Goal: Contribute content: Contribute content

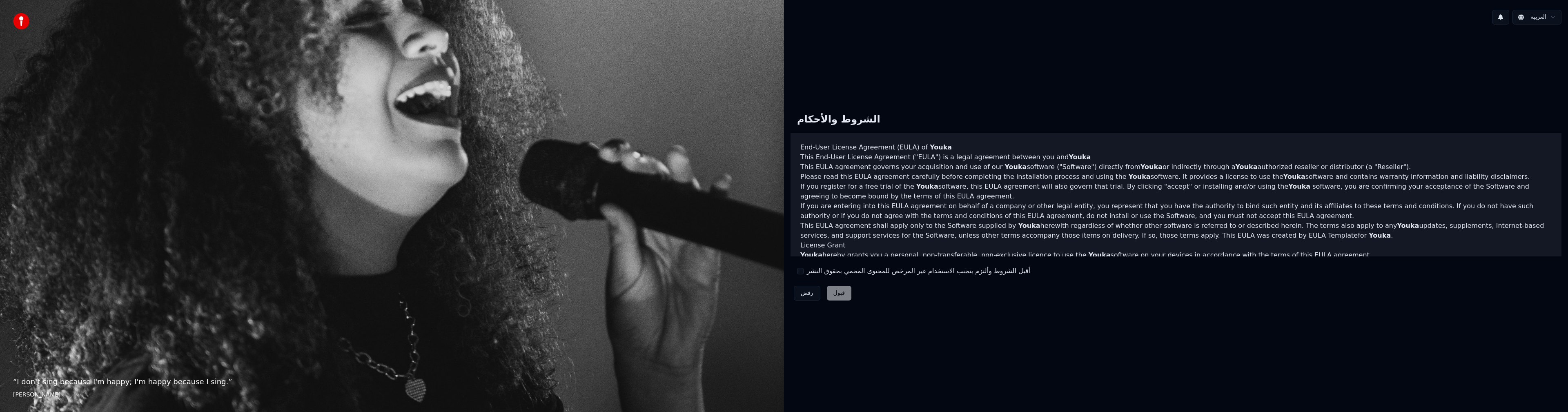
click at [801, 272] on button "أقبل الشروط وألتزم بتجنب الاستخدام غير المرخص للمحتوى المحمي بحقوق النشر" at bounding box center [800, 270] width 6 height 6
click at [831, 290] on button "قبول" at bounding box center [839, 293] width 24 height 15
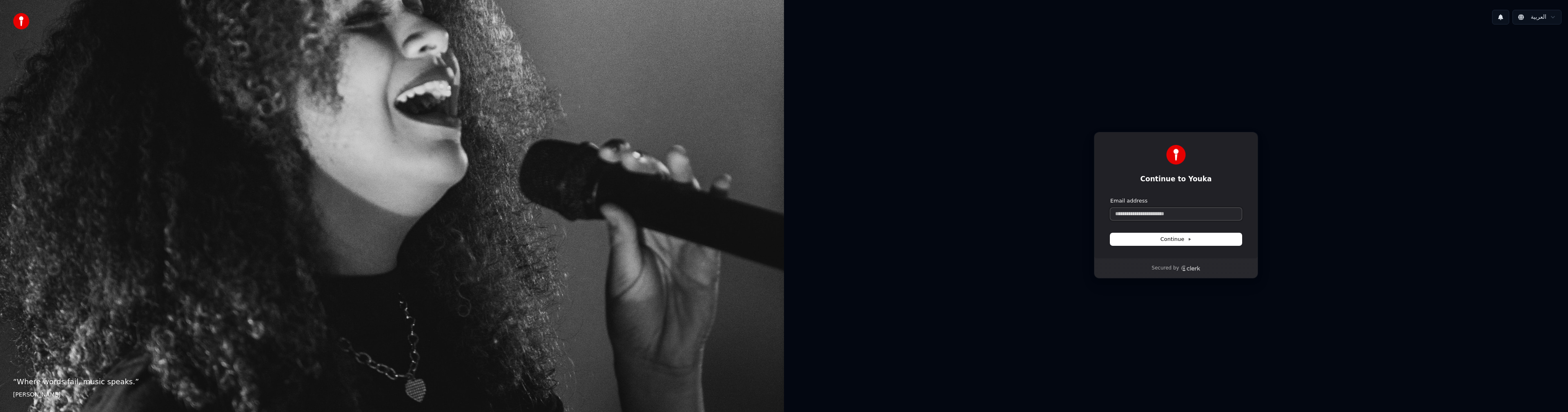
click at [1183, 216] on input "Email address" at bounding box center [1176, 213] width 132 height 12
click at [1184, 215] on input "Email address" at bounding box center [1176, 213] width 132 height 12
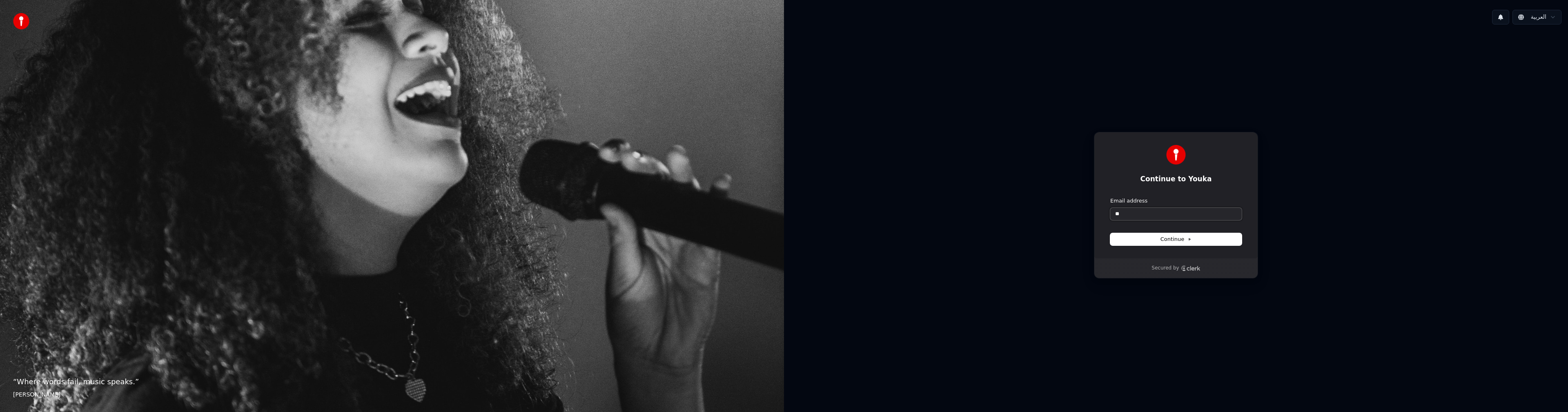
type input "*"
click at [1110, 197] on button "submit" at bounding box center [1110, 197] width 0 height 0
type input "**********"
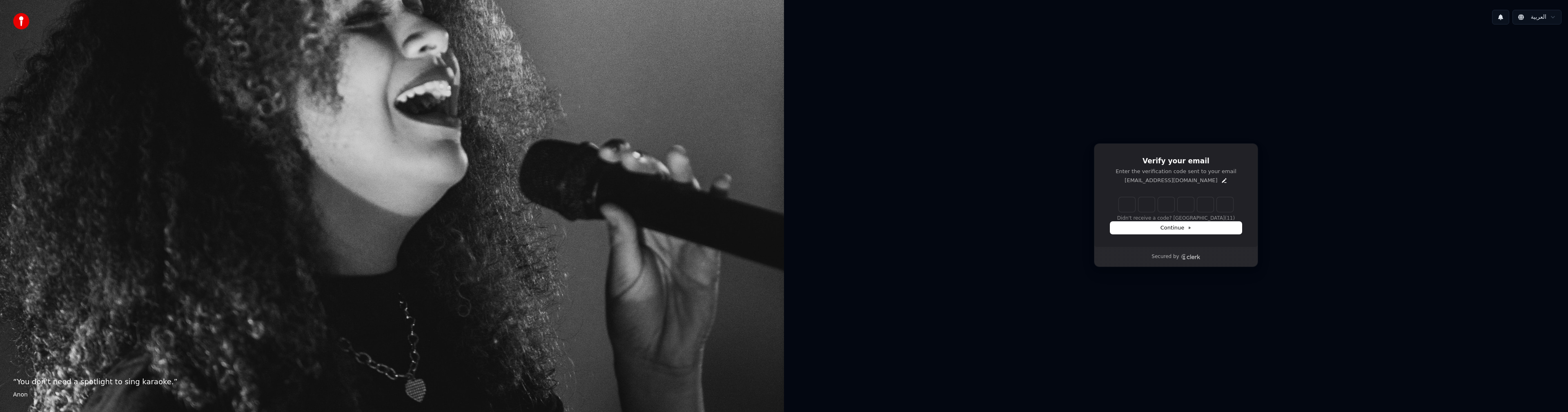
click at [1191, 159] on h1 "Verify your email" at bounding box center [1176, 162] width 132 height 10
click at [1223, 150] on div "Verify your email Enter the verification code sent to your email piccasotarek@h…" at bounding box center [1176, 195] width 164 height 104
click at [1160, 159] on h1 "Verify your email" at bounding box center [1176, 162] width 132 height 10
click at [1131, 207] on input "Enter verification code" at bounding box center [1184, 204] width 131 height 15
paste input "******"
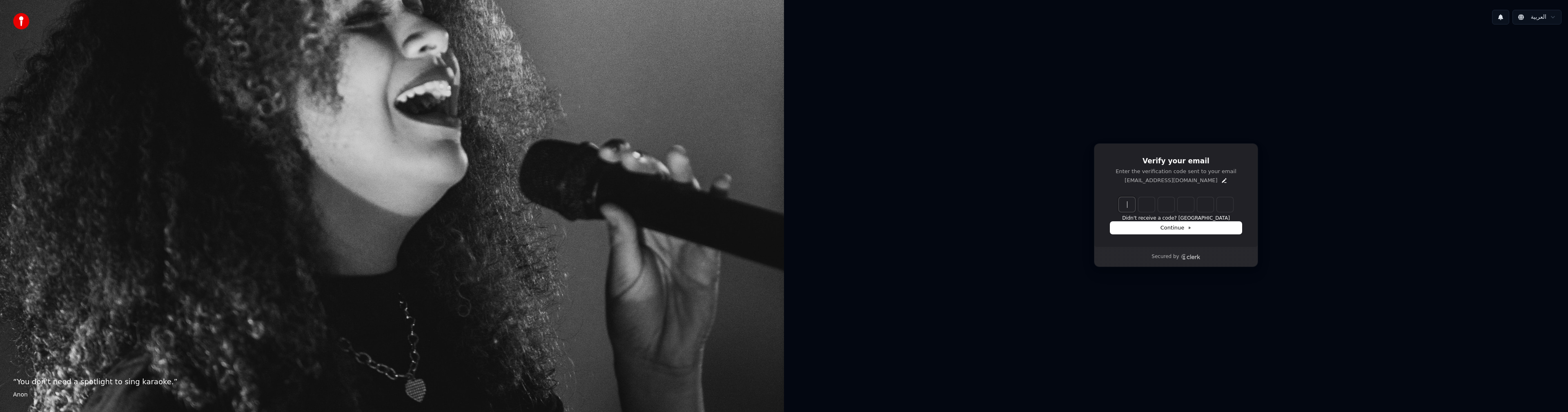
type input "******"
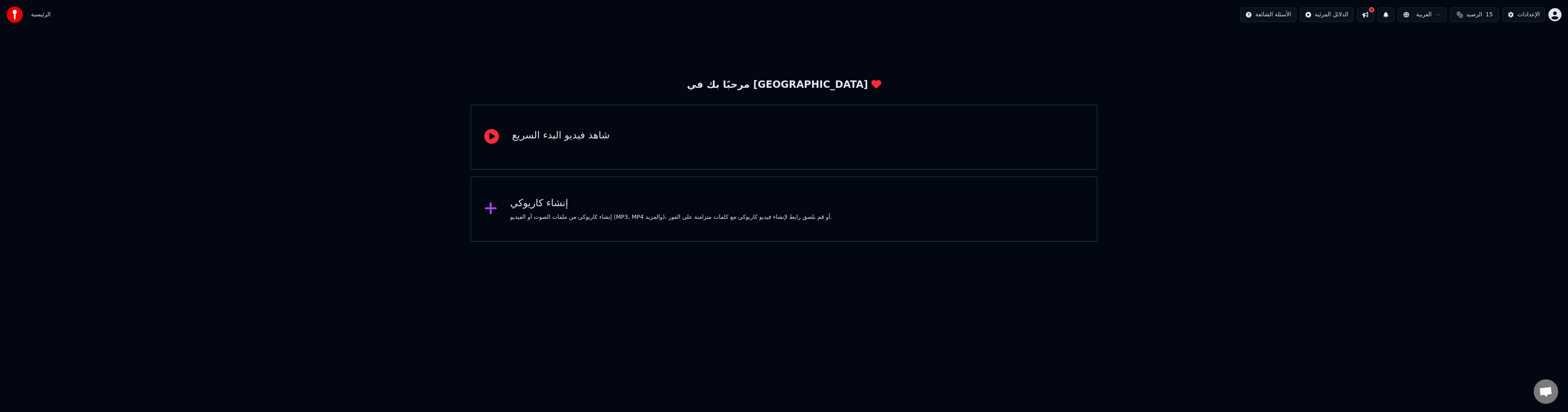
click at [492, 206] on icon at bounding box center [490, 208] width 13 height 15
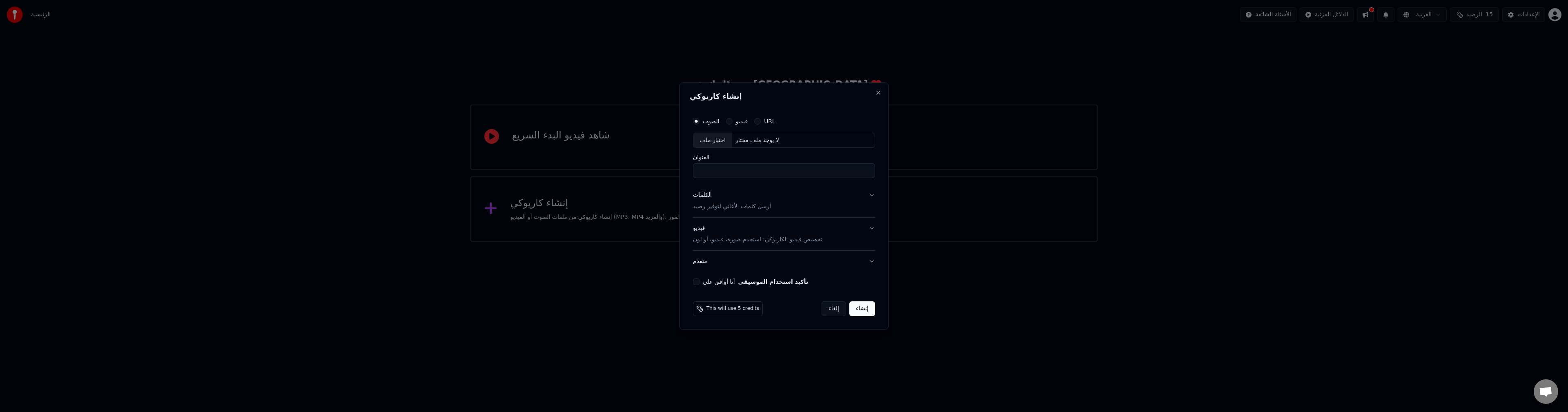
click at [735, 169] on input "العنوان" at bounding box center [784, 171] width 182 height 15
type input "*"
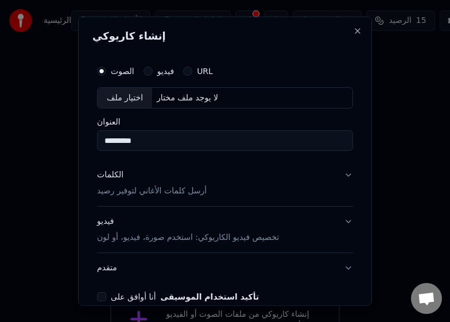
type input "*********"
click at [338, 173] on button "الكلمات أرسل كلمات الأغاني لتوفير رصيد" at bounding box center [225, 183] width 256 height 46
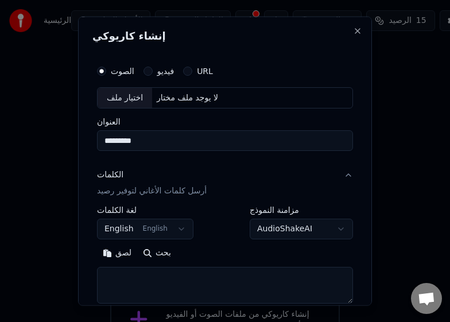
scroll to position [134, 0]
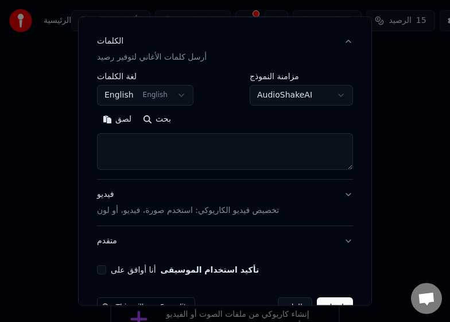
click at [176, 99] on body "**********" at bounding box center [225, 187] width 450 height 374
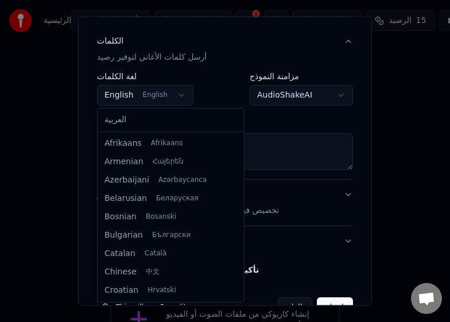
scroll to position [73, 0]
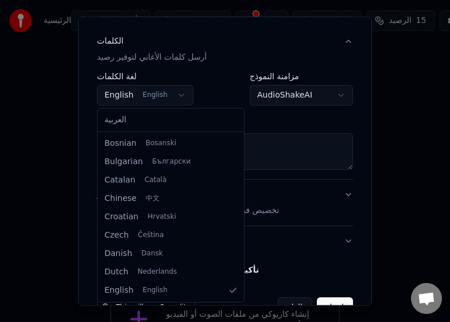
select select "**"
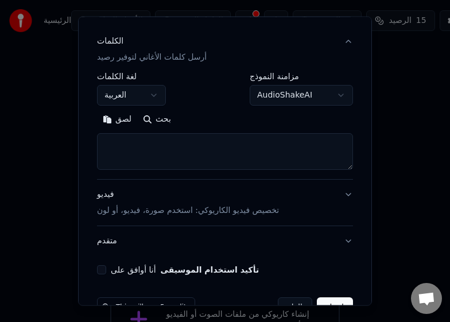
click at [190, 147] on textarea at bounding box center [225, 151] width 256 height 37
click at [214, 154] on textarea at bounding box center [225, 151] width 256 height 37
paste textarea "**********"
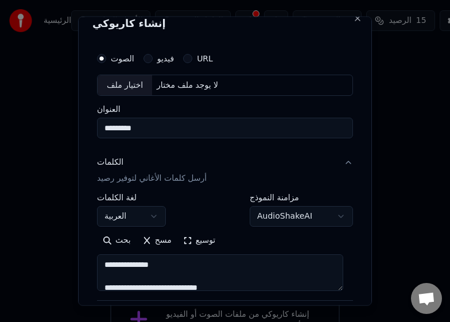
scroll to position [0, 0]
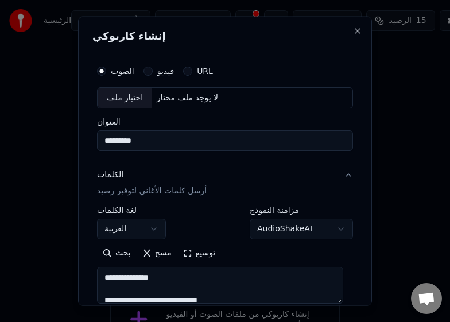
type textarea "**********"
click at [134, 96] on div "اختيار ملف" at bounding box center [125, 97] width 54 height 21
click at [140, 101] on div "اختيار ملف" at bounding box center [125, 97] width 54 height 21
type input "**********"
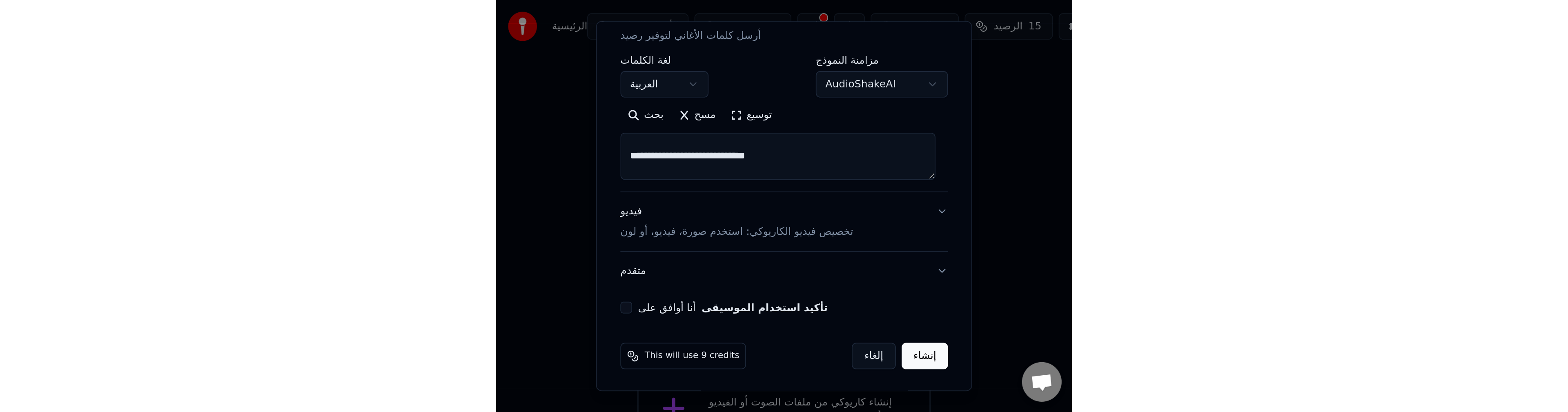
scroll to position [117, 0]
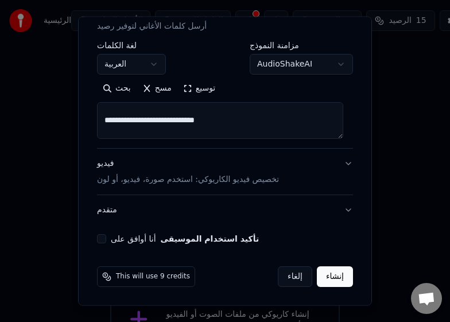
click at [328, 278] on button "إنشاء" at bounding box center [335, 276] width 36 height 21
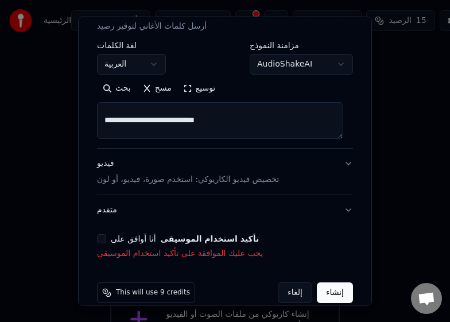
click at [100, 238] on button "أنا أوافق على تأكيد استخدام الموسيقى" at bounding box center [101, 238] width 9 height 9
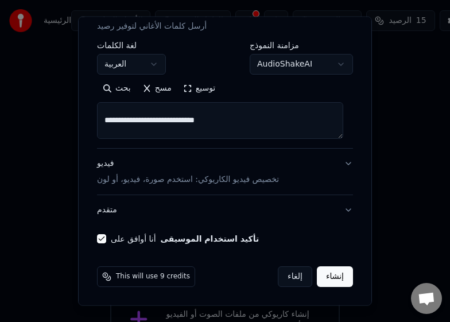
click at [321, 274] on button "إنشاء" at bounding box center [335, 276] width 36 height 21
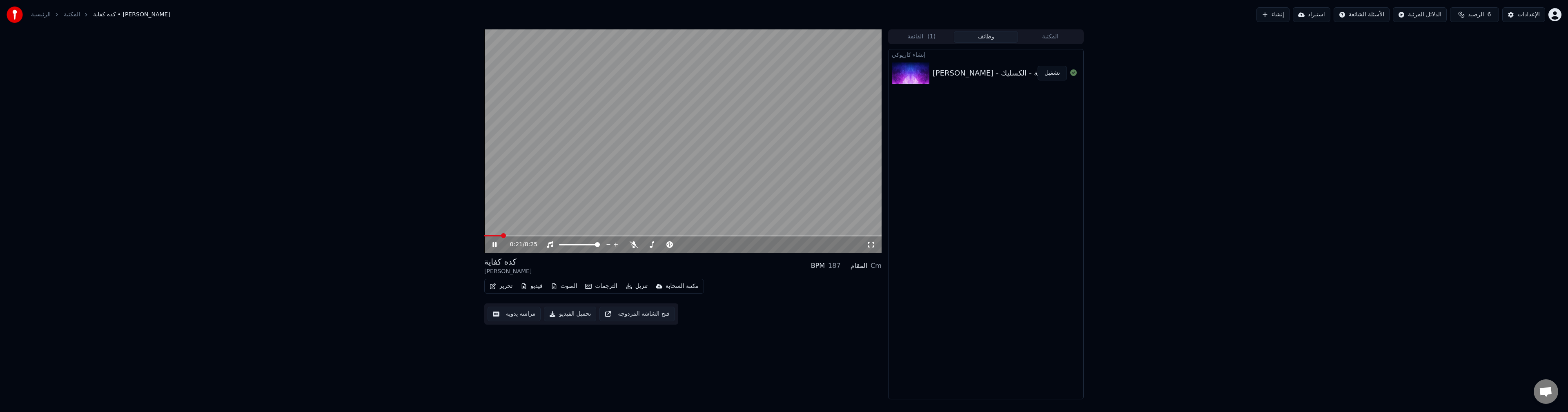
click at [515, 233] on video at bounding box center [683, 141] width 397 height 223
click at [516, 235] on span at bounding box center [683, 236] width 397 height 1
click at [493, 245] on icon at bounding box center [494, 245] width 5 height 6
click at [547, 235] on span at bounding box center [683, 236] width 397 height 1
click at [598, 235] on span at bounding box center [683, 236] width 397 height 1
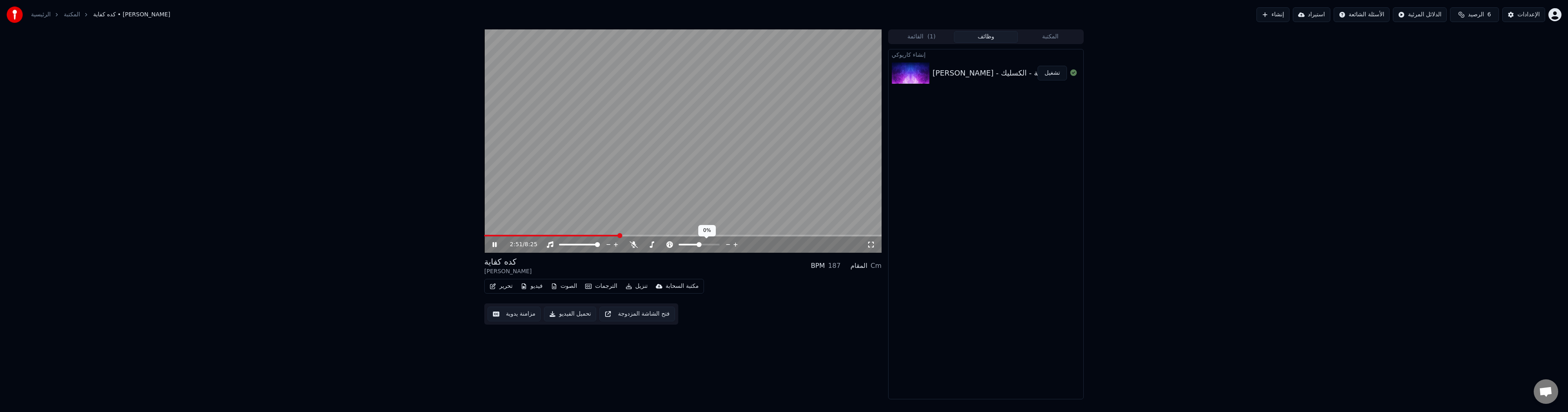
click at [699, 247] on span at bounding box center [699, 244] width 5 height 5
click at [633, 245] on icon at bounding box center [633, 244] width 8 height 6
click at [643, 247] on span at bounding box center [645, 244] width 5 height 5
click at [493, 245] on icon at bounding box center [495, 244] width 4 height 5
click at [1552, 15] on html "الرئيسية المكتبة كده كفاية • [PERSON_NAME] إنشاء استيراد الأسئلة الشائعة الدلائ…" at bounding box center [784, 206] width 1568 height 412
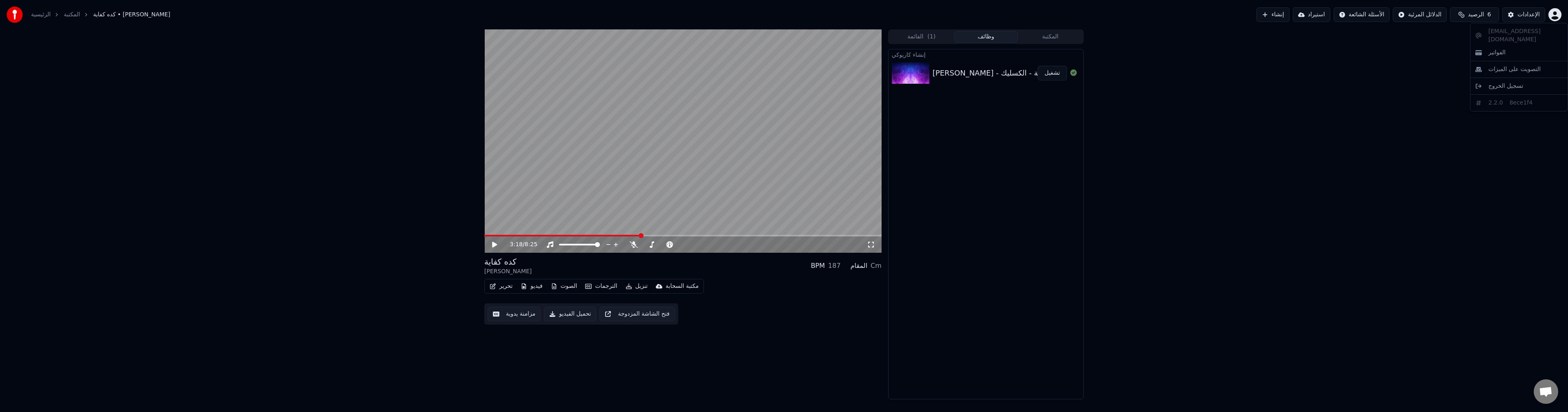
click at [1364, 14] on html "الرئيسية المكتبة كده كفاية • [PERSON_NAME] إنشاء استيراد الأسئلة الشائعة الدلائ…" at bounding box center [784, 206] width 1568 height 412
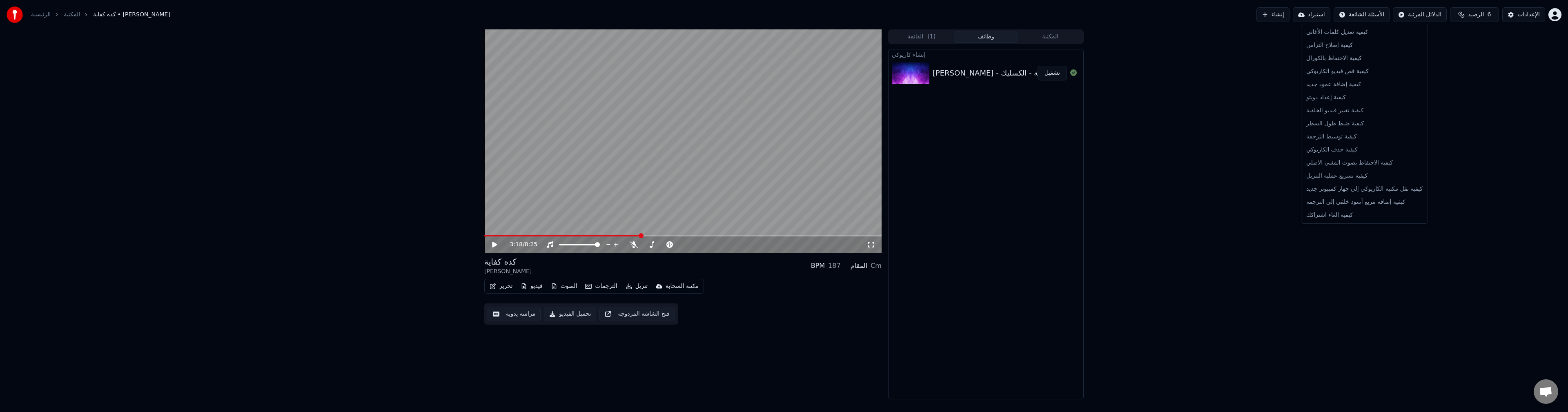
click at [1228, 109] on html "الرئيسية المكتبة كده كفاية • [PERSON_NAME] إنشاء استيراد الأسئلة الشائعة الدلائ…" at bounding box center [784, 206] width 1568 height 412
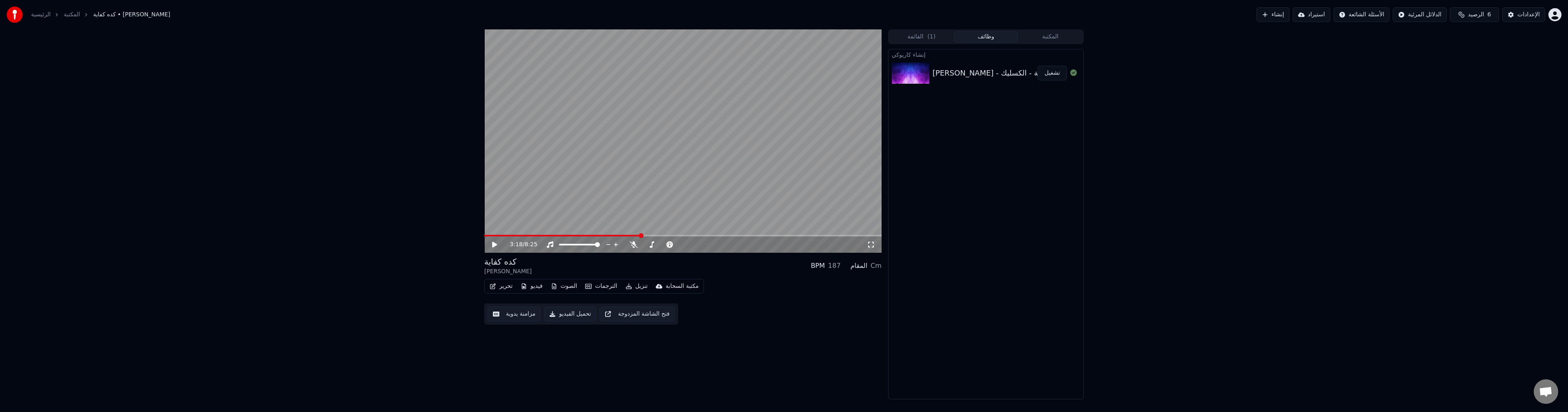
click at [519, 315] on button "مزامنة يدوية" at bounding box center [514, 314] width 53 height 15
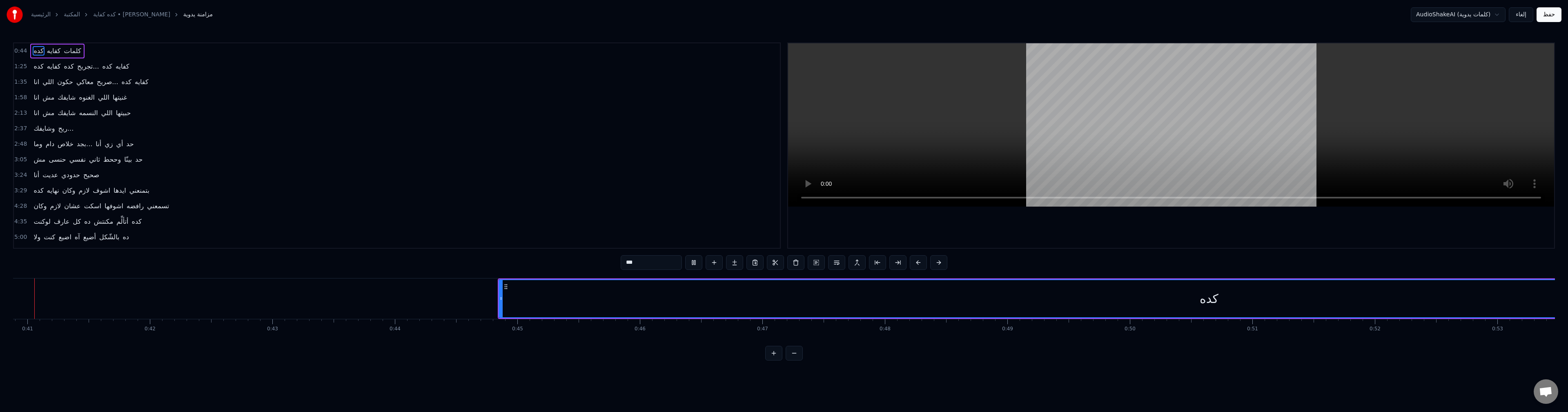
scroll to position [0, 4999]
click at [38, 51] on span "كده" at bounding box center [38, 51] width 11 height 9
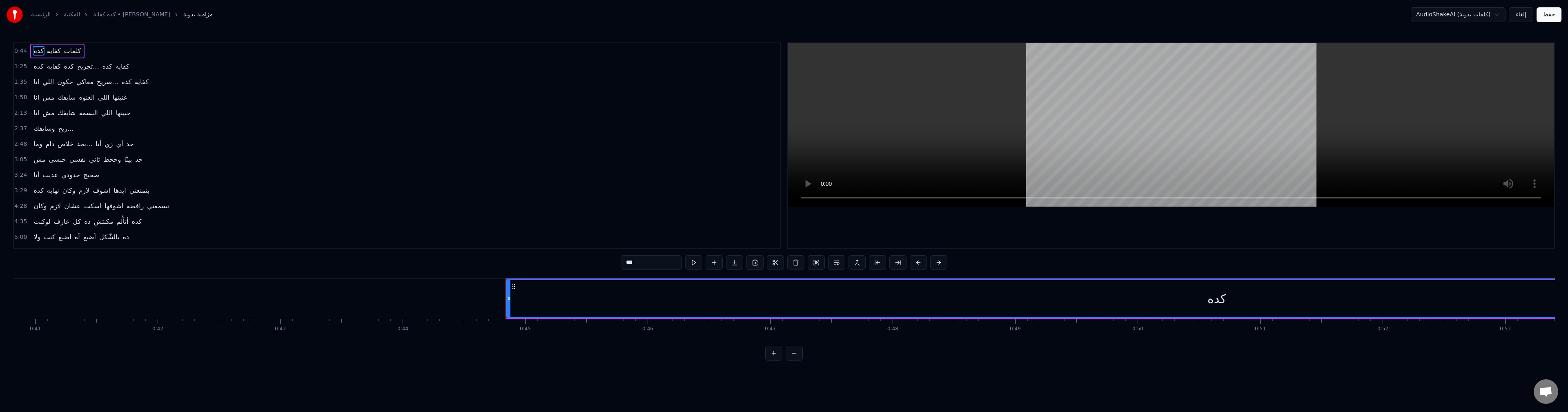
click at [33, 51] on span "كده" at bounding box center [38, 51] width 11 height 9
click at [320, 95] on html "الرئيسية المكتبة كده كفاية • [PERSON_NAME] مزامنة يدوية AudioShakeAI (كلمات يدو…" at bounding box center [784, 186] width 1568 height 374
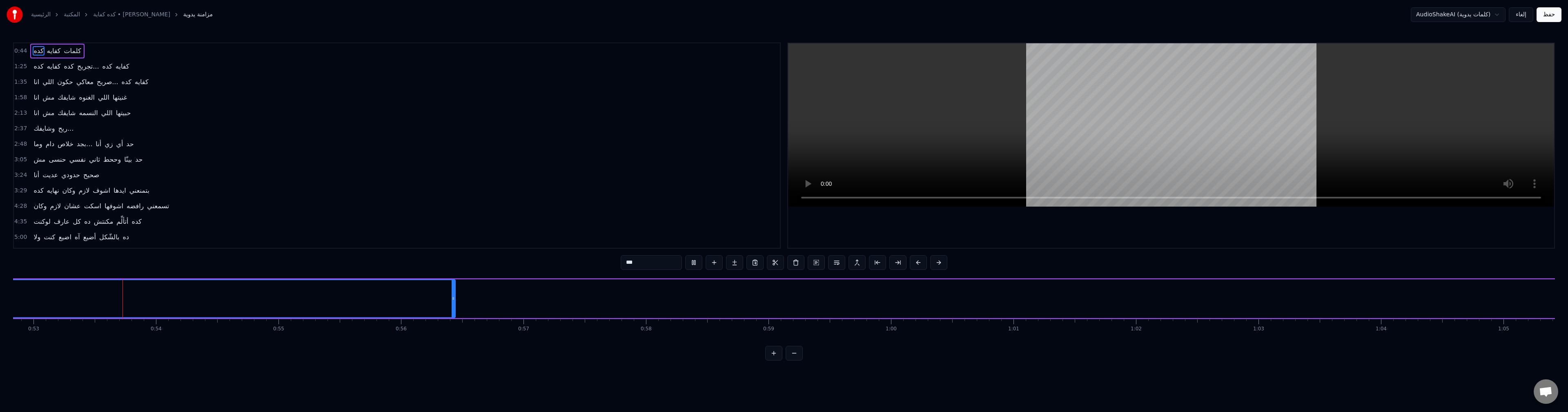
scroll to position [0, 6475]
click at [648, 263] on input "***" at bounding box center [651, 262] width 61 height 15
type input "**********"
click at [649, 297] on div "بلاش تجريح كفايه كلمات" at bounding box center [1100, 298] width 4139 height 41
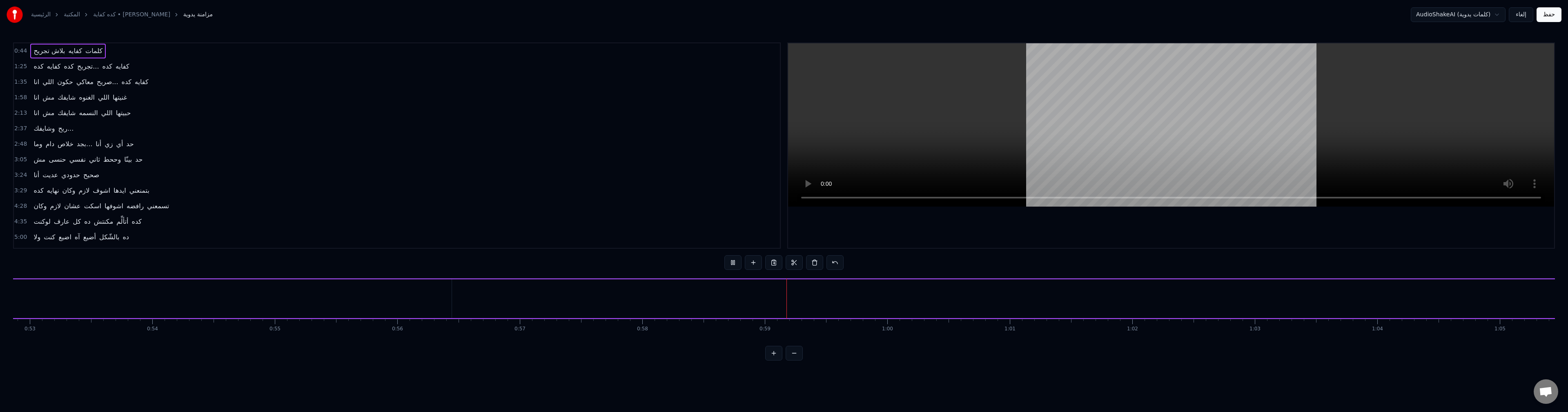
drag, startPoint x: 39, startPoint y: 295, endPoint x: 0, endPoint y: 284, distance: 40.5
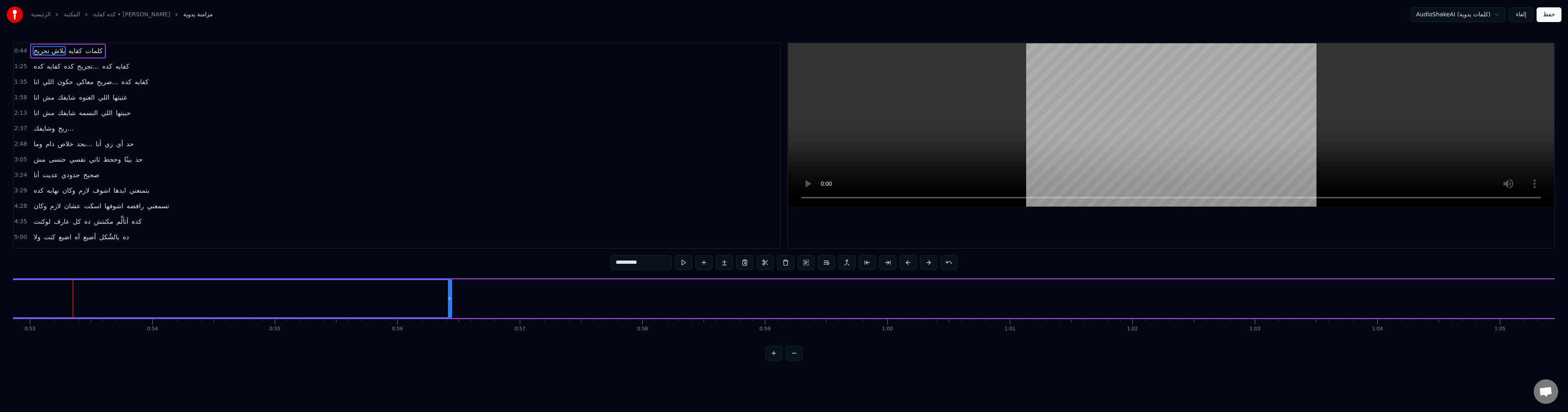
click at [0, 284] on div "الرئيسية المكتبة كده كفاية • [PERSON_NAME] مزامنة يدوية AudioShakeAI (كلمات يدو…" at bounding box center [784, 180] width 1568 height 360
drag, startPoint x: 201, startPoint y: 302, endPoint x: 12, endPoint y: 292, distance: 189.3
click at [0, 297] on div "الرئيسية المكتبة كده كفاية • [PERSON_NAME] مزامنة يدوية AudioShakeAI (كلمات يدو…" at bounding box center [784, 180] width 1568 height 360
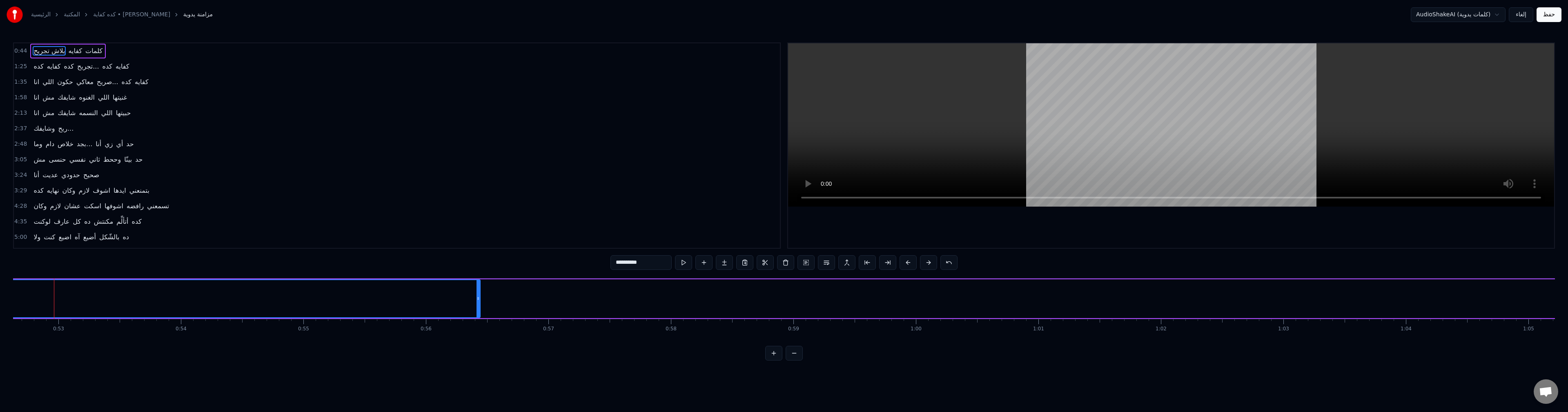
click at [12, 293] on div "الرئيسية المكتبة كده كفاية • [PERSON_NAME] مزامنة يدوية AudioShakeAI (كلمات يدو…" at bounding box center [784, 180] width 1568 height 360
drag, startPoint x: 18, startPoint y: 292, endPoint x: 349, endPoint y: 312, distance: 331.6
drag, startPoint x: 352, startPoint y: 304, endPoint x: 62, endPoint y: 314, distance: 290.2
click at [0, 268] on div "الرئيسية المكتبة كده كفاية • [PERSON_NAME] مزامنة يدوية AudioShakeAI (كلمات يدو…" at bounding box center [784, 180] width 1568 height 360
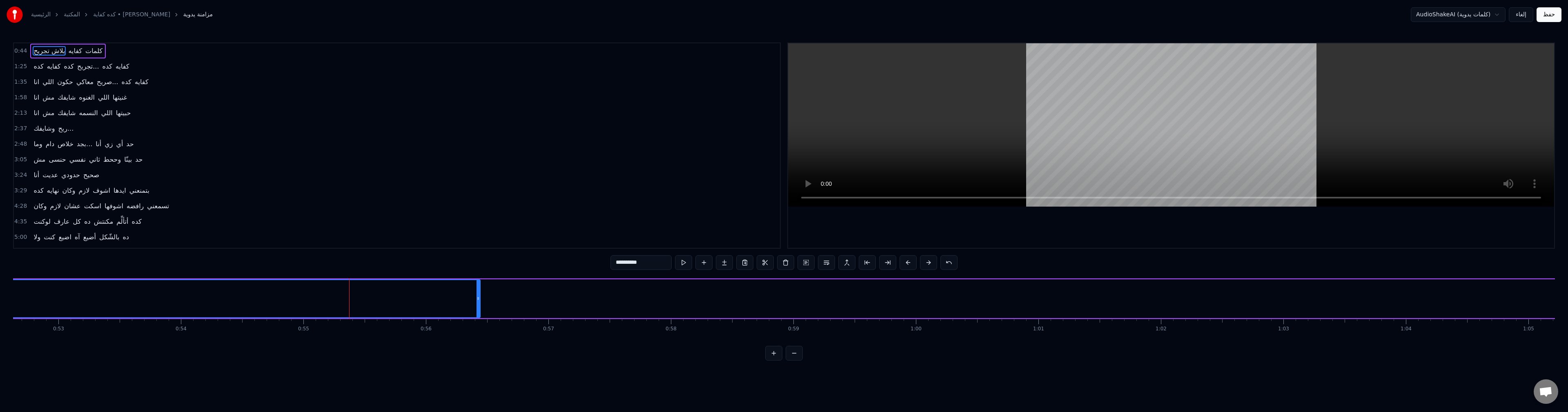
click at [65, 295] on div "بلاش تجريح" at bounding box center [730, 298] width 1419 height 37
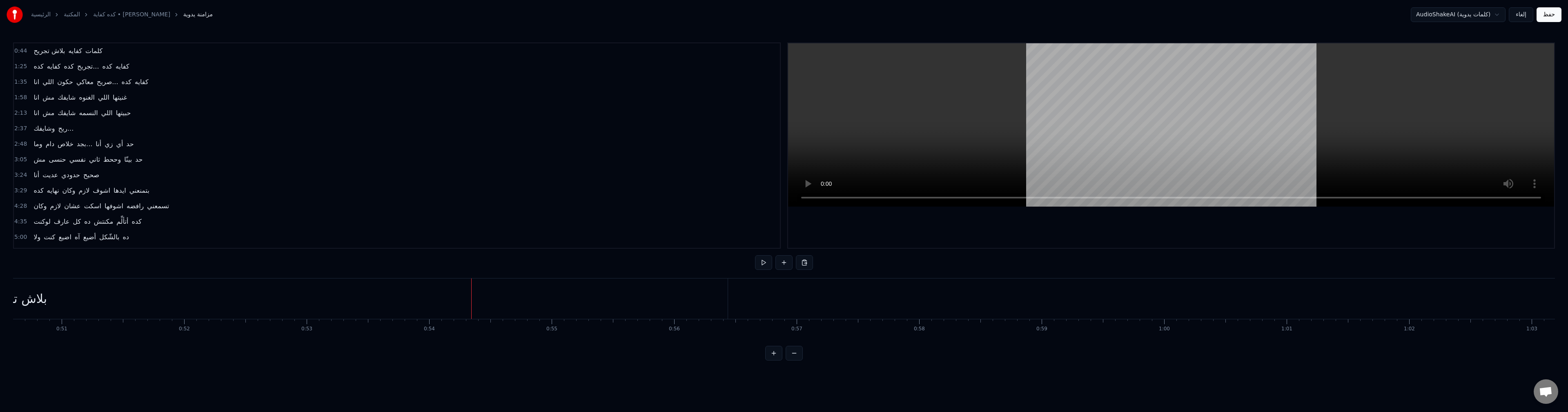
scroll to position [0, 6198]
click at [342, 298] on div "بلاش تجريح" at bounding box center [17, 298] width 1420 height 41
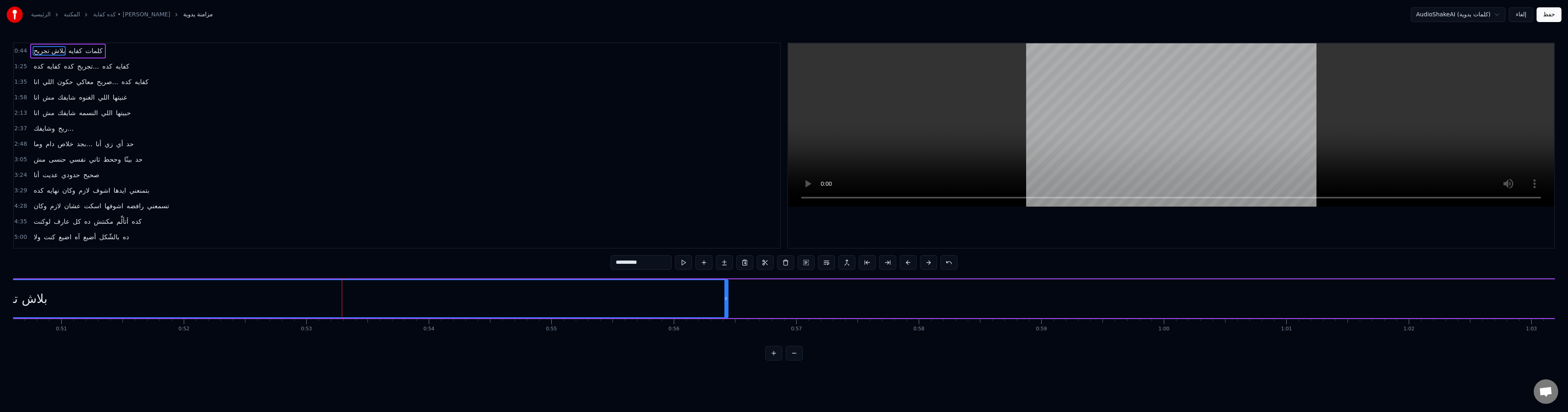
click at [616, 265] on input "**********" at bounding box center [641, 262] width 61 height 15
click at [624, 265] on input "**********" at bounding box center [641, 262] width 61 height 15
type input "**********"
click at [492, 223] on div "4:35 لوكنت عارف كل ده مكنتش أتألِّم كده" at bounding box center [397, 222] width 766 height 16
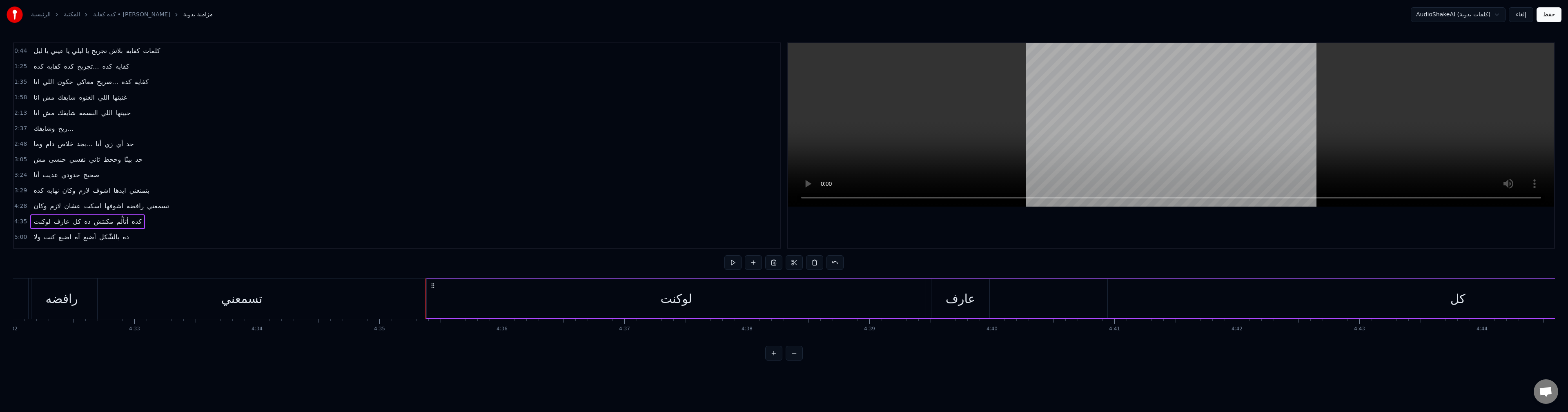
scroll to position [0, 33687]
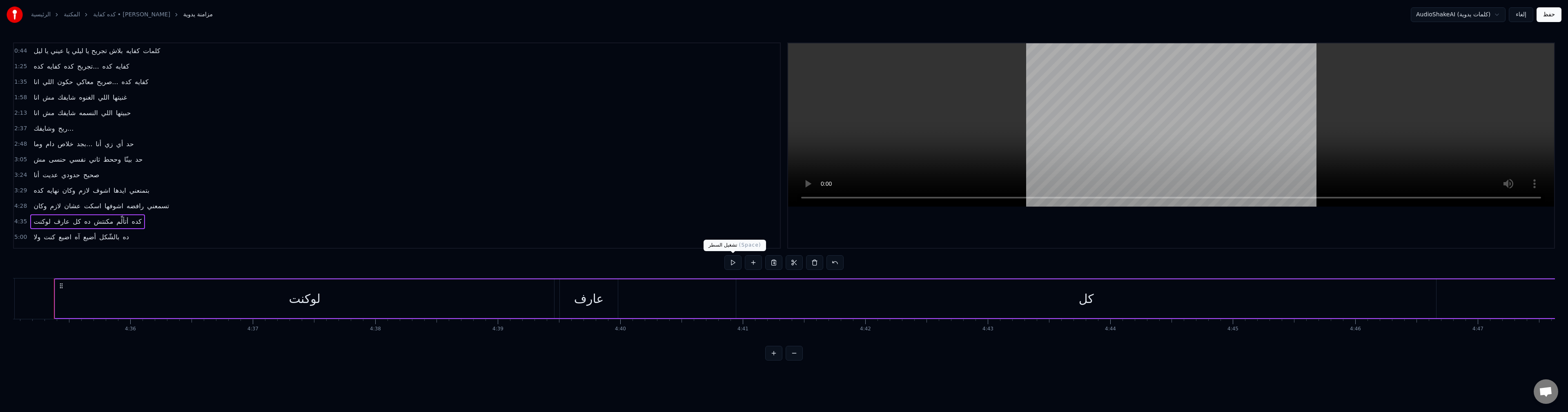
click at [735, 263] on button at bounding box center [733, 262] width 17 height 15
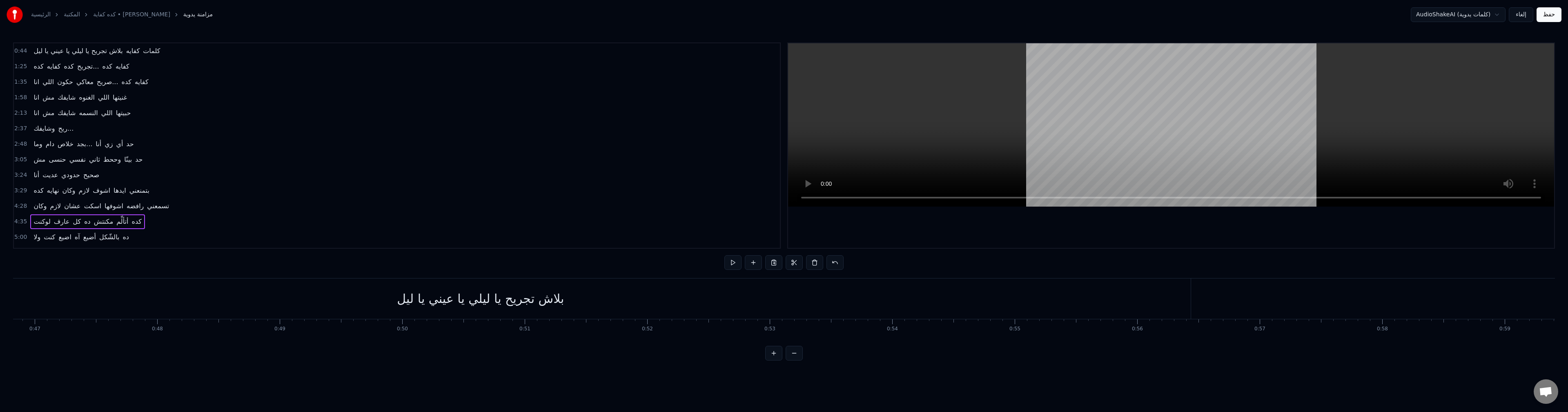
scroll to position [0, 5686]
click at [145, 292] on div "بلاش تجريح يا ليلي يا عيني يا ليل" at bounding box center [529, 298] width 1420 height 41
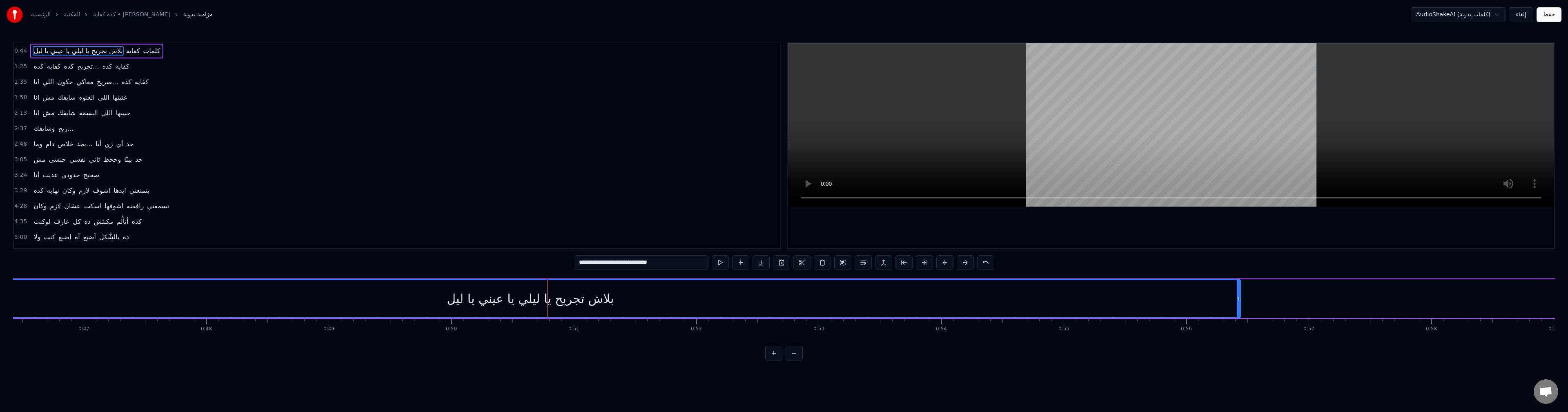
click at [623, 264] on input "**********" at bounding box center [641, 262] width 135 height 15
click at [331, 305] on div "بلاش تجريح يا ليلي يا عيني يا ليلليل يا ليل يا" at bounding box center [530, 298] width 1419 height 37
click at [619, 261] on input "**********" at bounding box center [641, 262] width 192 height 15
drag, startPoint x: 663, startPoint y: 265, endPoint x: 409, endPoint y: 264, distance: 254.0
click at [409, 264] on div "0:44 بلاش تجريح يا ليلي يا عيني يا ليلليل يا ليل يا كفايه كلمات 1:25 كده كفايه …" at bounding box center [784, 201] width 1542 height 318
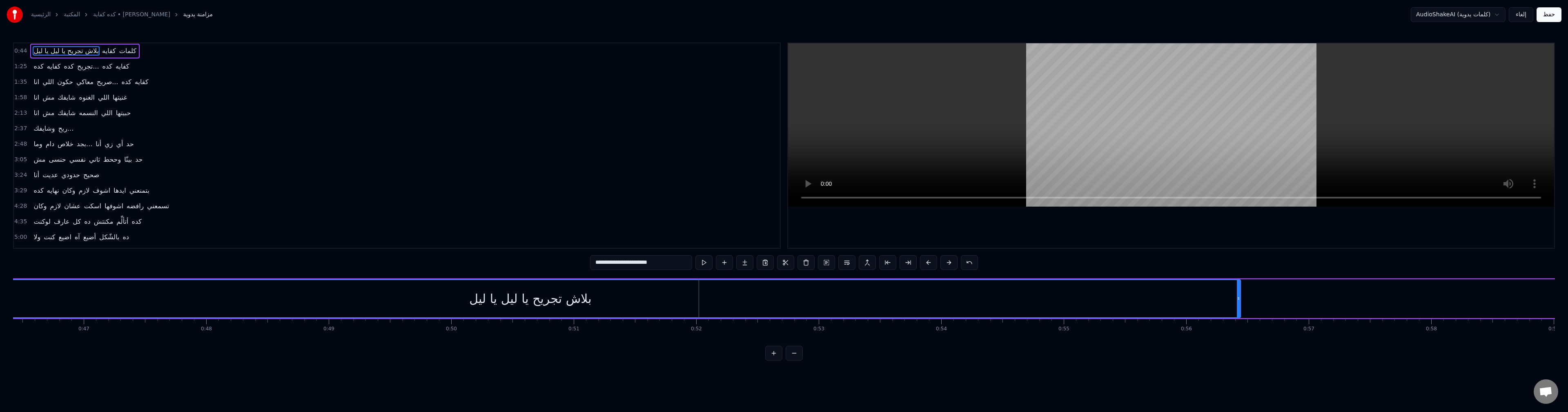
type input "**********"
click at [646, 302] on div "بلاش تجريح يا ليل يا ليل" at bounding box center [530, 298] width 1419 height 37
click at [446, 297] on div "بلاش تجريح يا ليل يا ليل" at bounding box center [530, 298] width 1419 height 37
click at [703, 263] on button at bounding box center [704, 262] width 17 height 15
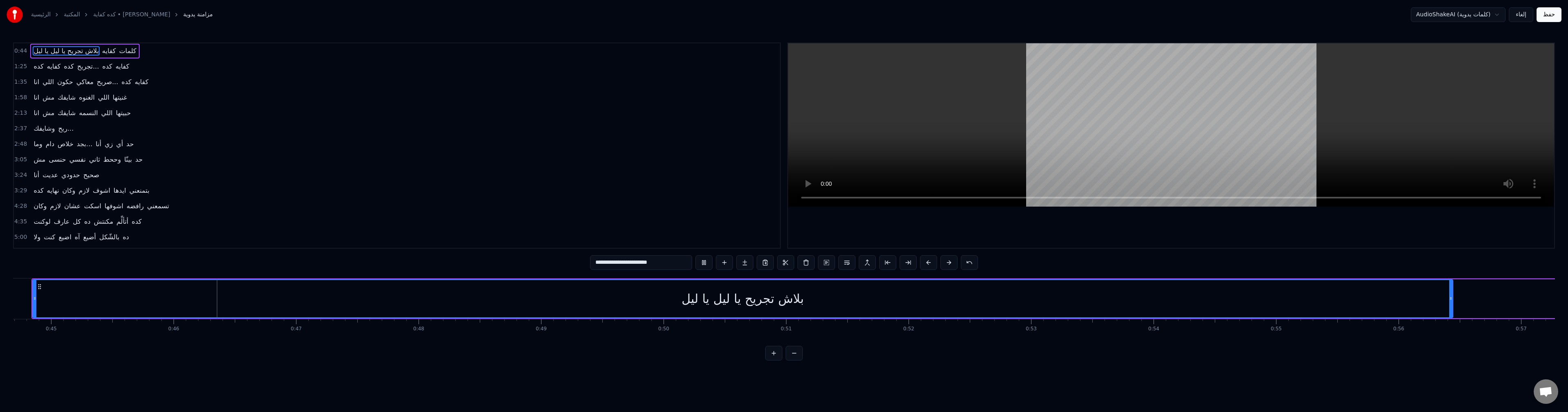
click at [703, 263] on button at bounding box center [704, 262] width 17 height 15
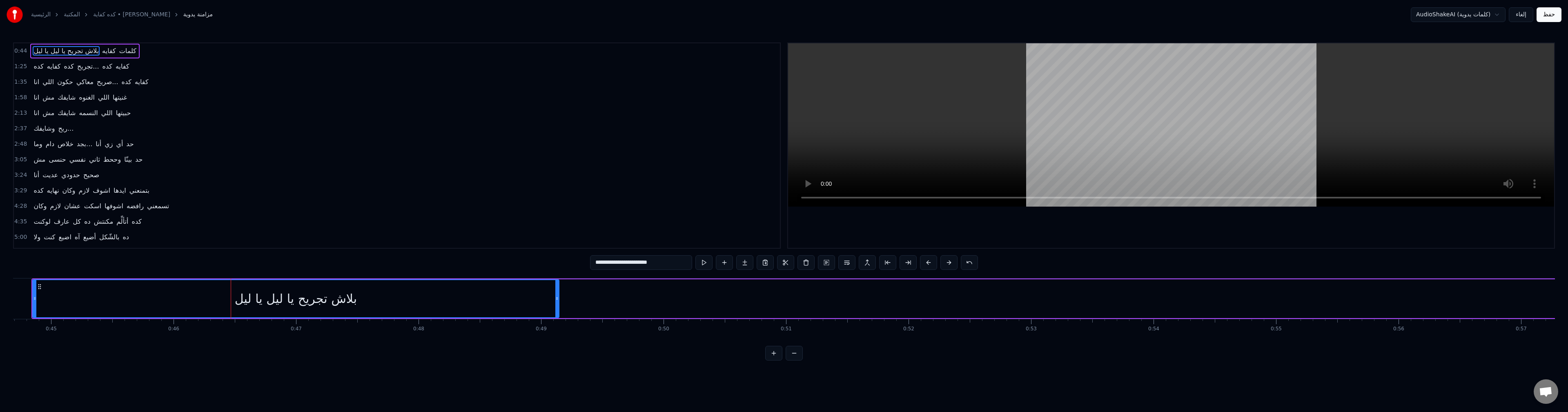
drag, startPoint x: 1450, startPoint y: 297, endPoint x: 556, endPoint y: 284, distance: 894.1
click at [556, 284] on div at bounding box center [557, 298] width 4 height 37
click at [695, 255] on button at bounding box center [704, 262] width 17 height 15
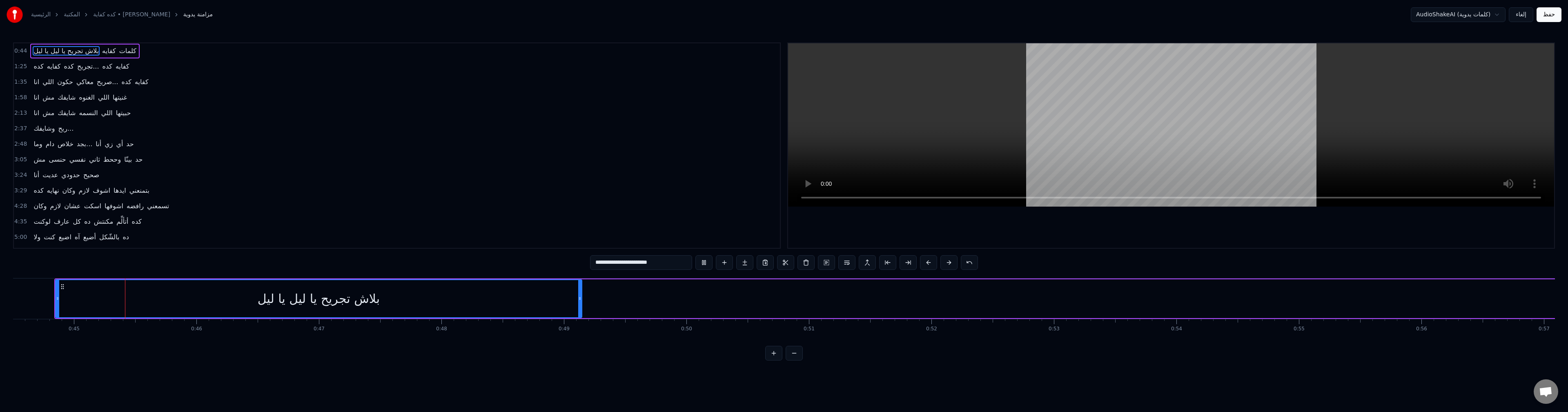
click at [695, 255] on button at bounding box center [704, 262] width 17 height 15
drag, startPoint x: 579, startPoint y: 305, endPoint x: 349, endPoint y: 302, distance: 230.0
click at [349, 302] on div at bounding box center [349, 298] width 4 height 37
click at [695, 255] on button at bounding box center [704, 262] width 17 height 15
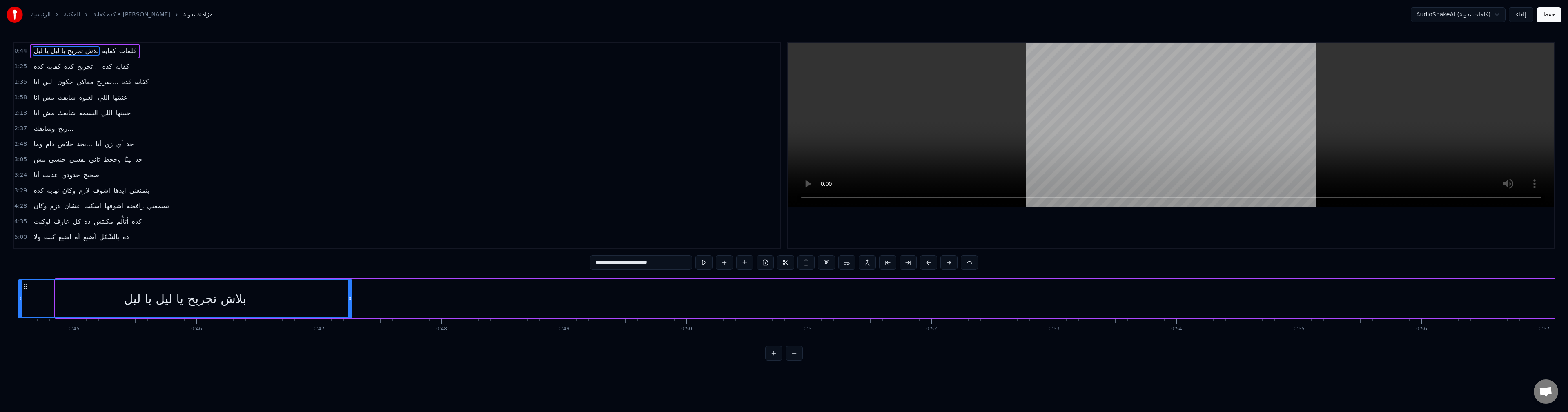
drag, startPoint x: 57, startPoint y: 299, endPoint x: 20, endPoint y: 299, distance: 37.0
click at [20, 299] on icon at bounding box center [20, 298] width 4 height 6
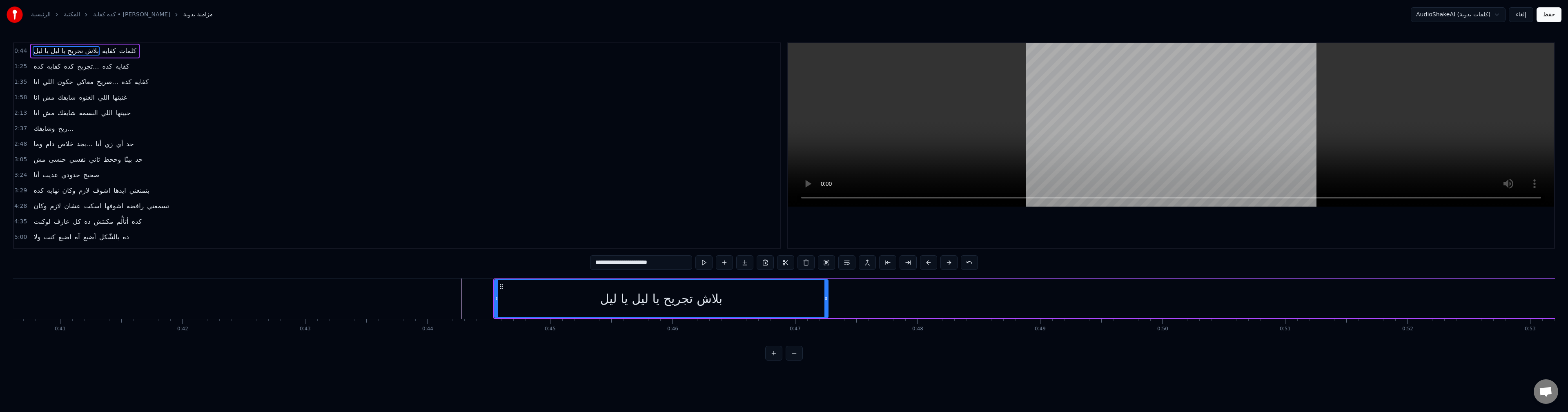
scroll to position [0, 4958]
drag, startPoint x: 512, startPoint y: 303, endPoint x: 480, endPoint y: 312, distance: 33.2
click at [480, 312] on div at bounding box center [480, 298] width 4 height 37
click at [695, 255] on button at bounding box center [704, 262] width 17 height 15
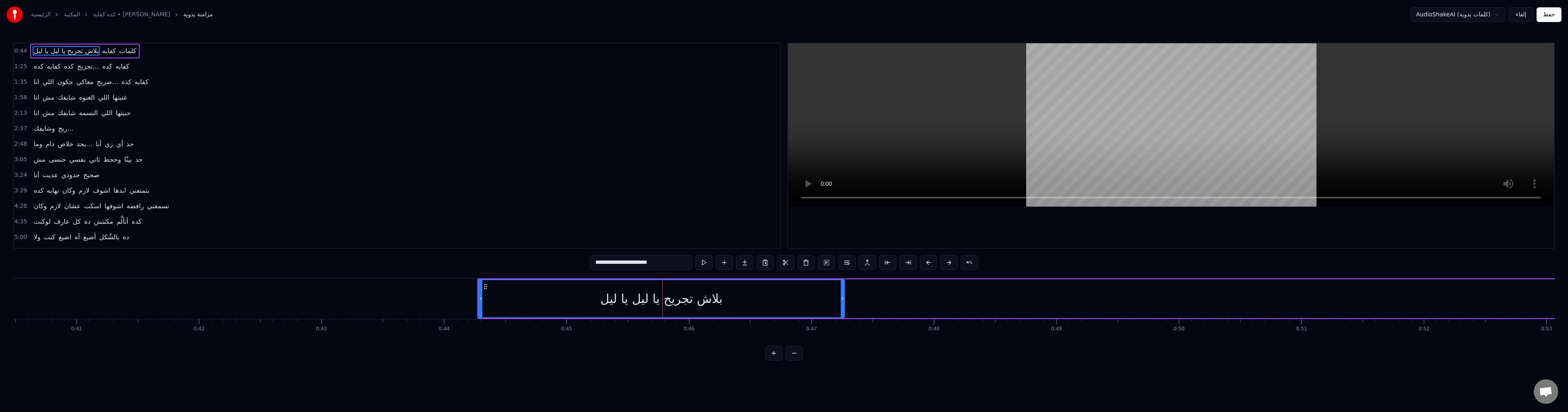
click at [695, 255] on button at bounding box center [704, 262] width 17 height 15
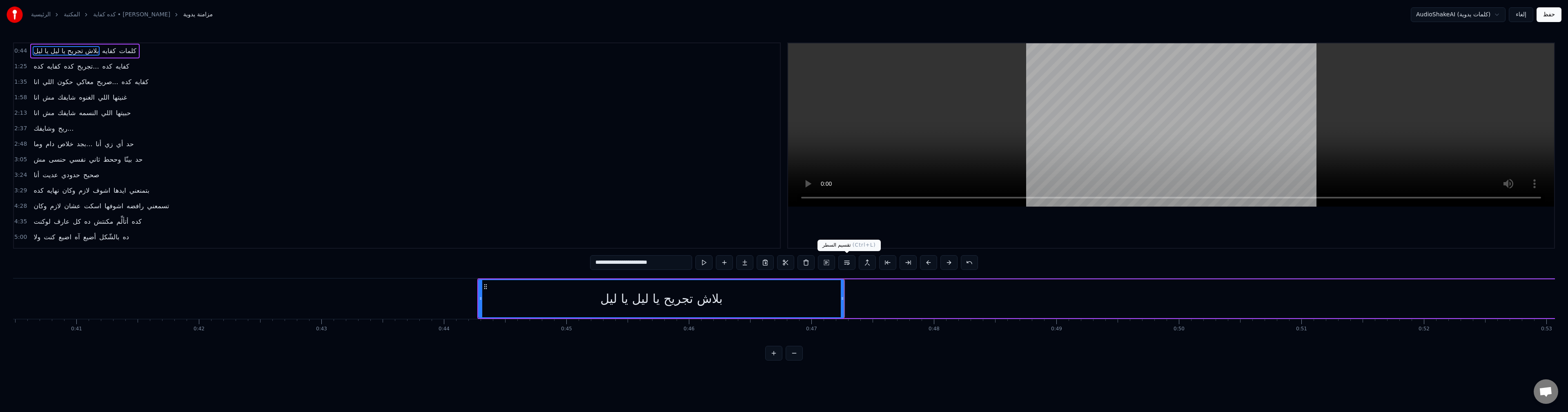
click at [841, 261] on button at bounding box center [847, 262] width 17 height 15
click at [845, 261] on button at bounding box center [847, 262] width 17 height 15
click at [700, 297] on div "بلاش تجريح يا ليل يا ليل" at bounding box center [661, 299] width 122 height 19
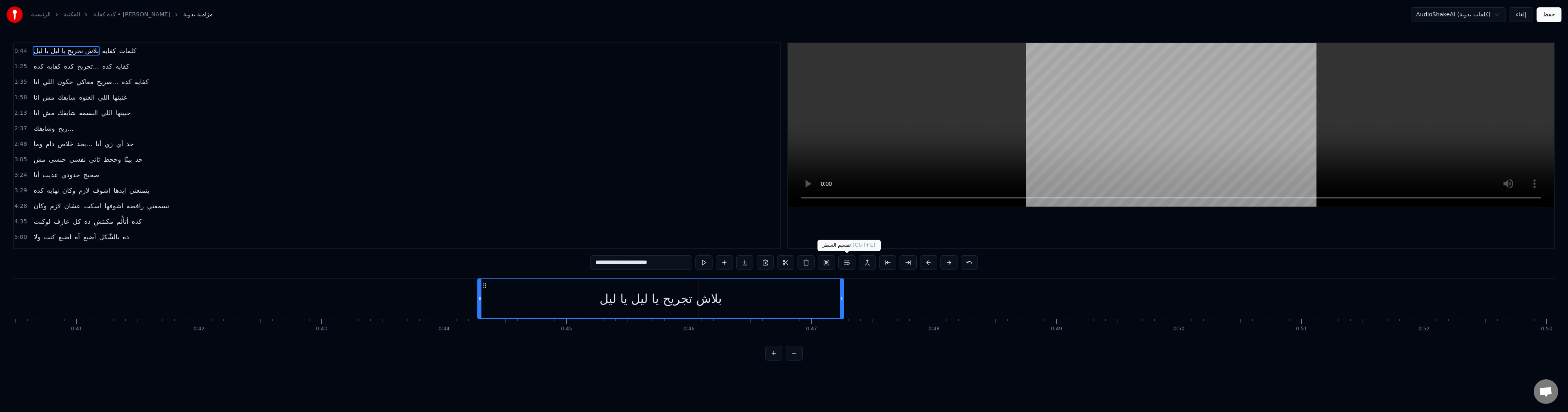
click at [848, 261] on button at bounding box center [847, 262] width 17 height 15
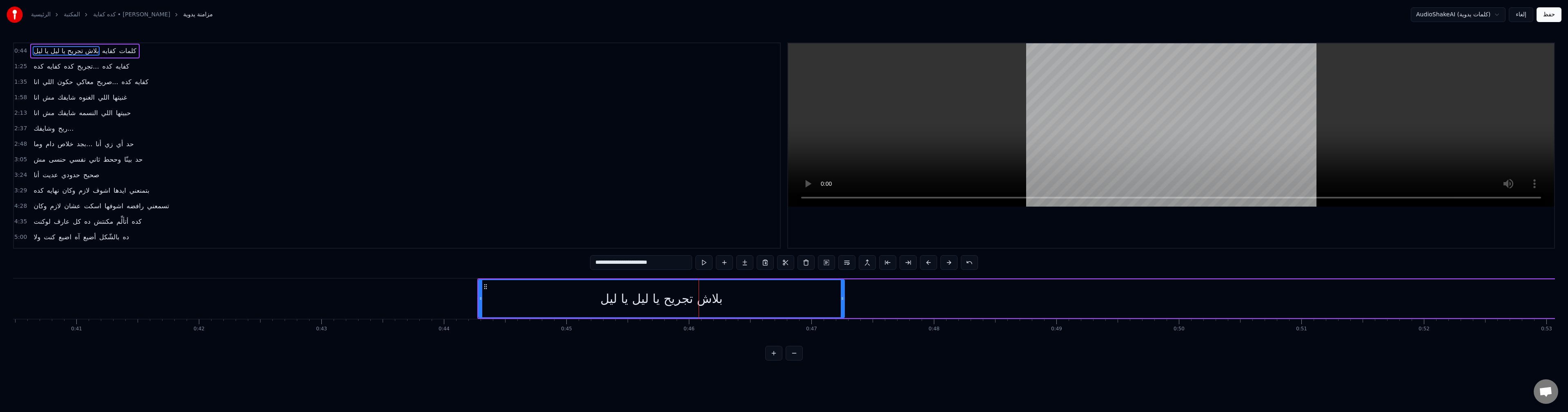
click at [661, 300] on div "بلاش تجريح يا ليل يا ليل" at bounding box center [661, 299] width 122 height 19
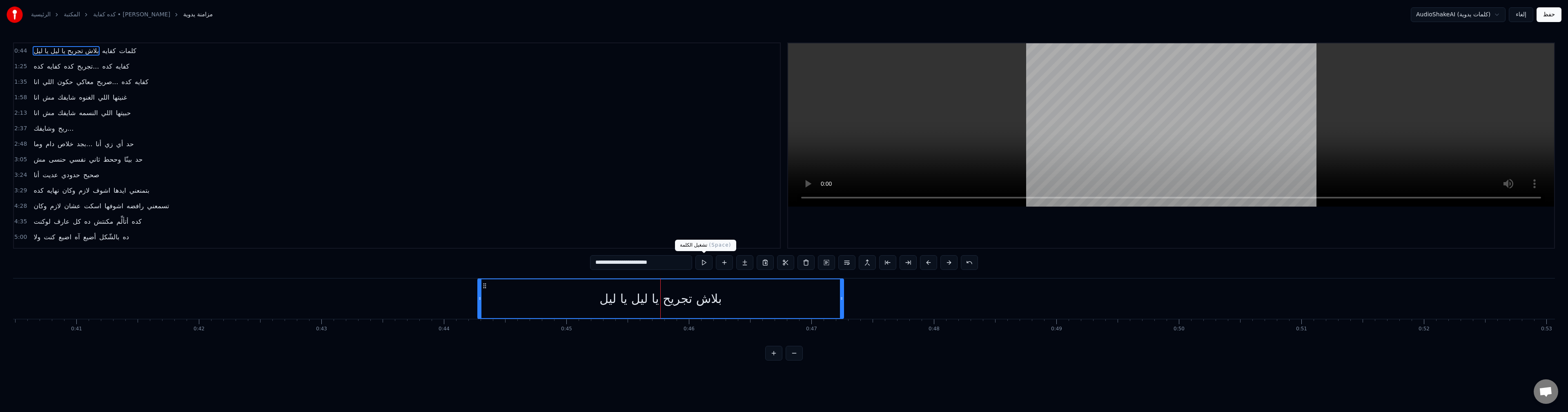
click at [708, 262] on button at bounding box center [704, 262] width 17 height 15
click at [707, 262] on button at bounding box center [704, 262] width 17 height 15
drag, startPoint x: 624, startPoint y: 265, endPoint x: 596, endPoint y: 270, distance: 28.4
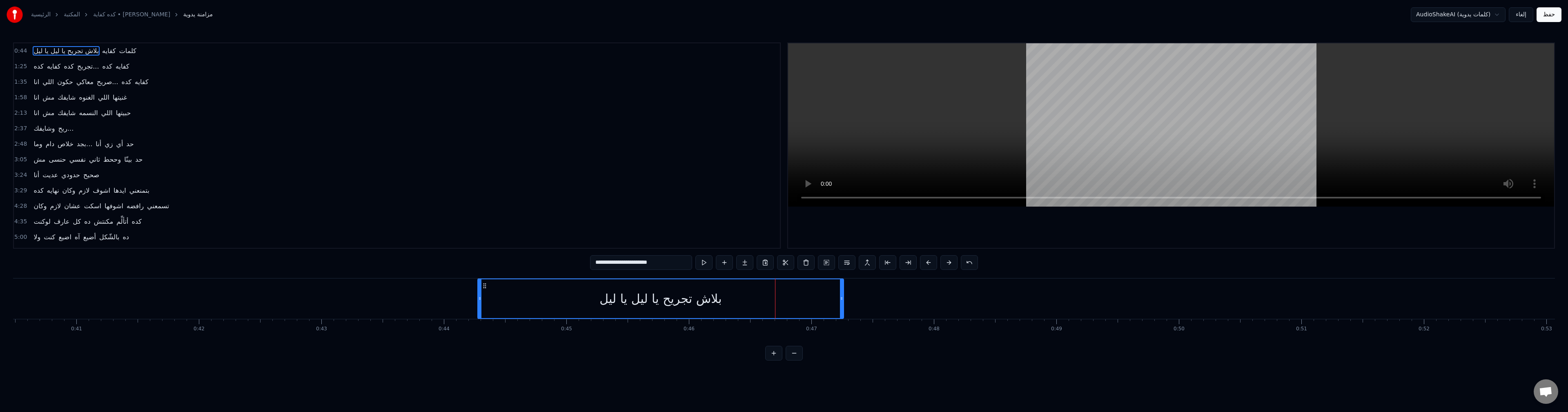
click at [596, 270] on div "**********" at bounding box center [784, 263] width 388 height 16
type input "**********"
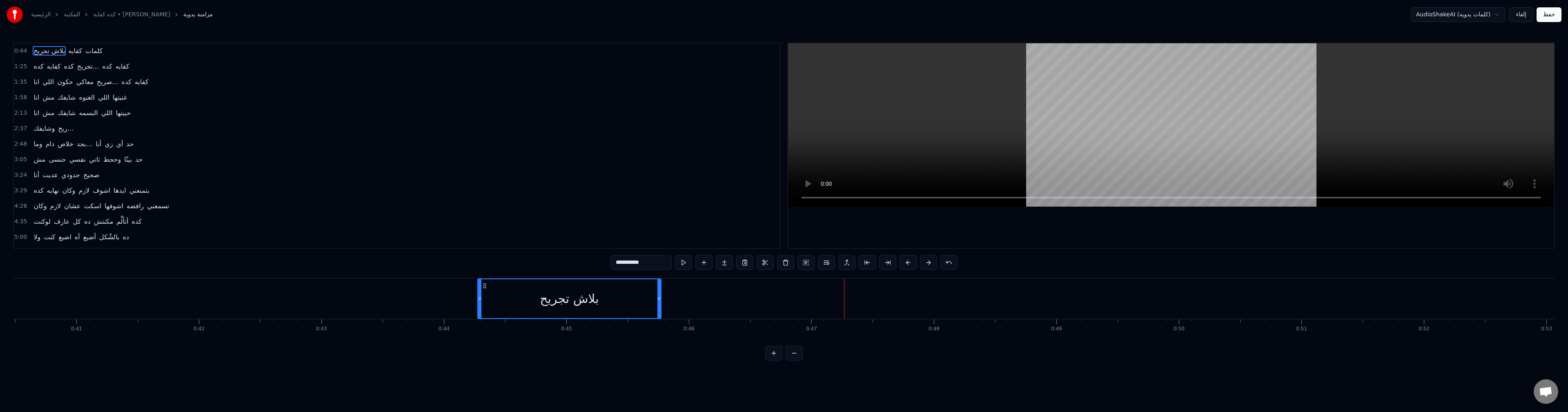
drag, startPoint x: 842, startPoint y: 298, endPoint x: 660, endPoint y: 307, distance: 182.2
click at [660, 307] on div at bounding box center [658, 298] width 4 height 38
click at [686, 265] on button at bounding box center [683, 262] width 17 height 15
drag, startPoint x: 659, startPoint y: 301, endPoint x: 648, endPoint y: 310, distance: 14.2
click at [648, 310] on div at bounding box center [647, 298] width 4 height 38
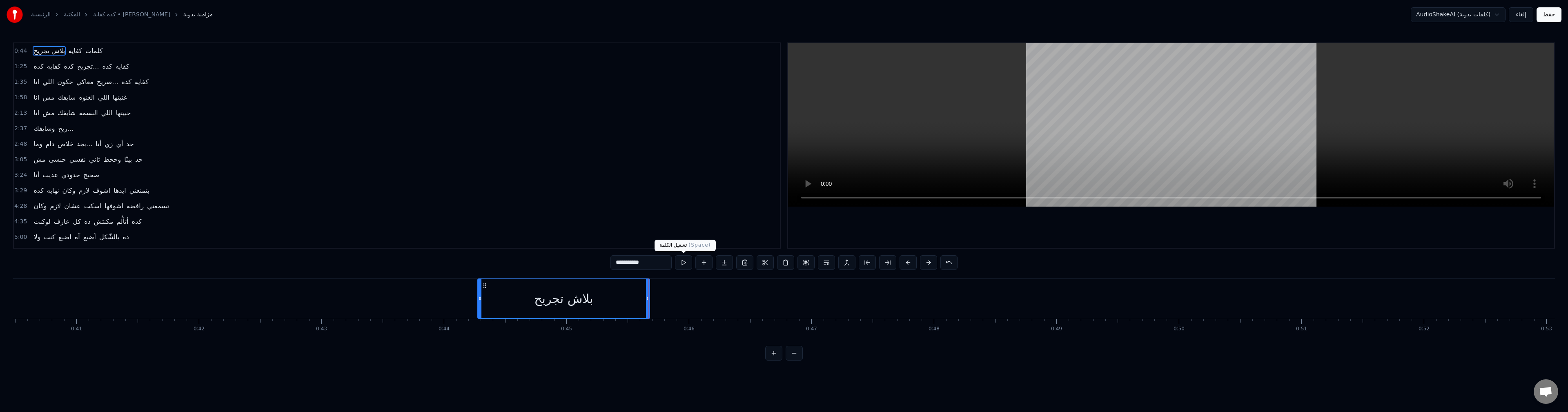
click at [678, 263] on button at bounding box center [683, 262] width 17 height 15
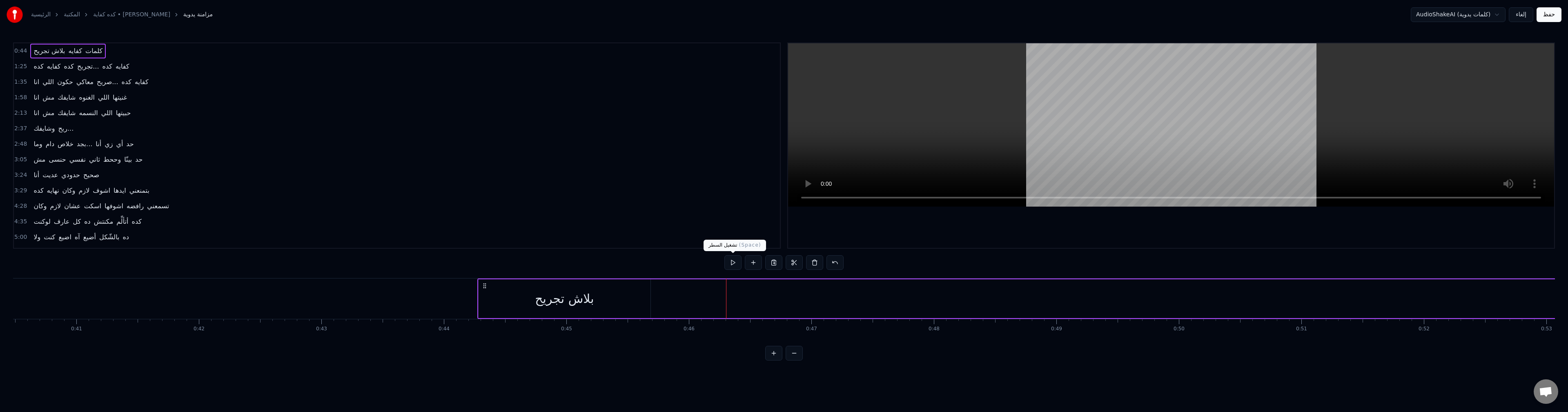
click at [737, 263] on button at bounding box center [733, 262] width 17 height 15
click at [609, 298] on div "بلاش تجريح" at bounding box center [564, 298] width 172 height 38
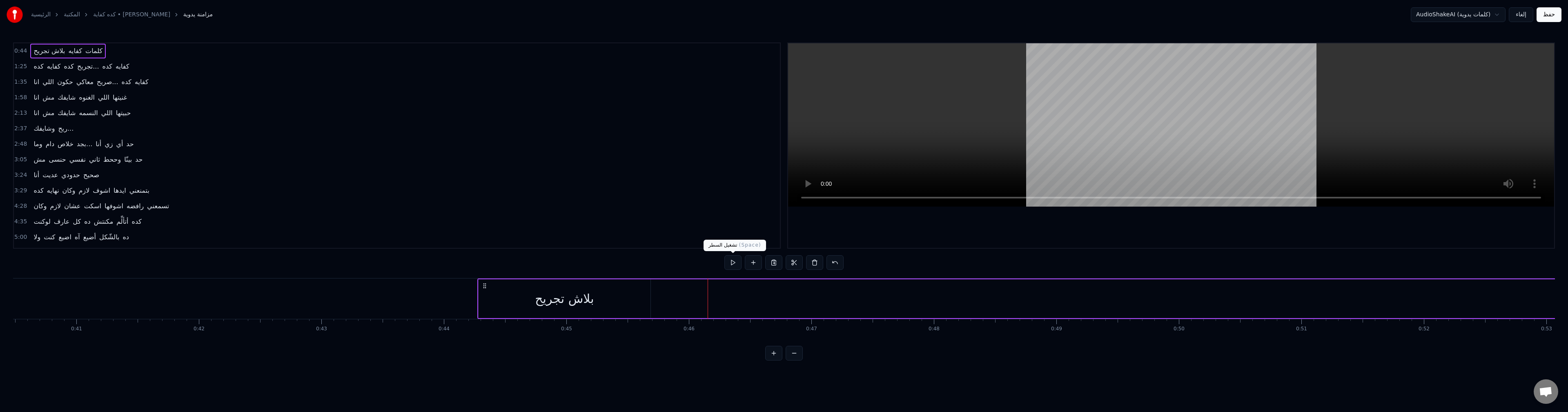
click at [737, 263] on button at bounding box center [733, 262] width 17 height 15
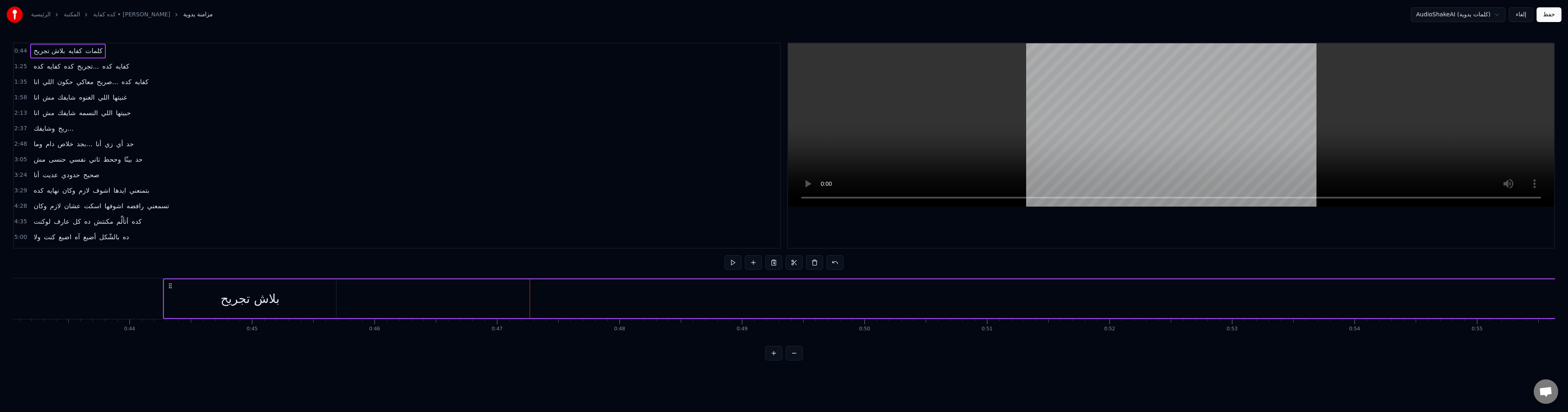
scroll to position [0, 5322]
click at [186, 295] on div "بلاش تجريح" at bounding box center [200, 299] width 59 height 19
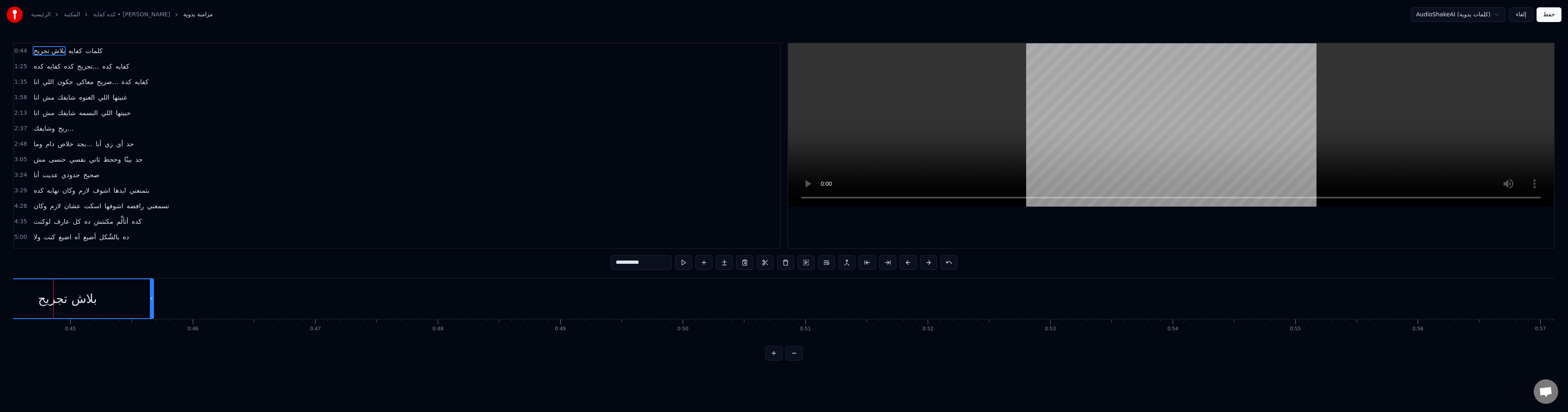
scroll to position [0, 5487]
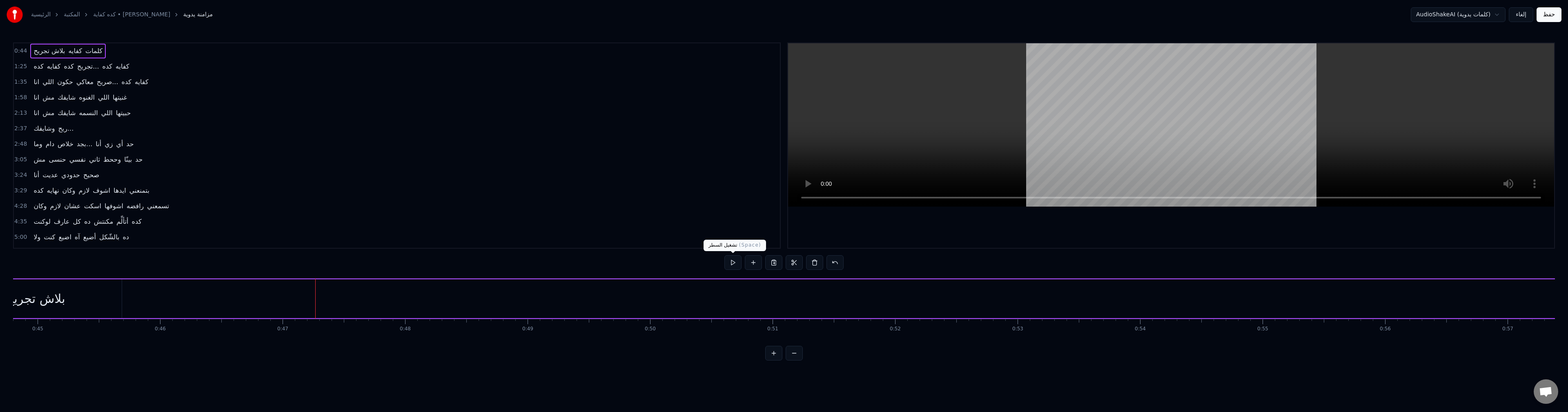
click at [736, 267] on button at bounding box center [733, 262] width 17 height 15
click at [736, 263] on button at bounding box center [733, 262] width 17 height 15
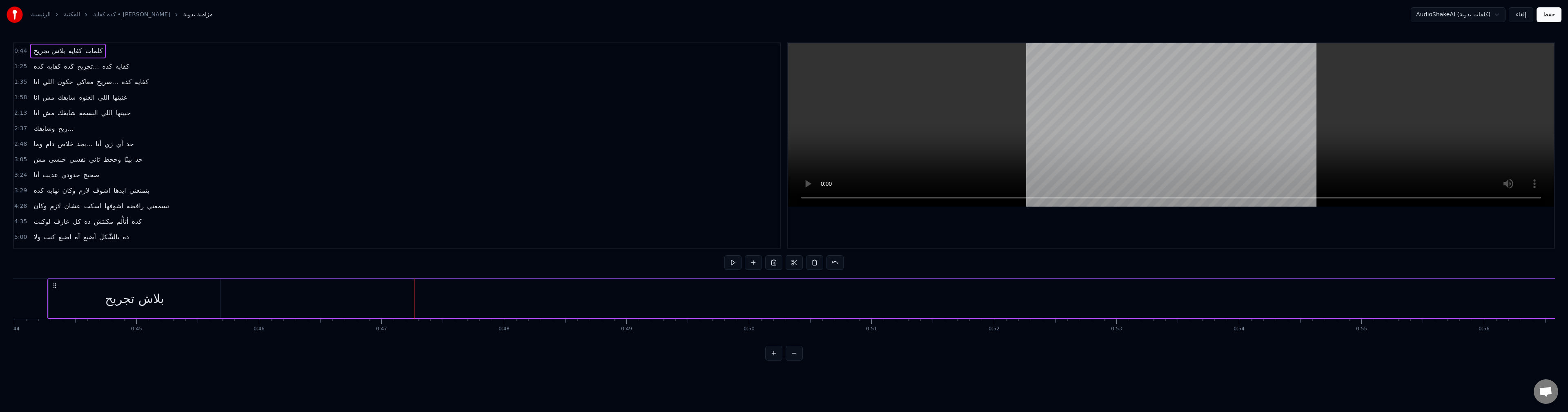
click at [173, 72] on div "1:25 كده كفايه كده تجريح... كده كفايه" at bounding box center [397, 67] width 766 height 16
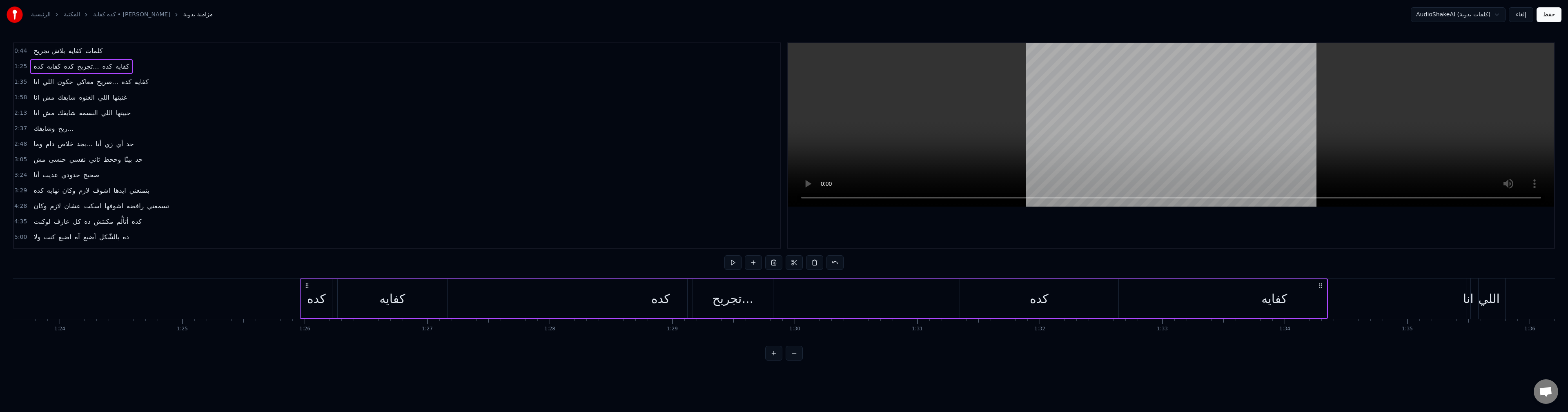
scroll to position [0, 10487]
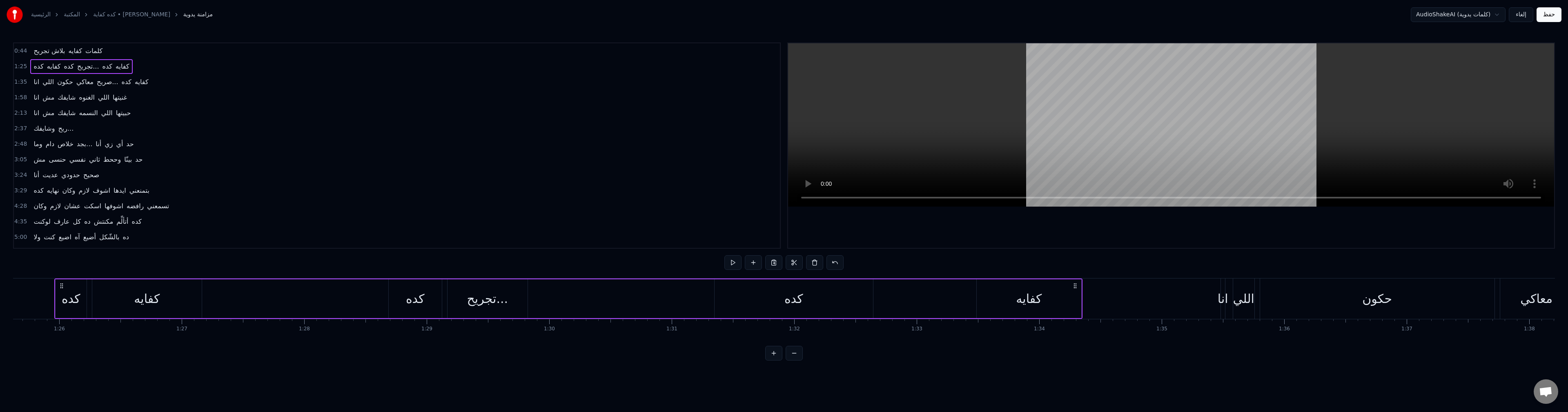
click at [51, 66] on span "كفايه" at bounding box center [54, 66] width 16 height 9
click at [118, 65] on span "كفايه" at bounding box center [122, 66] width 16 height 9
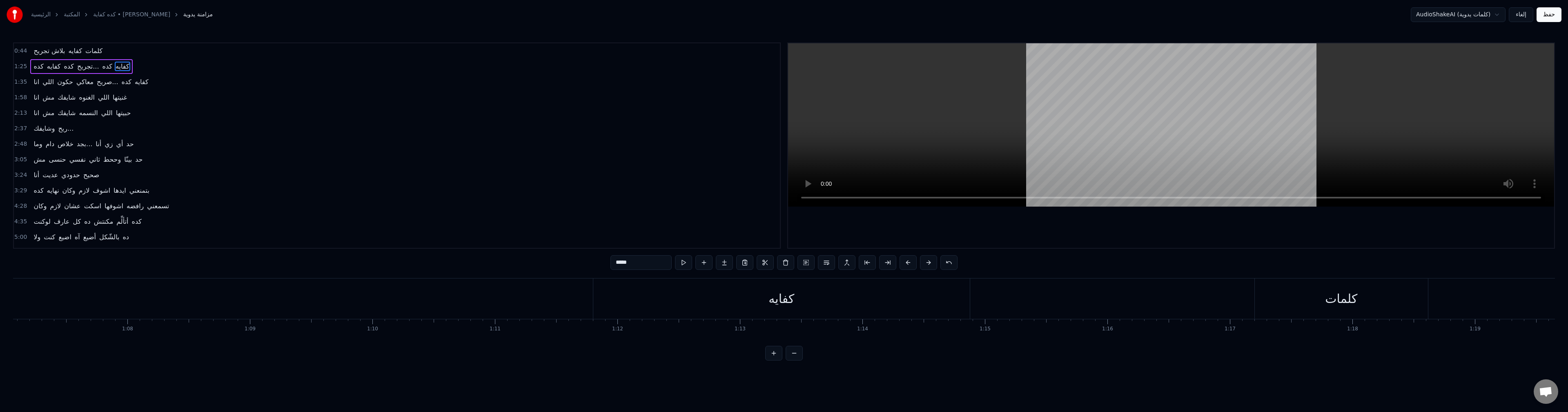
scroll to position [0, 8132]
click at [878, 302] on div "كفايه" at bounding box center [863, 298] width 377 height 41
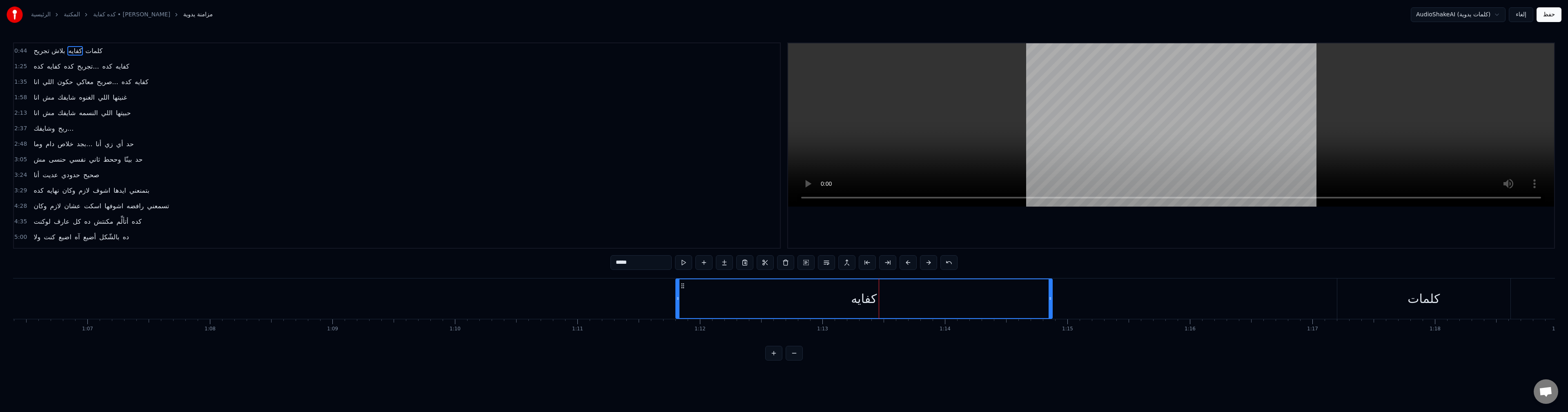
click at [37, 49] on span "بلاش تجريح" at bounding box center [49, 51] width 33 height 9
type input "**********"
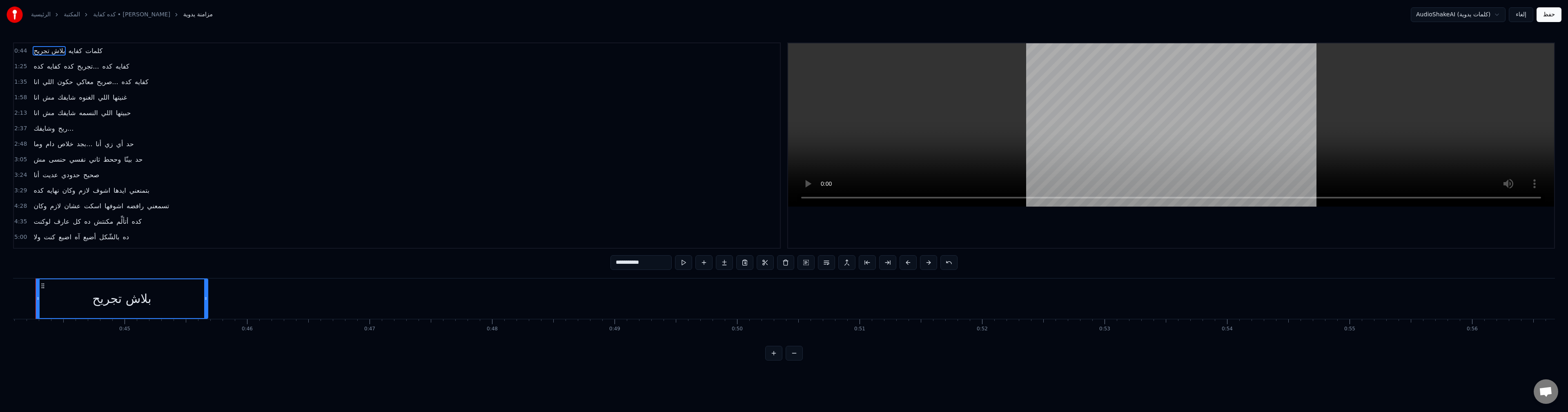
scroll to position [0, 5381]
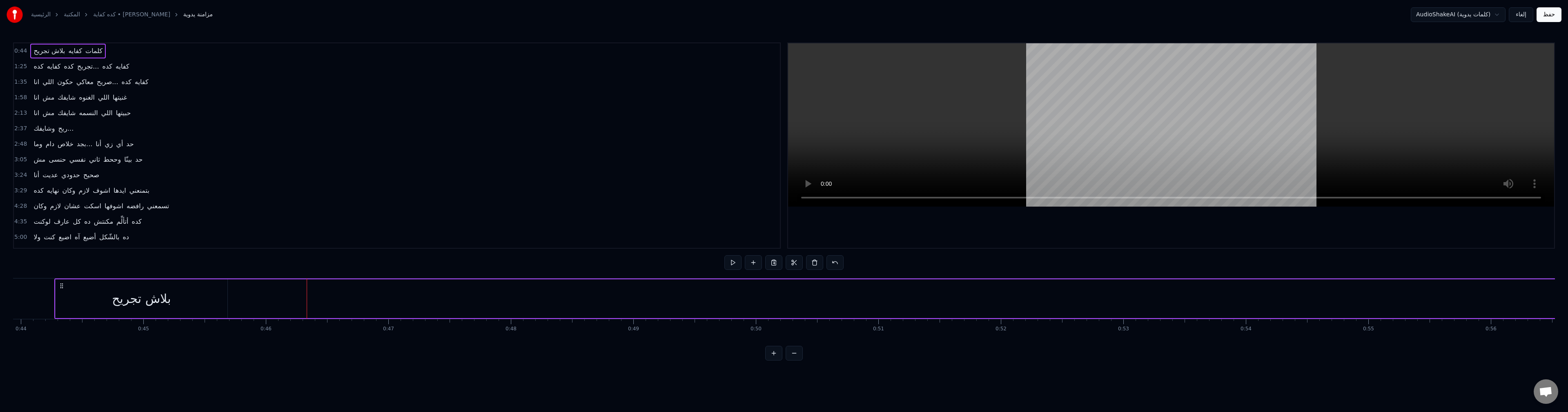
click at [115, 70] on span "كفايه" at bounding box center [122, 66] width 16 height 9
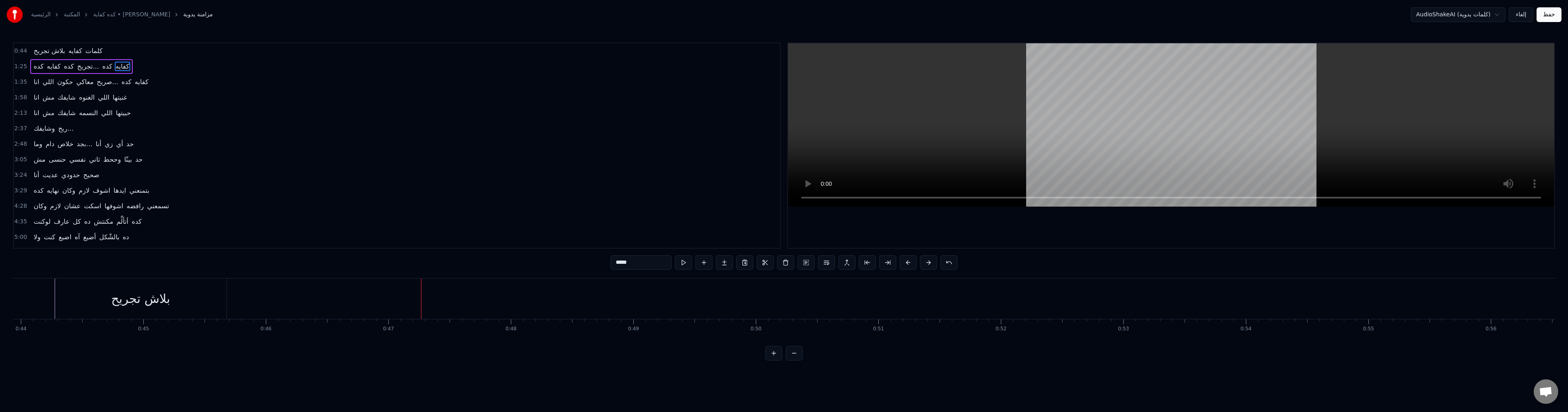
click at [102, 68] on span "كده" at bounding box center [107, 66] width 11 height 9
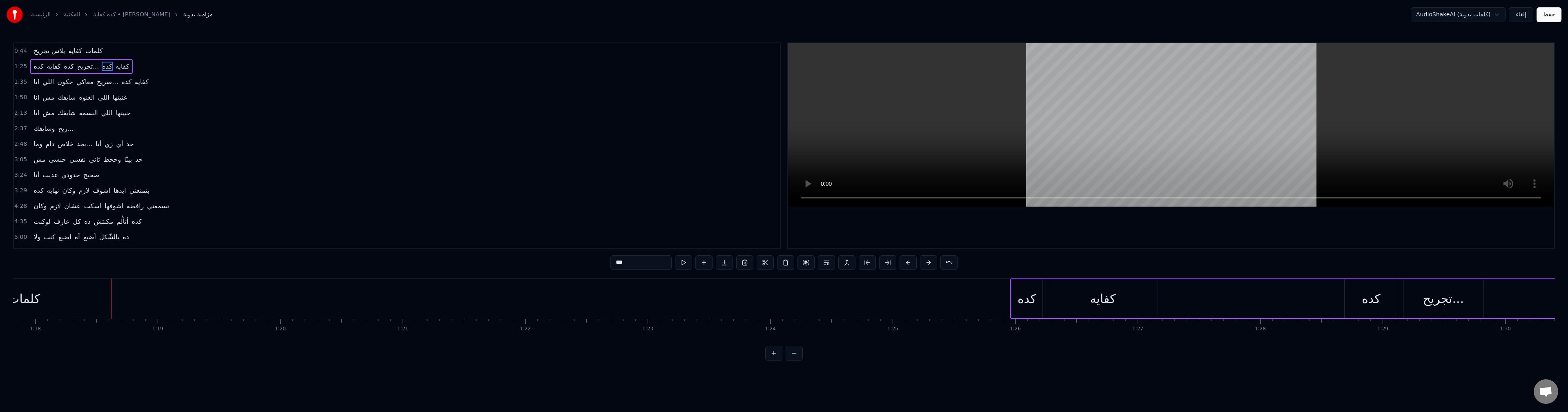
scroll to position [0, 9588]
click at [117, 66] on span "كفايه" at bounding box center [122, 66] width 16 height 9
click at [791, 360] on button at bounding box center [794, 353] width 17 height 15
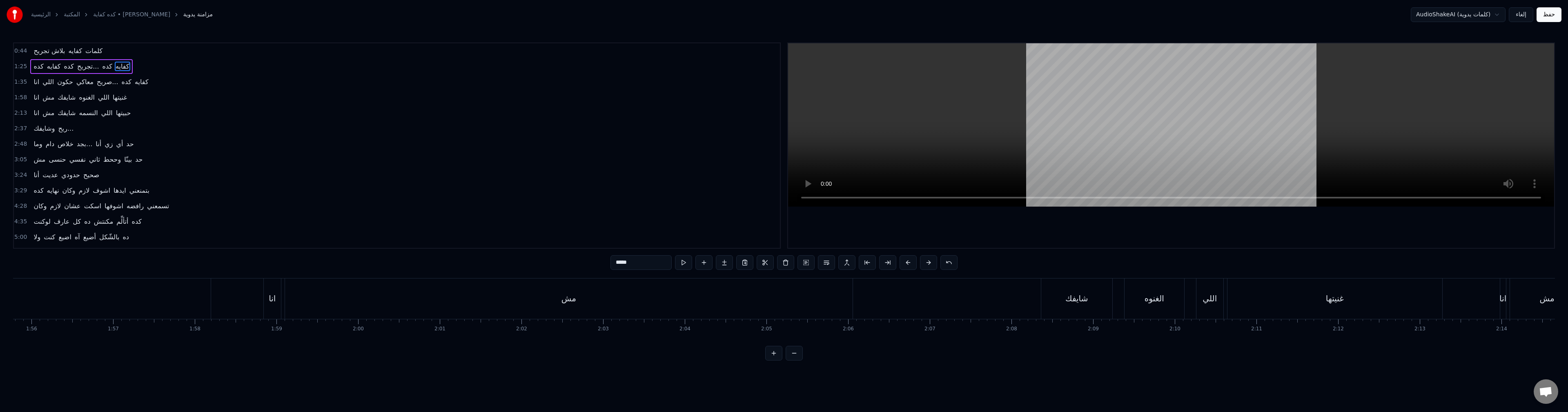
click at [791, 360] on button at bounding box center [794, 353] width 17 height 15
click at [791, 360] on div at bounding box center [784, 353] width 38 height 15
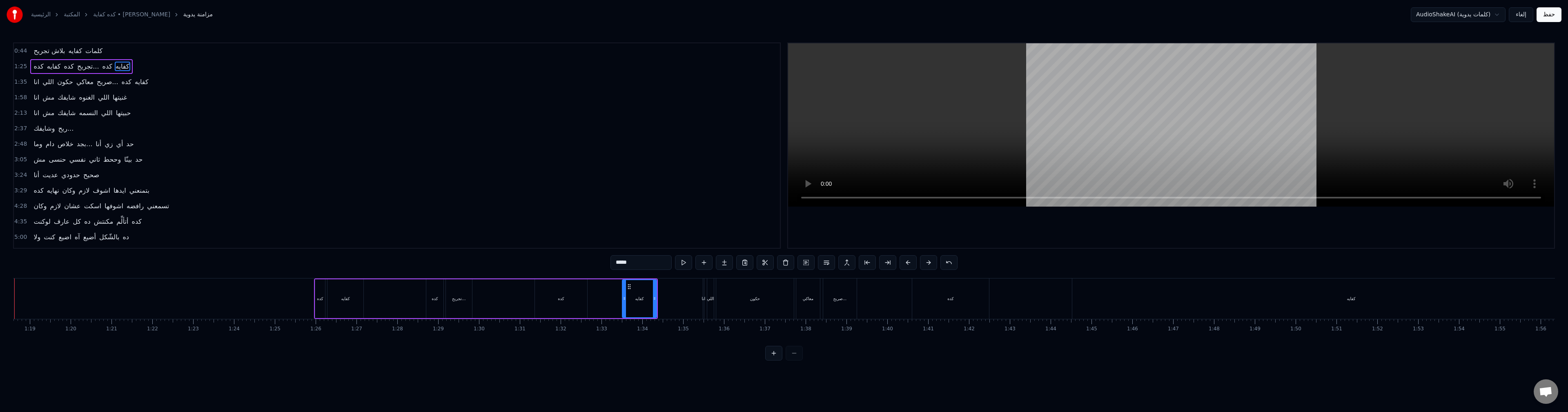
scroll to position [0, 3169]
click at [791, 360] on div at bounding box center [784, 353] width 38 height 15
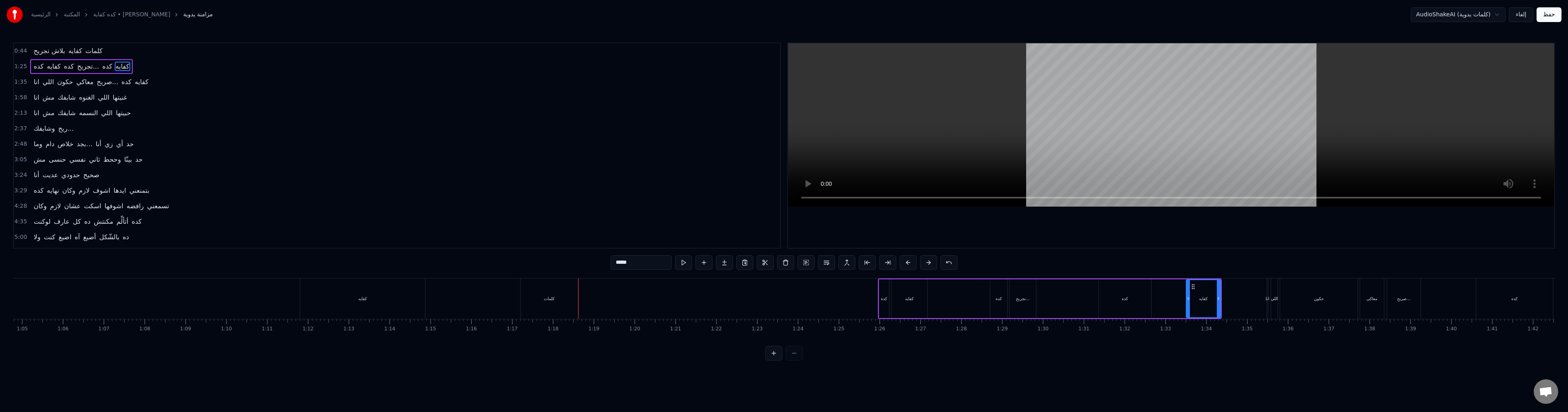
scroll to position [0, 2617]
click at [577, 302] on div "كلمات" at bounding box center [577, 298] width 57 height 41
type input "*****"
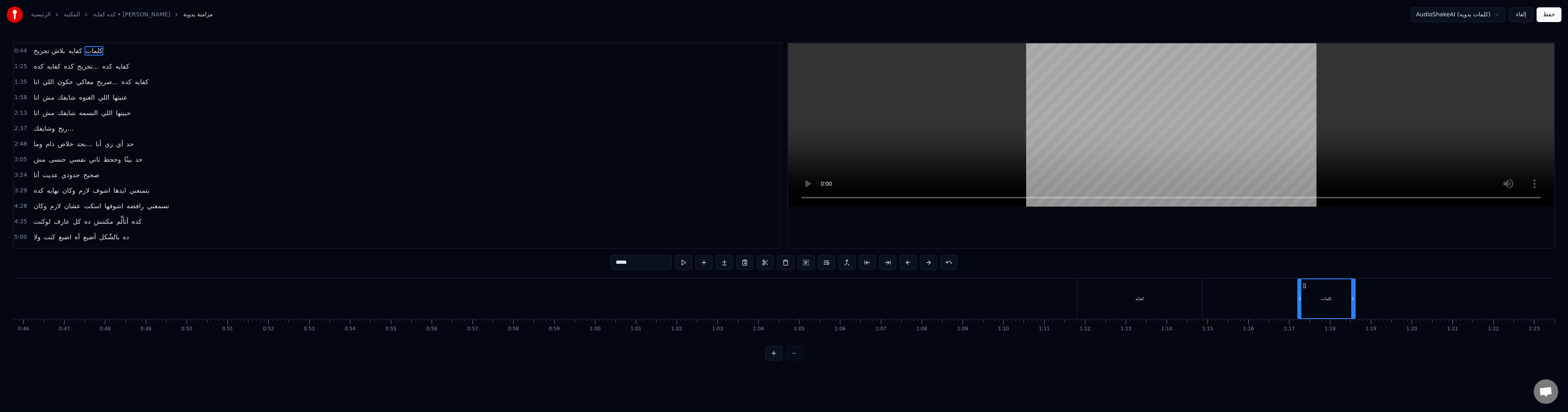
scroll to position [0, 1752]
drag, startPoint x: 1430, startPoint y: 292, endPoint x: 616, endPoint y: 300, distance: 814.0
click at [614, 299] on div "بلاش تجريح كفايه كلمات" at bounding box center [770, 298] width 1404 height 41
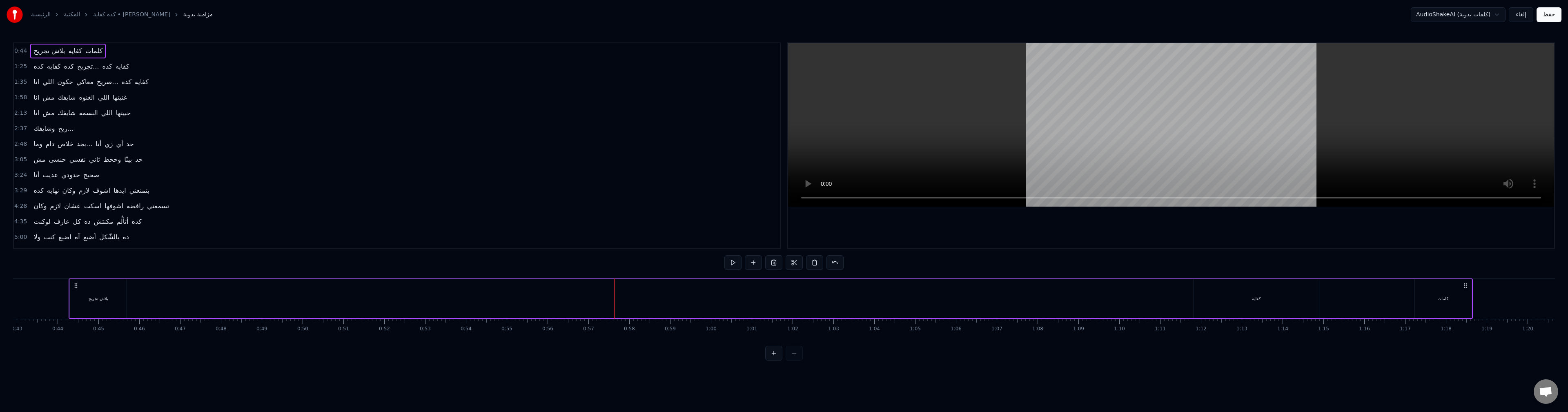
click at [1446, 293] on div "كلمات" at bounding box center [1443, 298] width 57 height 38
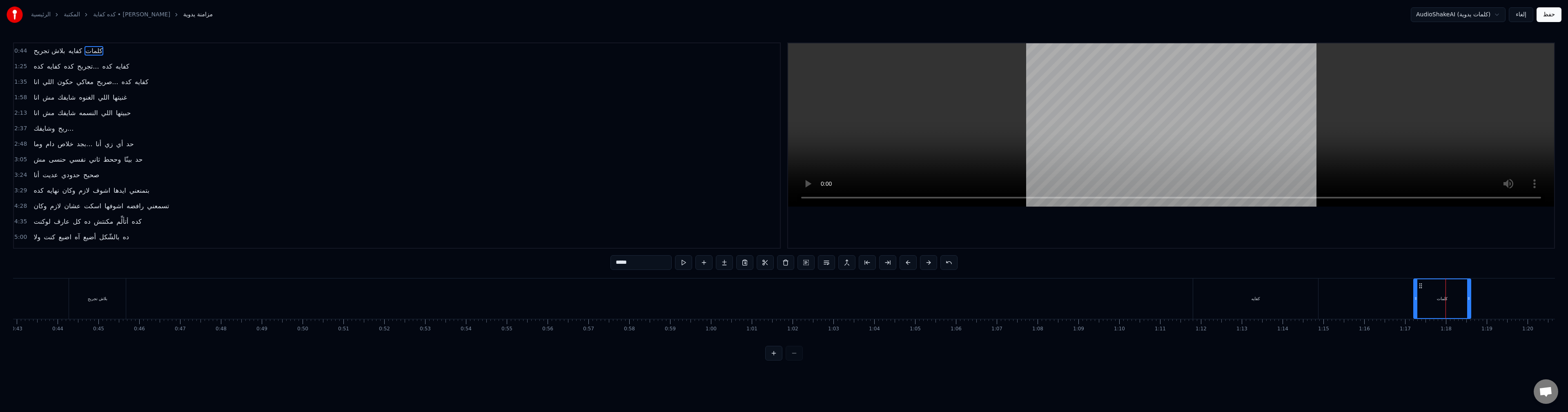
drag, startPoint x: 1446, startPoint y: 304, endPoint x: 1328, endPoint y: 286, distance: 119.4
click at [1439, 305] on div "كلمات" at bounding box center [1442, 298] width 57 height 41
click at [764, 262] on button at bounding box center [765, 262] width 17 height 15
click at [447, 290] on div "بلاش تجريح كفايه كلمات" at bounding box center [770, 298] width 1404 height 41
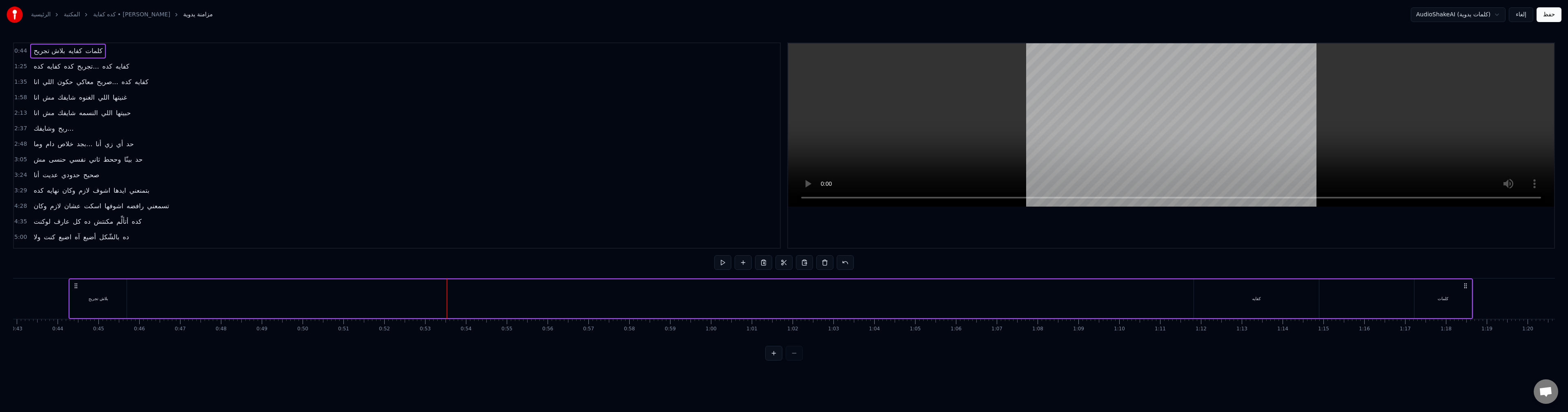
click at [443, 299] on div "بلاش تجريح كفايه كلمات" at bounding box center [770, 298] width 1404 height 41
click at [805, 263] on button at bounding box center [804, 262] width 17 height 15
click at [463, 300] on div "كلمات" at bounding box center [473, 298] width 57 height 38
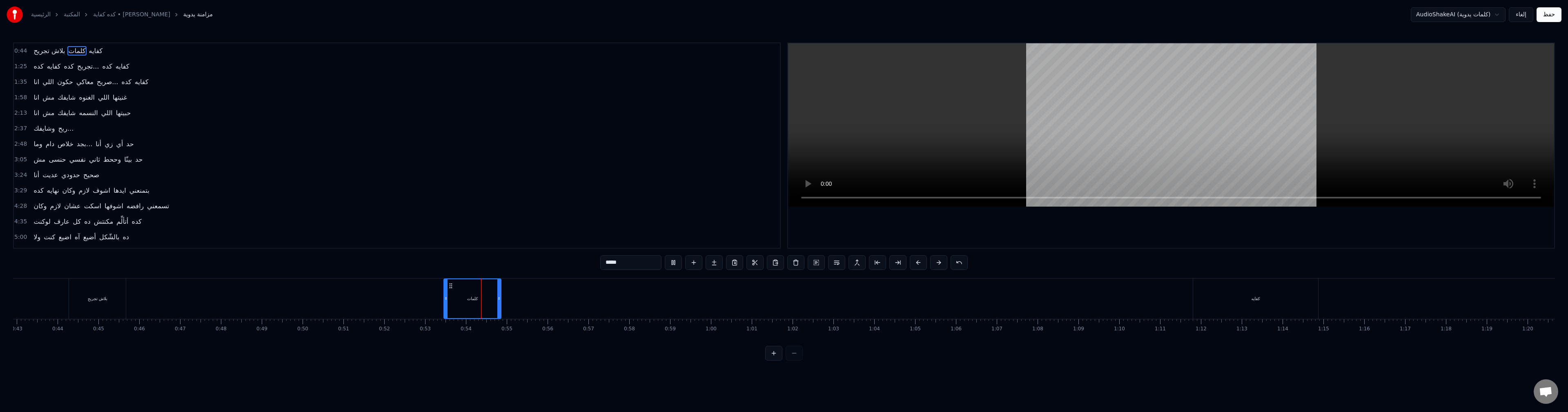
click at [619, 265] on input "*****" at bounding box center [631, 262] width 61 height 15
drag, startPoint x: 498, startPoint y: 302, endPoint x: 651, endPoint y: 317, distance: 153.7
click at [651, 317] on div at bounding box center [652, 298] width 4 height 38
click at [453, 298] on div "يا ليلي يا عيني يا يا ليل" at bounding box center [549, 298] width 209 height 38
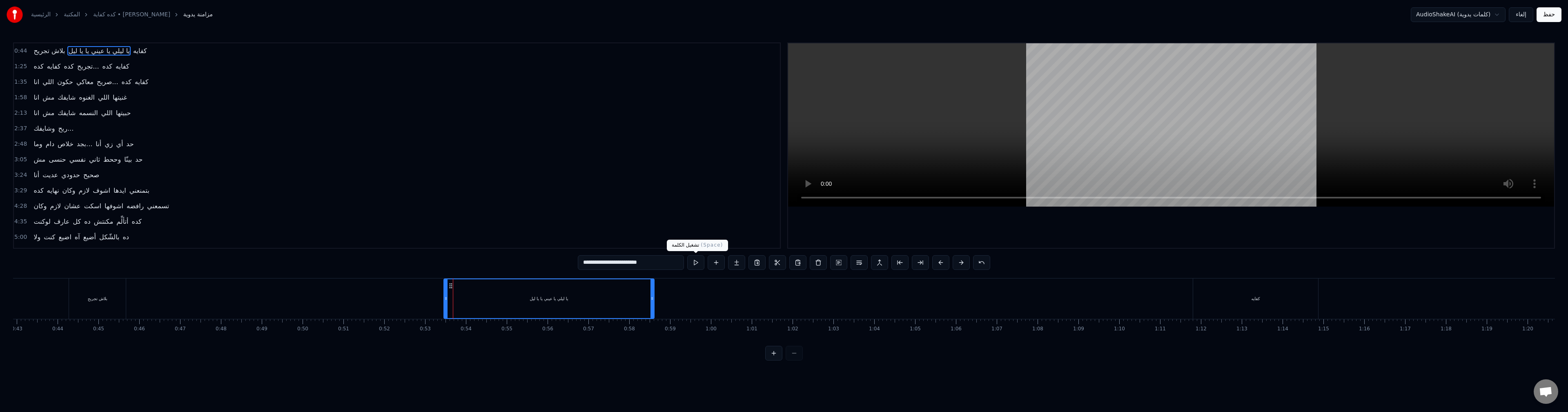
click at [695, 263] on button at bounding box center [695, 262] width 17 height 15
click at [596, 263] on input "**********" at bounding box center [631, 262] width 106 height 15
click at [453, 293] on div "يا ليلي يا عيني يا ليا ليل يل" at bounding box center [549, 298] width 209 height 38
click at [591, 260] on input "**********" at bounding box center [631, 262] width 122 height 15
drag, startPoint x: 579, startPoint y: 260, endPoint x: 576, endPoint y: 265, distance: 5.8
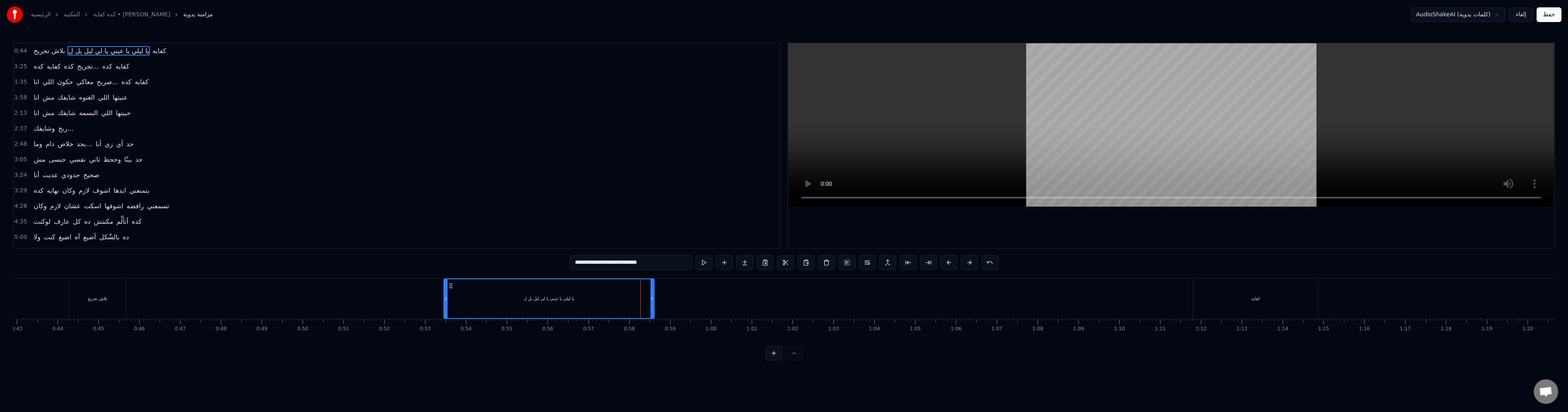
click at [576, 265] on input "**********" at bounding box center [631, 262] width 122 height 15
drag, startPoint x: 651, startPoint y: 260, endPoint x: 540, endPoint y: 268, distance: 111.3
click at [540, 268] on div "0:44 بلاش تجريح يا ليلي يا عيني يا لي ليل يل كفايه 1:25 كده كفايه كده تجريح... …" at bounding box center [784, 201] width 1542 height 318
click at [453, 302] on div "يا ليلي يا عيني يا ليل يا ليل" at bounding box center [549, 298] width 209 height 38
click at [1261, 303] on div "كفايه" at bounding box center [1256, 298] width 125 height 41
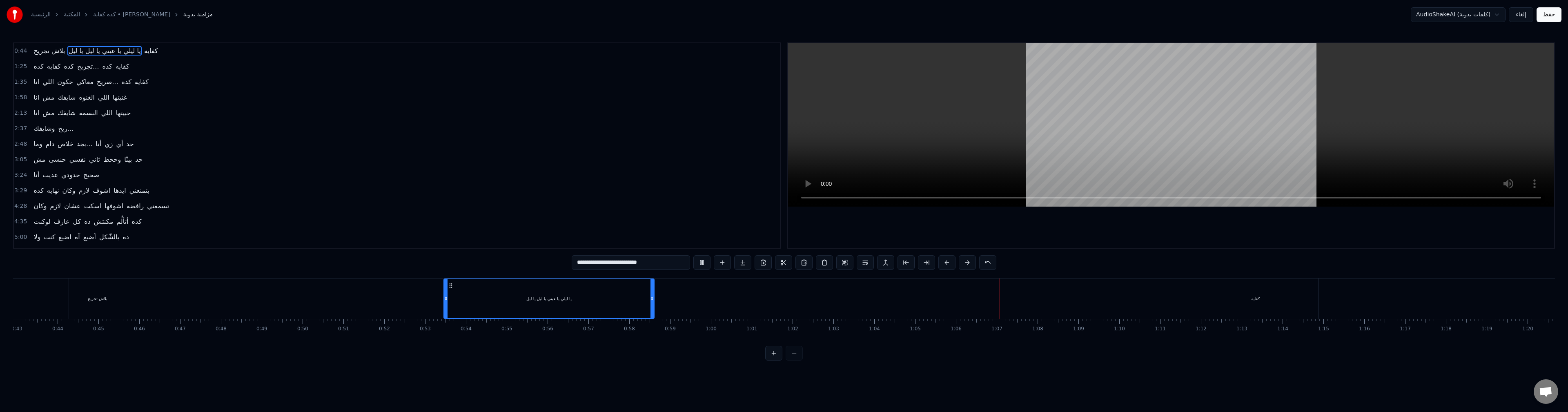
type input "*****"
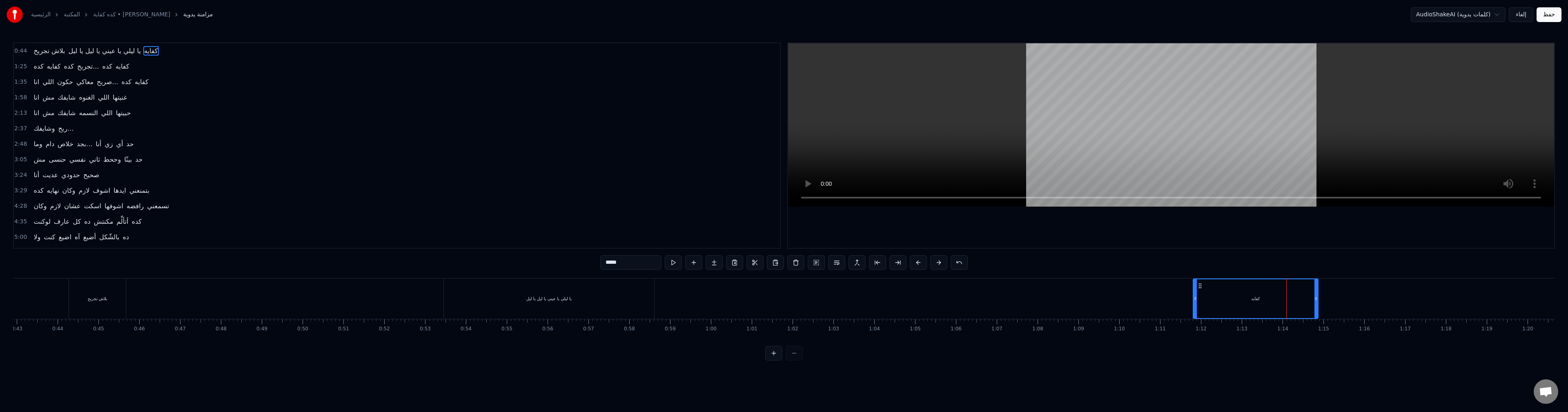
click at [1138, 301] on div "بلاش تجريح يا ليلي يا عيني يا ليل يا ليل كفايه" at bounding box center [694, 298] width 1251 height 41
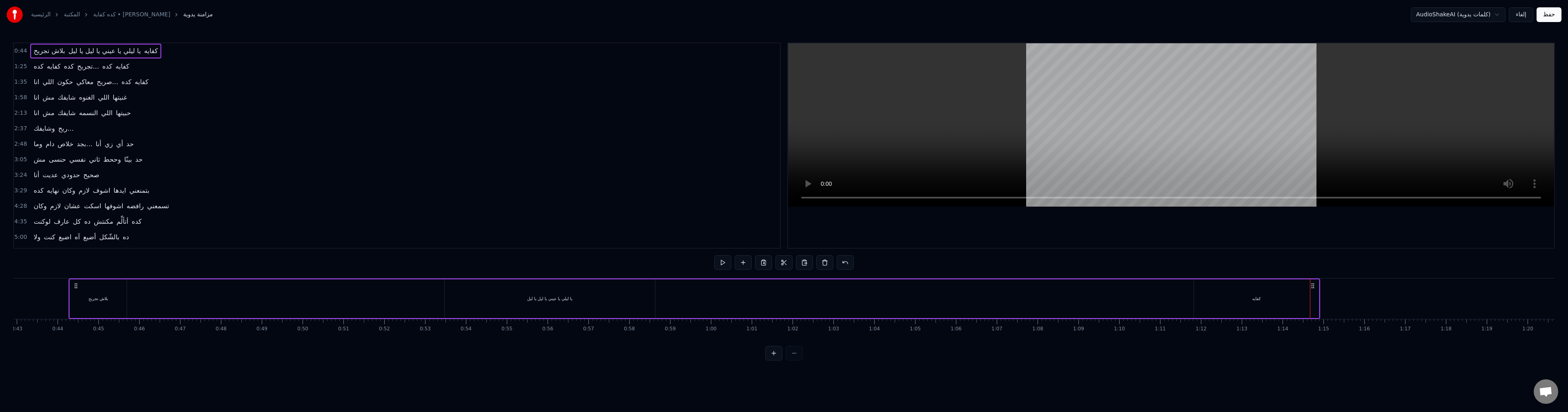
click at [1236, 292] on div "كفايه" at bounding box center [1256, 298] width 125 height 38
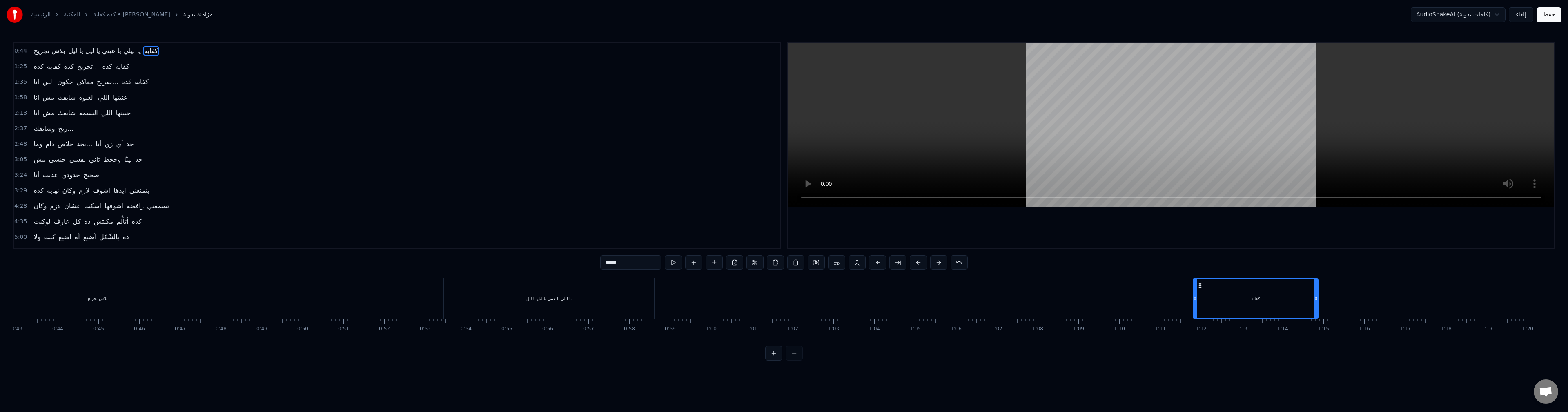
click at [616, 262] on input "*****" at bounding box center [631, 262] width 61 height 15
click at [615, 262] on input "*****" at bounding box center [631, 262] width 61 height 15
click at [610, 263] on input "*****" at bounding box center [631, 262] width 61 height 15
type input "*********"
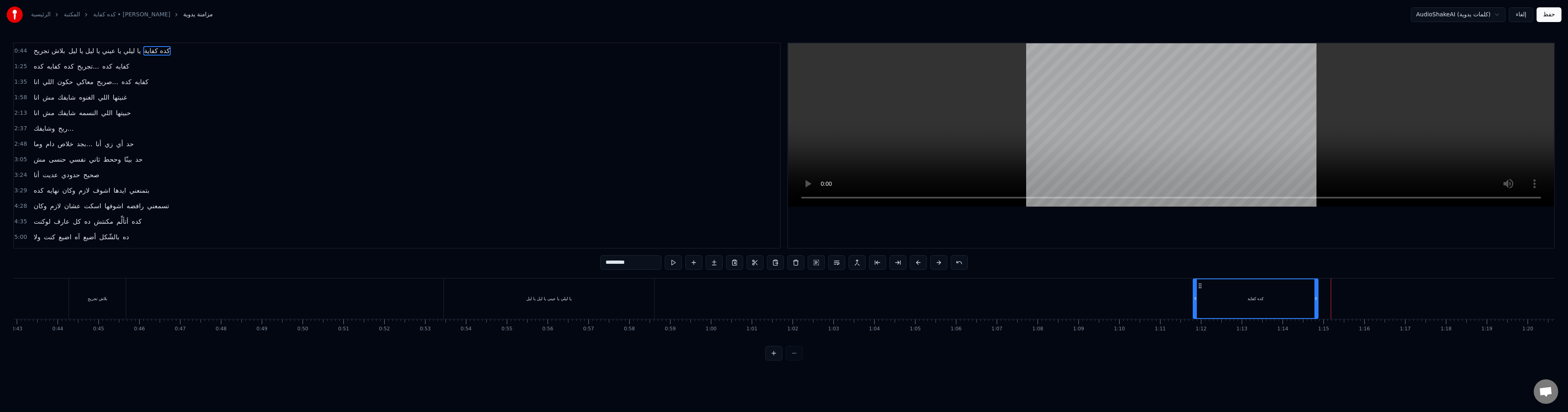
click at [1145, 295] on div "بلاش تجريح يا ليلي يا عيني يا ليل يا ليل كده كفاية" at bounding box center [694, 298] width 1251 height 41
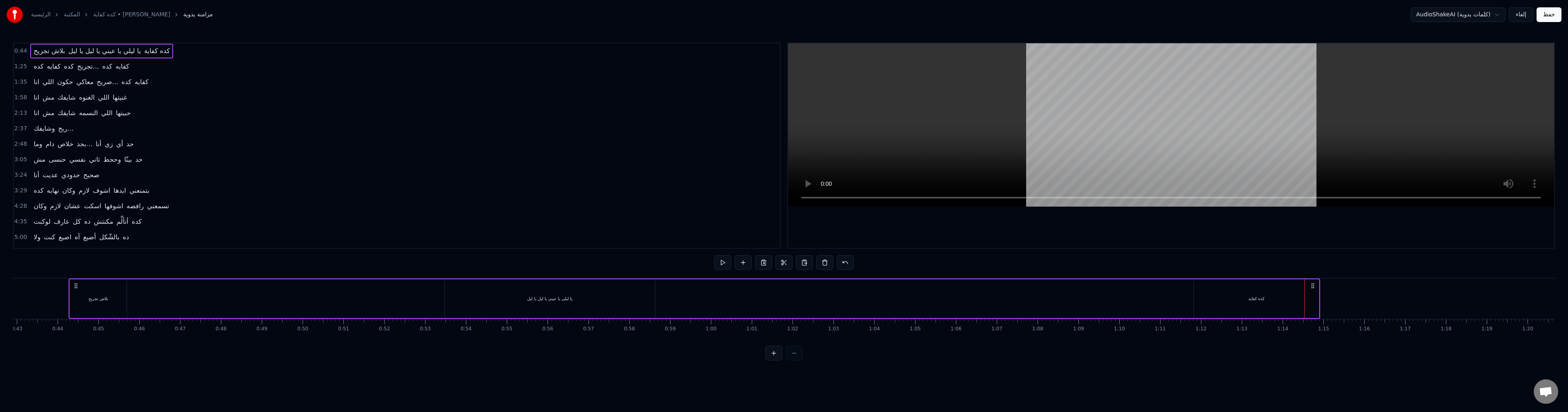
click at [1296, 304] on div "كده كفاية" at bounding box center [1256, 298] width 125 height 38
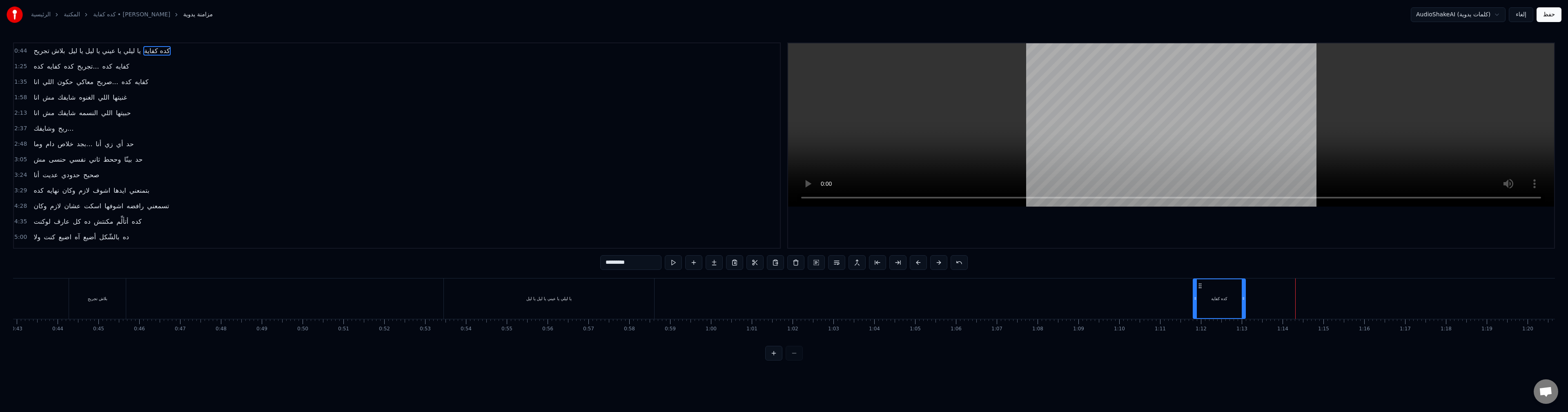
drag, startPoint x: 1315, startPoint y: 300, endPoint x: 1243, endPoint y: 310, distance: 72.7
click at [1243, 310] on div at bounding box center [1243, 298] width 4 height 38
click at [1157, 289] on div "بلاش تجريح يا ليلي يا عيني يا ليل يا ليل كده كفاية" at bounding box center [658, 298] width 1179 height 41
click at [554, 299] on div "كده" at bounding box center [548, 298] width 52 height 41
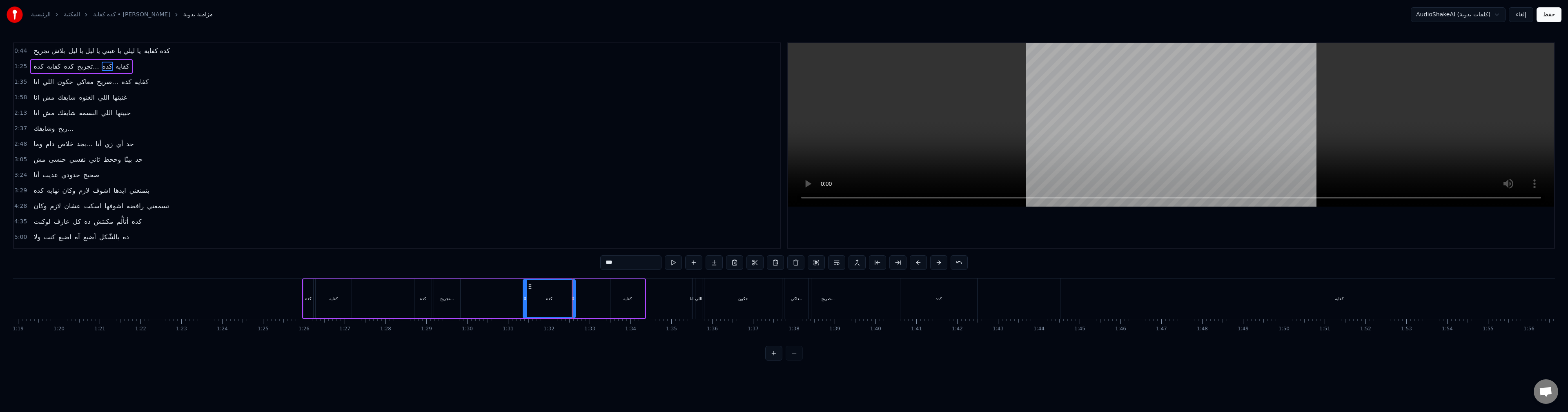
click at [611, 263] on input "***" at bounding box center [631, 262] width 61 height 15
type input "*********"
click at [675, 260] on button at bounding box center [673, 262] width 17 height 15
click at [598, 296] on div "كده كفايه كده تجريح... كده كفاية كفايه" at bounding box center [473, 298] width 344 height 41
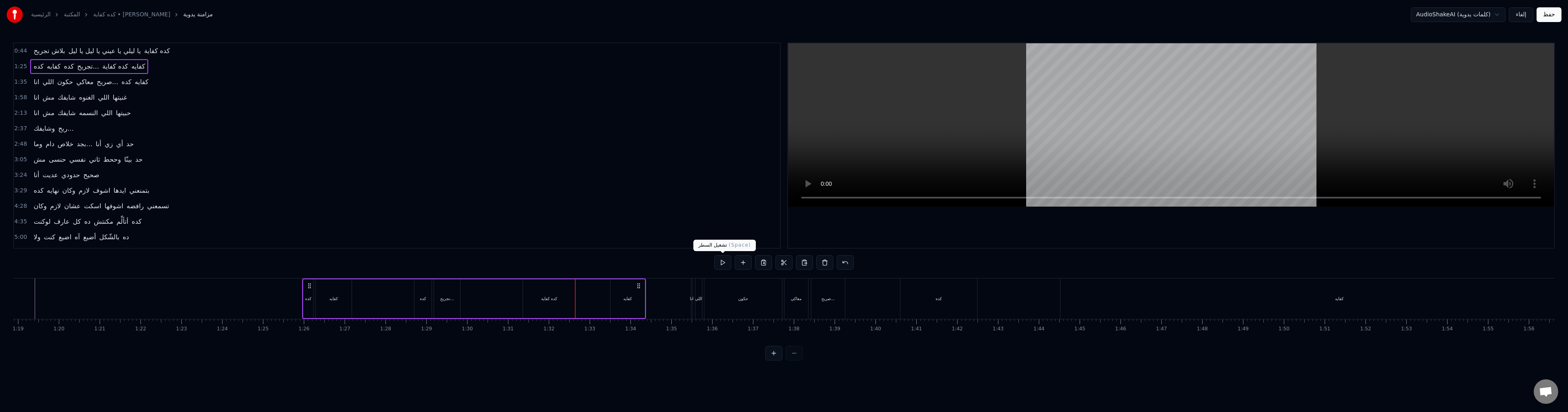
click at [722, 260] on button at bounding box center [722, 262] width 17 height 15
click at [714, 255] on button at bounding box center [722, 262] width 17 height 15
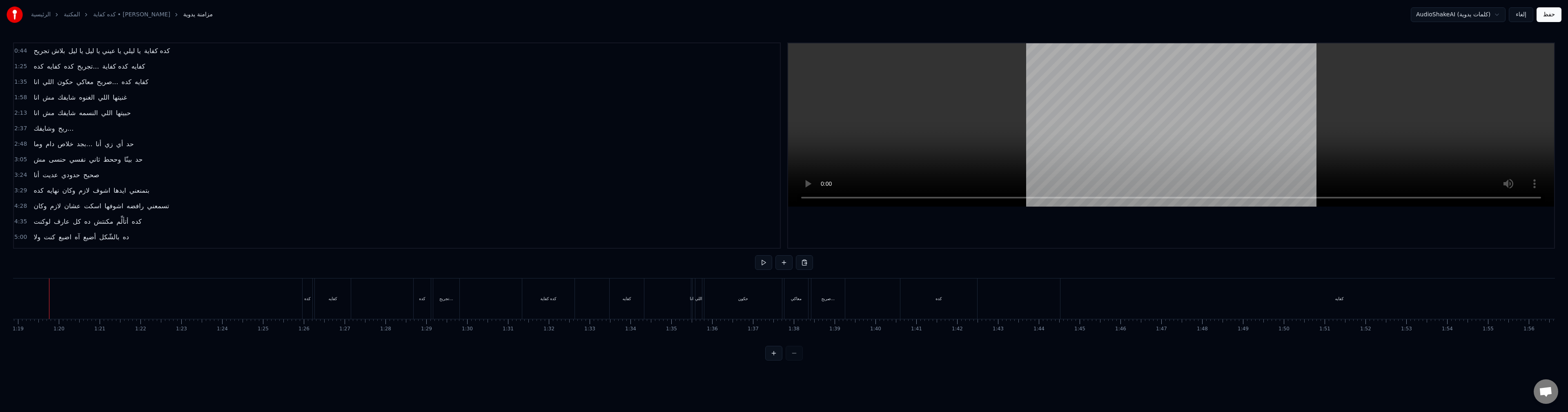
scroll to position [0, 3216]
click at [425, 305] on div "كده" at bounding box center [427, 298] width 17 height 41
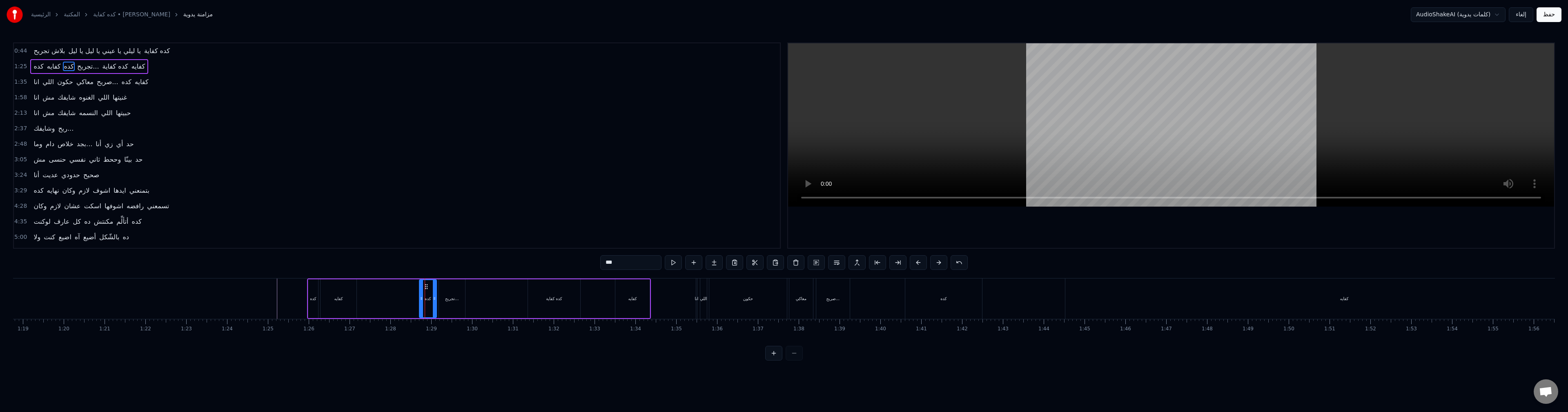
click at [445, 304] on div "تجريح..." at bounding box center [452, 298] width 26 height 38
click at [535, 302] on div "كده كفاية" at bounding box center [554, 298] width 52 height 38
click at [637, 307] on div "كفايه" at bounding box center [632, 298] width 34 height 38
click at [613, 263] on input "*****" at bounding box center [631, 262] width 61 height 15
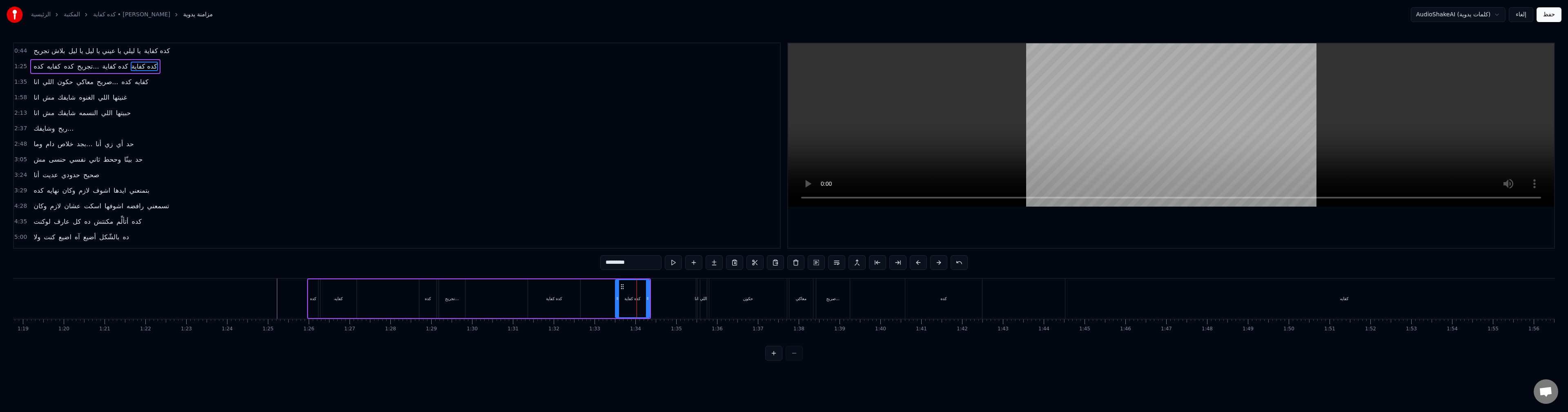
type input "*********"
click at [604, 177] on div "3:24 أنا عديت حدودي صحيح" at bounding box center [397, 175] width 766 height 16
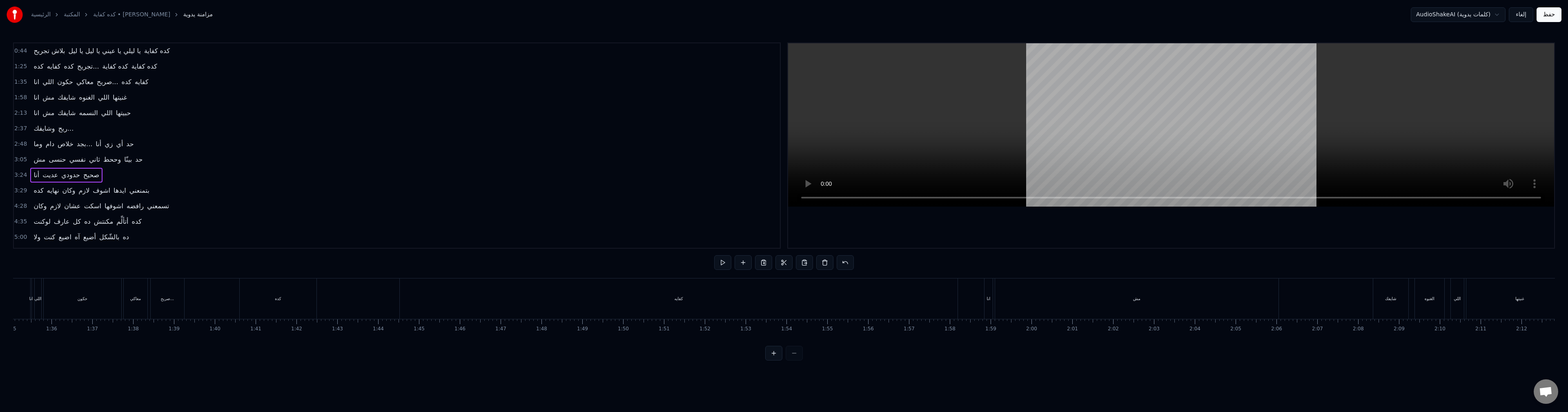
scroll to position [0, 3810]
click at [266, 290] on div "انا اللي حكون معاكي صريح... كده كفايه" at bounding box center [565, 298] width 929 height 41
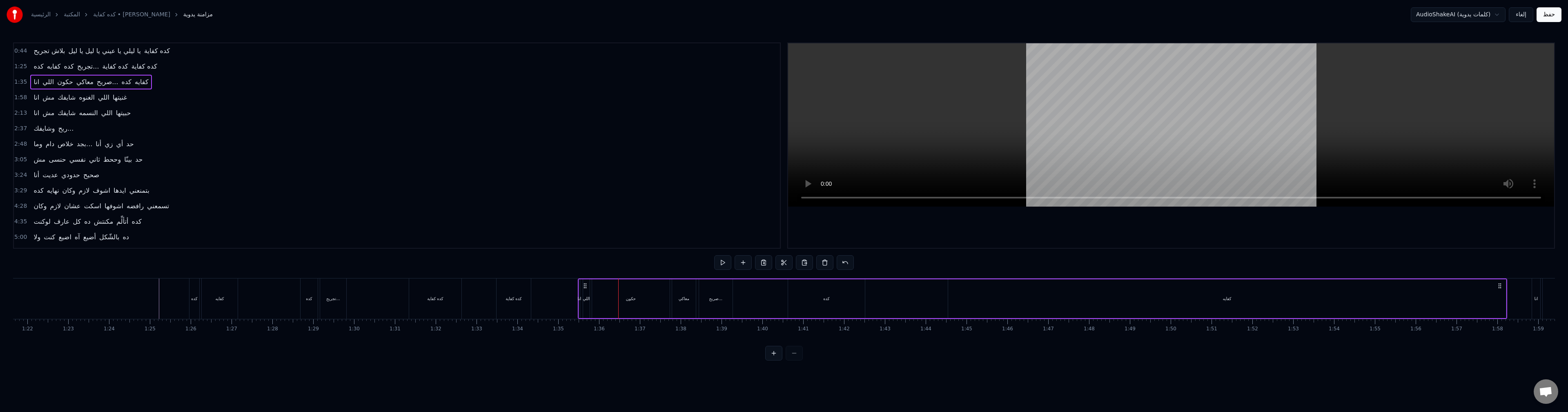
scroll to position [0, 3190]
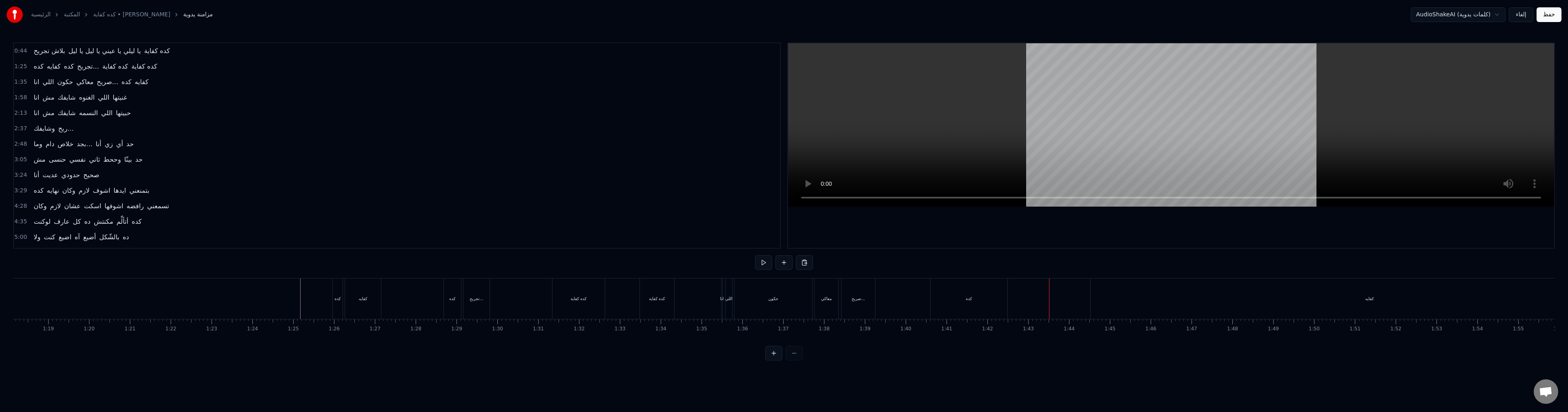
click at [943, 298] on div "كده" at bounding box center [969, 298] width 77 height 41
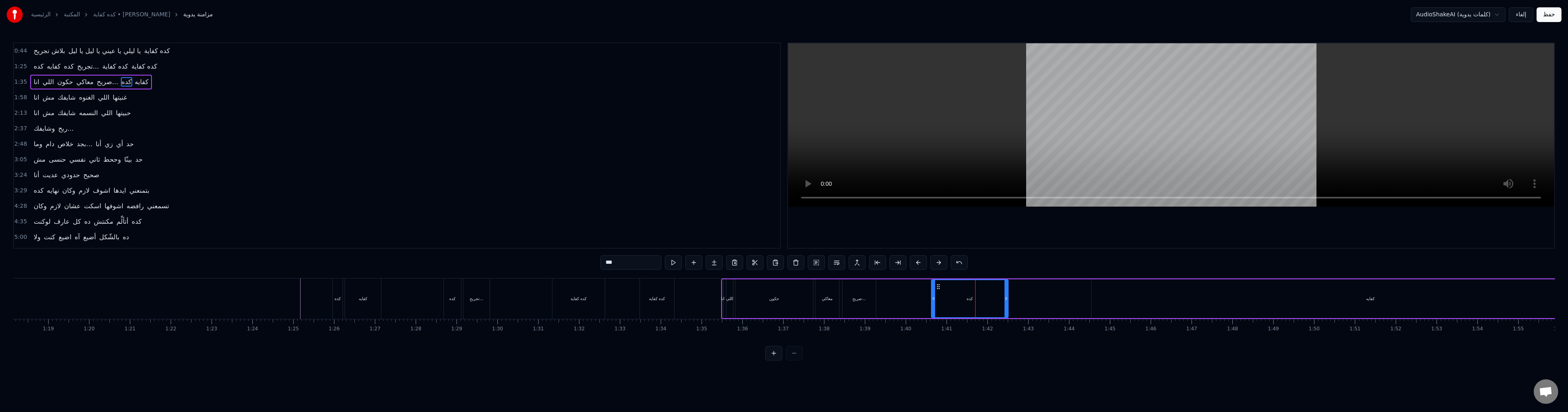
click at [893, 306] on div "انا اللي حكون معاكي صريح... كده كفايه" at bounding box center [1185, 298] width 929 height 41
click at [881, 307] on div "انا اللي حكون معاكي صريح... كده كفايه" at bounding box center [1185, 298] width 929 height 41
click at [901, 301] on div "انا اللي حكون معاكي صريح... كده كفايه" at bounding box center [1185, 298] width 929 height 41
click at [856, 301] on div "صريح..." at bounding box center [858, 298] width 14 height 6
click at [944, 299] on div "كده" at bounding box center [969, 298] width 77 height 38
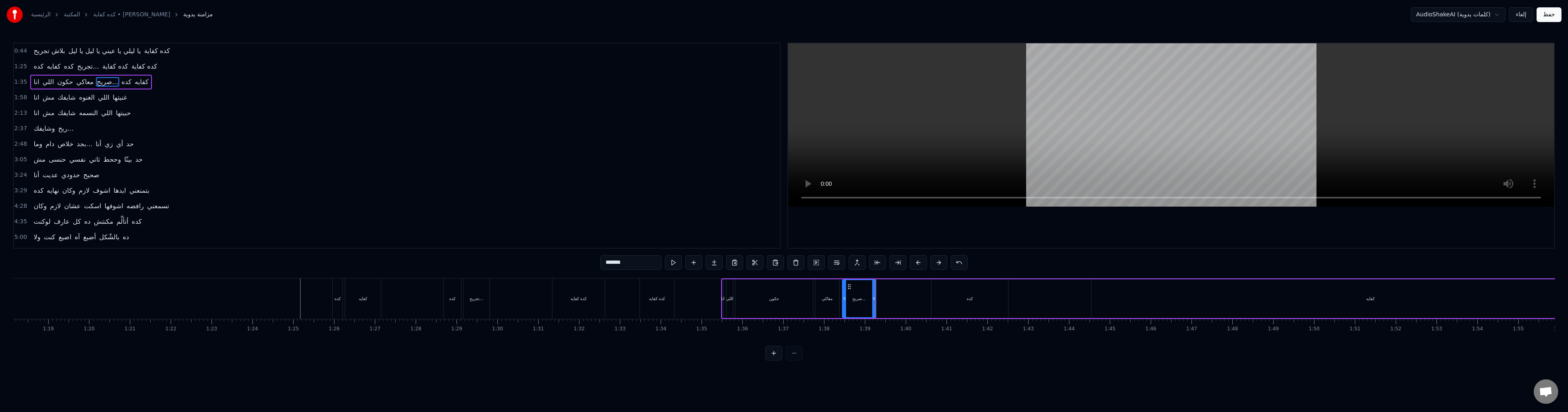
type input "***"
click at [1041, 303] on div "انا اللي حكون معاكي صريح... كده كفايه" at bounding box center [1185, 298] width 929 height 41
click at [982, 304] on div "كده" at bounding box center [969, 298] width 77 height 38
drag, startPoint x: 1005, startPoint y: 299, endPoint x: 1060, endPoint y: 305, distance: 55.3
click at [1061, 303] on div at bounding box center [1063, 298] width 4 height 37
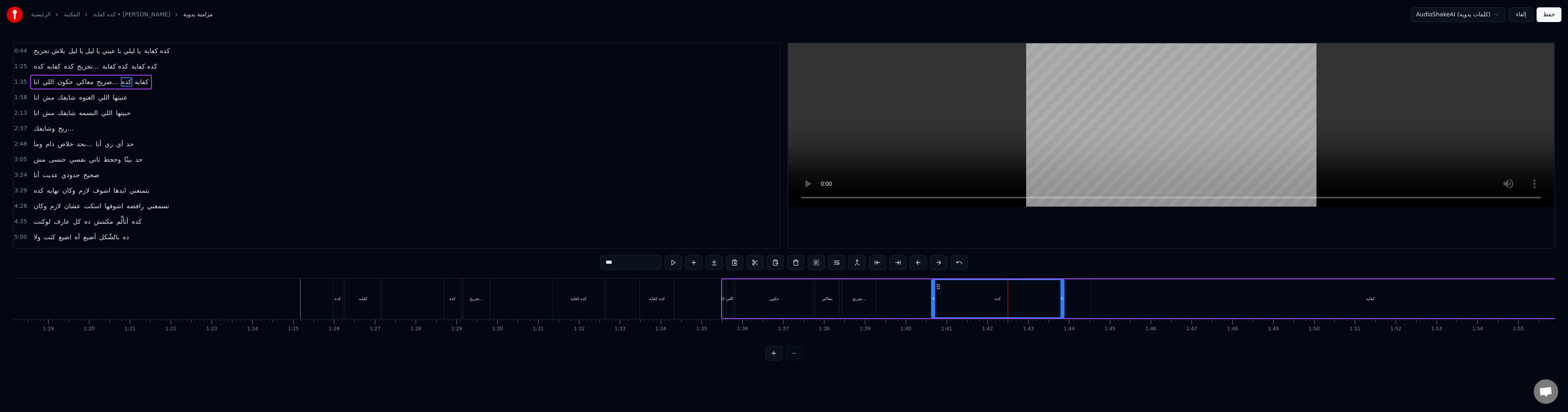
click at [612, 264] on input "***" at bounding box center [631, 262] width 61 height 15
type input "**********"
click at [687, 263] on button at bounding box center [681, 262] width 17 height 15
click at [967, 296] on div "كده كفايه كده كفاية" at bounding box center [997, 298] width 132 height 37
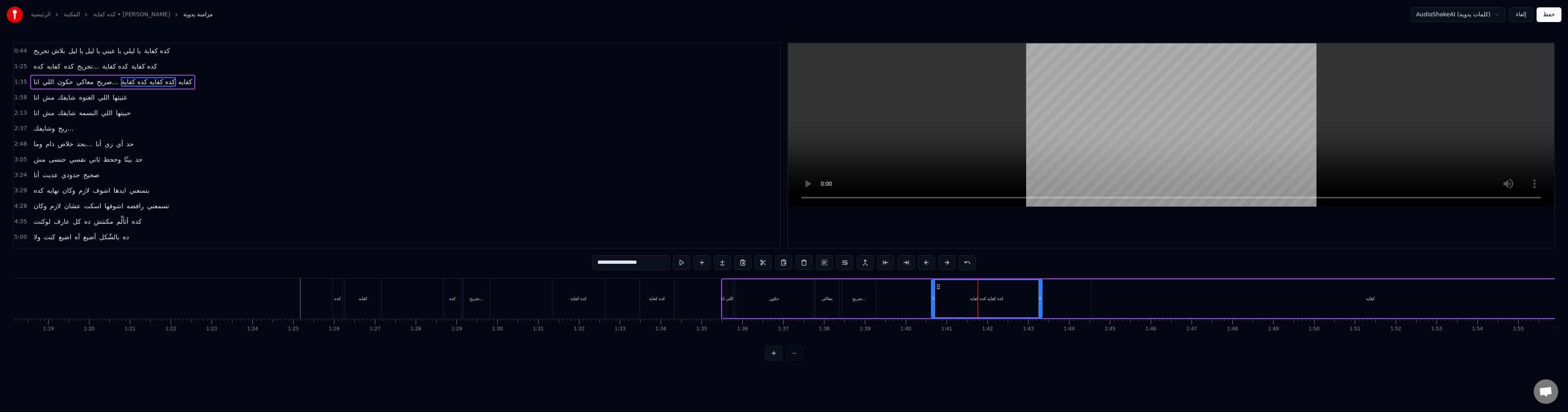
drag, startPoint x: 1062, startPoint y: 300, endPoint x: 1041, endPoint y: 307, distance: 22.1
click at [1041, 307] on div at bounding box center [1040, 298] width 4 height 37
click at [1041, 299] on div at bounding box center [1041, 298] width 1 height 41
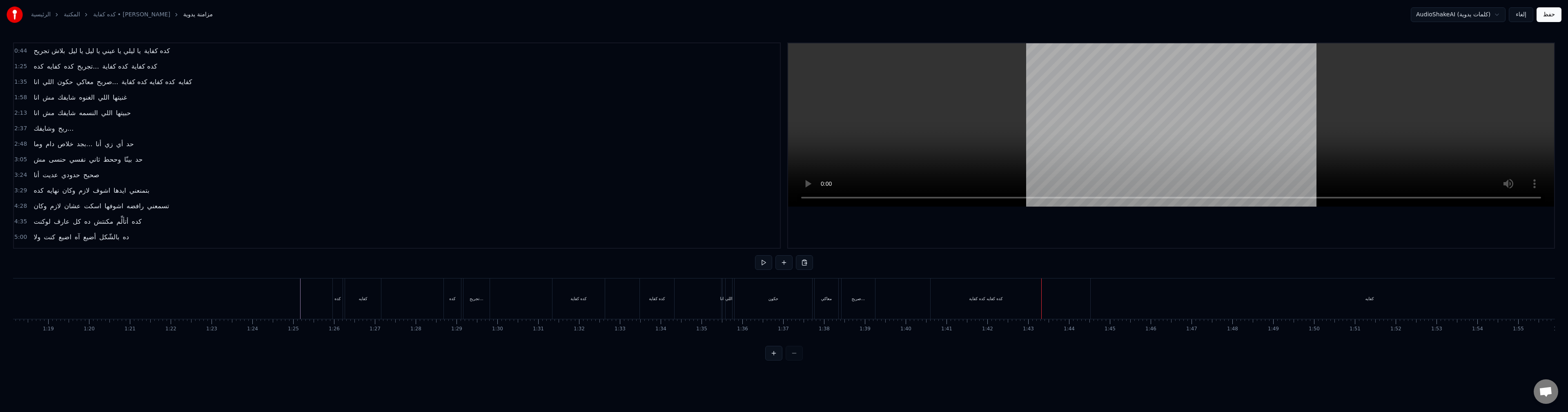
click at [1005, 305] on div "كده كفايه كده كفاية" at bounding box center [985, 298] width 110 height 41
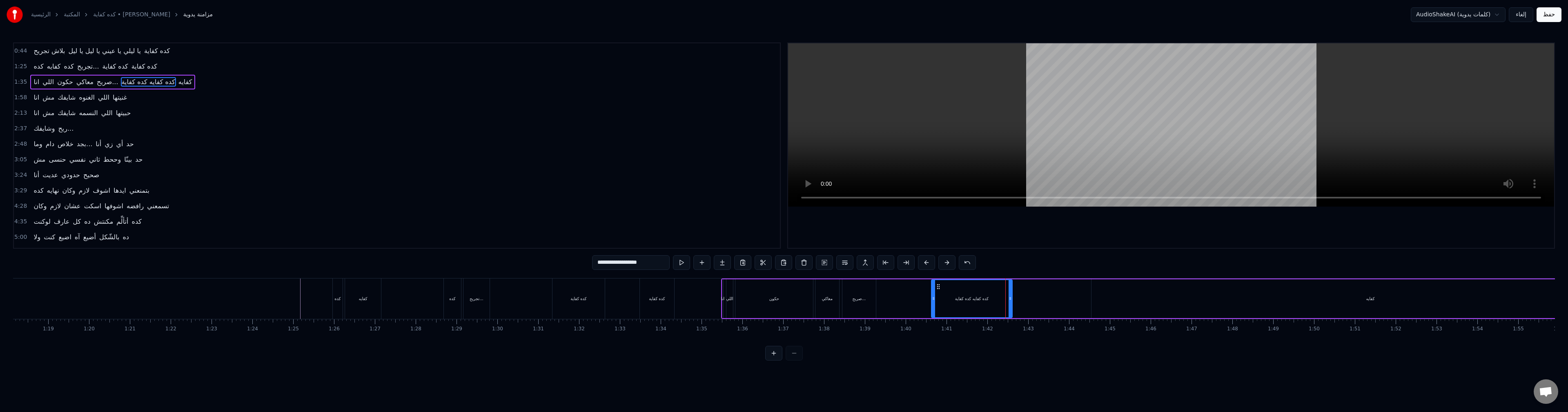
drag, startPoint x: 1039, startPoint y: 298, endPoint x: 1009, endPoint y: 305, distance: 30.8
click at [1009, 304] on div at bounding box center [1010, 298] width 4 height 37
drag, startPoint x: 1010, startPoint y: 300, endPoint x: 1038, endPoint y: 301, distance: 28.0
click at [1038, 301] on icon at bounding box center [1038, 298] width 4 height 6
drag, startPoint x: 1038, startPoint y: 298, endPoint x: 1086, endPoint y: 310, distance: 49.5
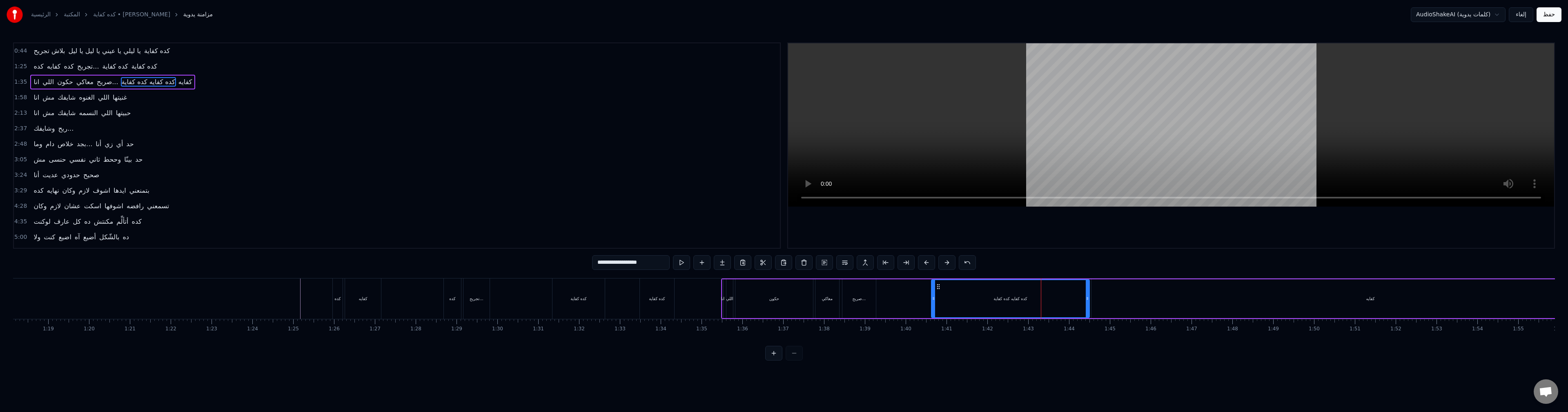
click at [1086, 310] on div at bounding box center [1087, 298] width 4 height 37
drag, startPoint x: 1088, startPoint y: 303, endPoint x: 1001, endPoint y: 314, distance: 87.7
click at [1001, 314] on div at bounding box center [999, 298] width 4 height 37
click at [1019, 305] on div "انا اللي حكون معاكي صريح... كده كفايه كده كفاية كفايه" at bounding box center [1185, 298] width 929 height 41
click at [903, 298] on div "انا اللي حكون معاكي صريح... كده كفايه كده كفاية كفايه" at bounding box center [1185, 298] width 929 height 41
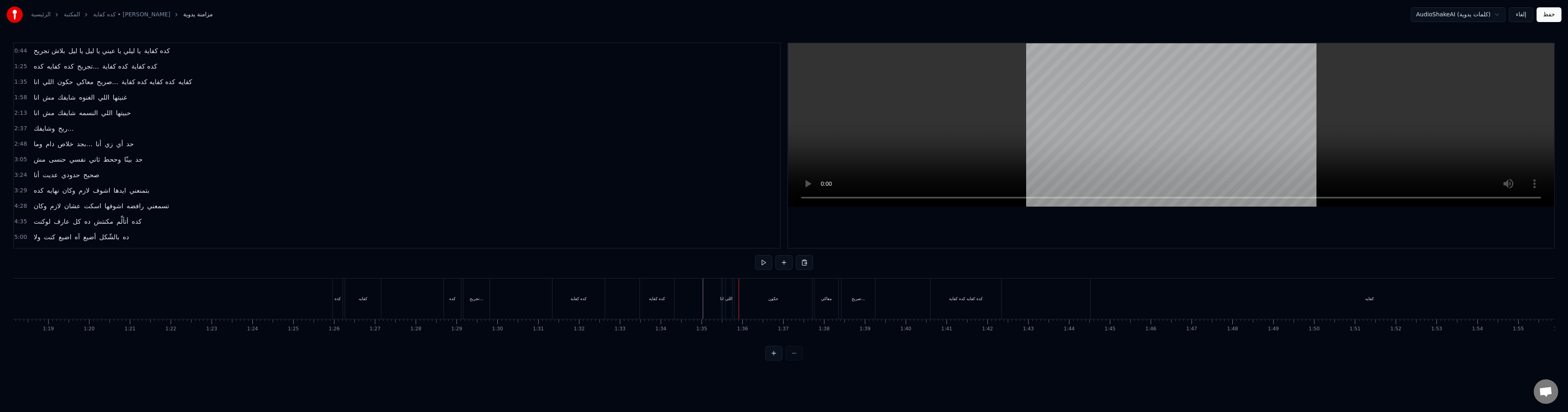
click at [546, 300] on div "كده كفايه كده تجريح... كده كفاية كده كفاية" at bounding box center [504, 298] width 344 height 41
click at [661, 305] on div "كده كفاية" at bounding box center [657, 298] width 34 height 41
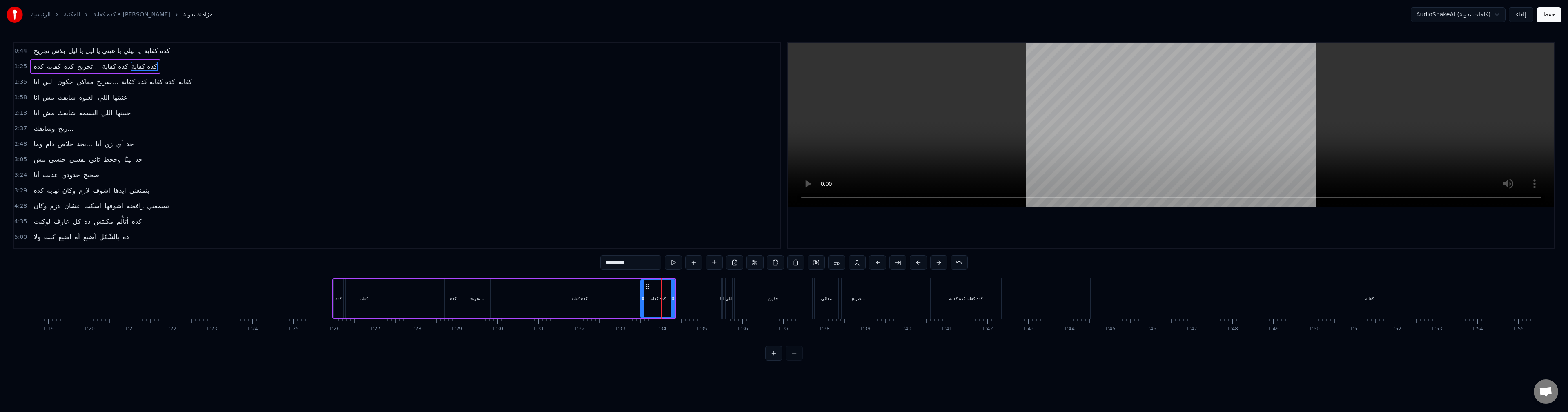
click at [774, 360] on button at bounding box center [774, 353] width 17 height 15
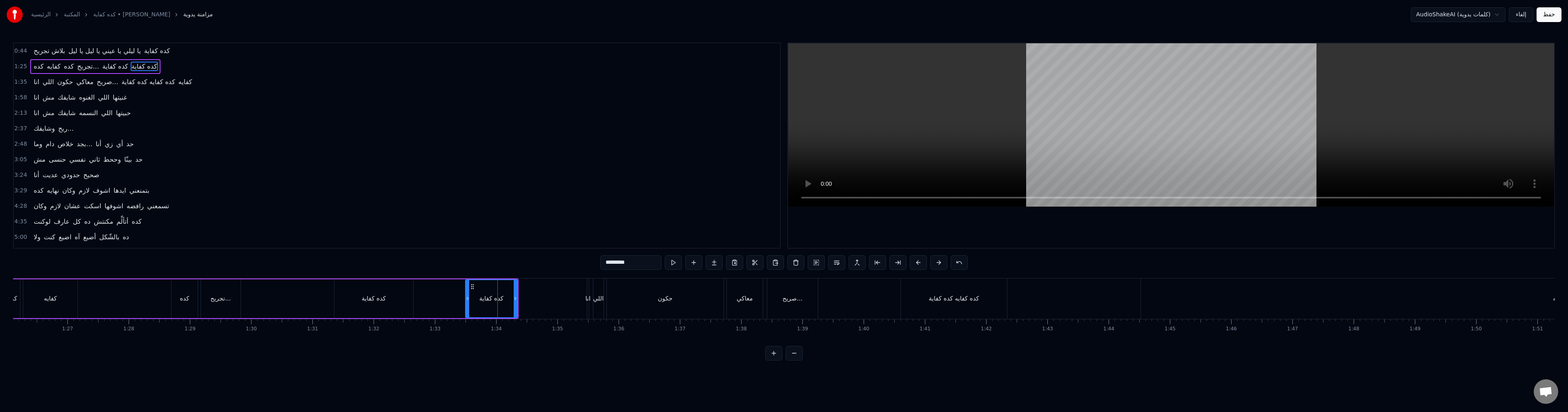
scroll to position [0, 5191]
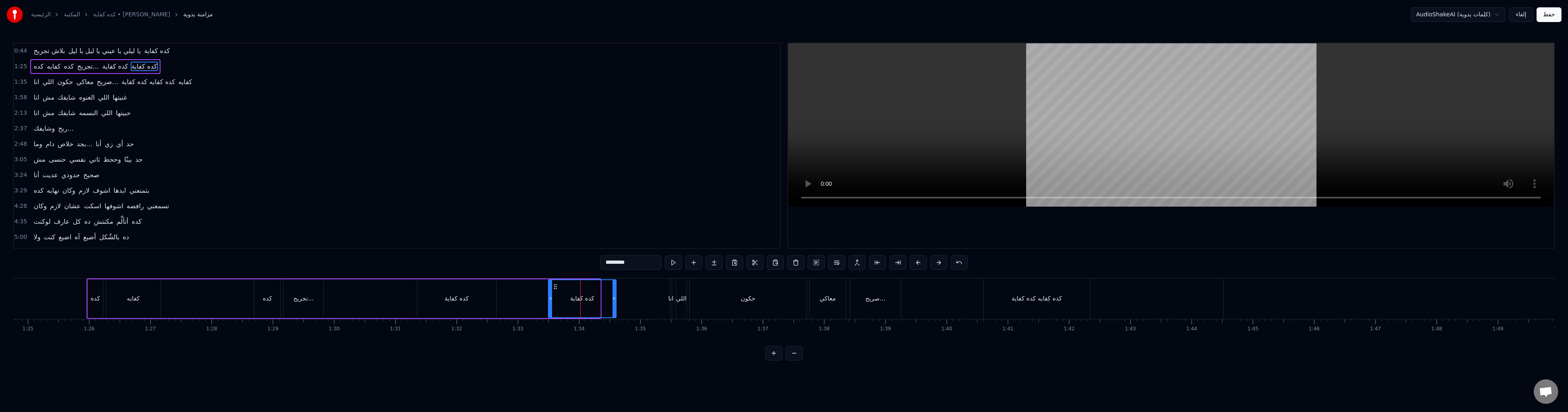
drag, startPoint x: 599, startPoint y: 297, endPoint x: 614, endPoint y: 314, distance: 22.7
click at [614, 314] on div at bounding box center [614, 298] width 4 height 37
click at [503, 299] on div "كده كفايه كده تجريح... كده كفاية كده كفاية" at bounding box center [352, 298] width 531 height 41
click at [517, 261] on div "0:44 بلاش تجريح يا ليلي يا عيني يا ليل يا ليل كده كفاية 1:25 كده كفايه كده تجري…" at bounding box center [784, 201] width 1542 height 318
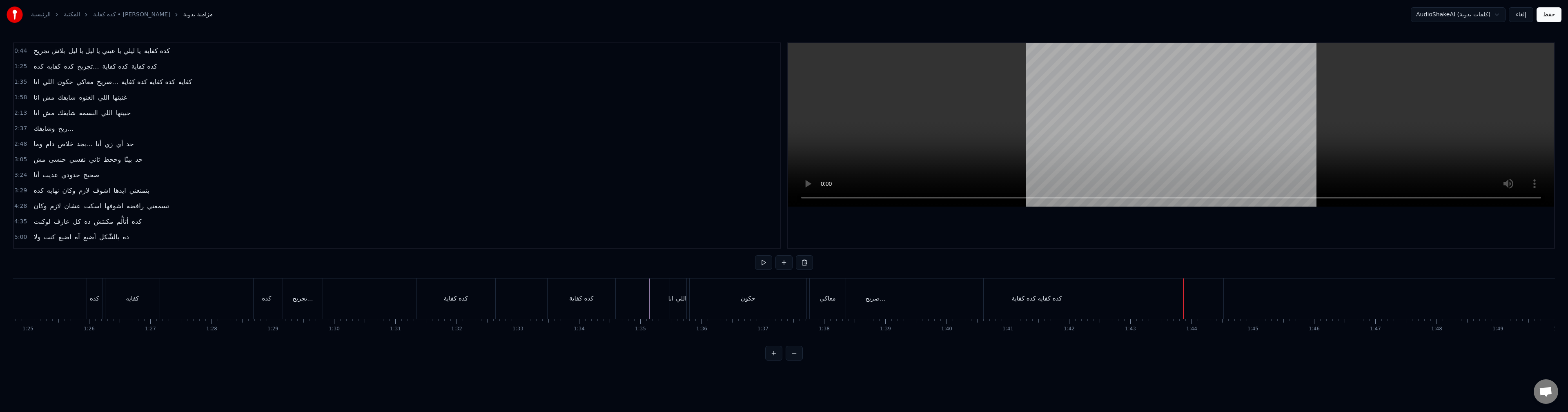
click at [1041, 303] on div "كده كفايه كده كفاية" at bounding box center [1036, 298] width 51 height 9
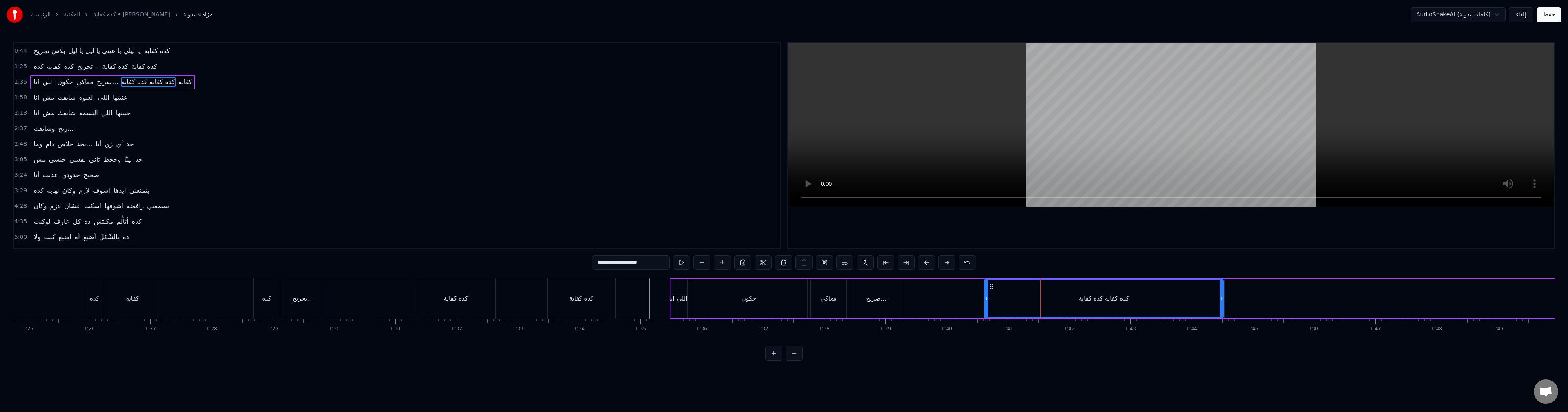
drag, startPoint x: 1090, startPoint y: 302, endPoint x: 1220, endPoint y: 305, distance: 130.0
click at [1222, 304] on div at bounding box center [1221, 298] width 4 height 37
drag, startPoint x: 1221, startPoint y: 298, endPoint x: 1152, endPoint y: 307, distance: 69.6
click at [1152, 307] on div at bounding box center [1152, 298] width 4 height 37
drag, startPoint x: 649, startPoint y: 263, endPoint x: 574, endPoint y: 259, distance: 75.1
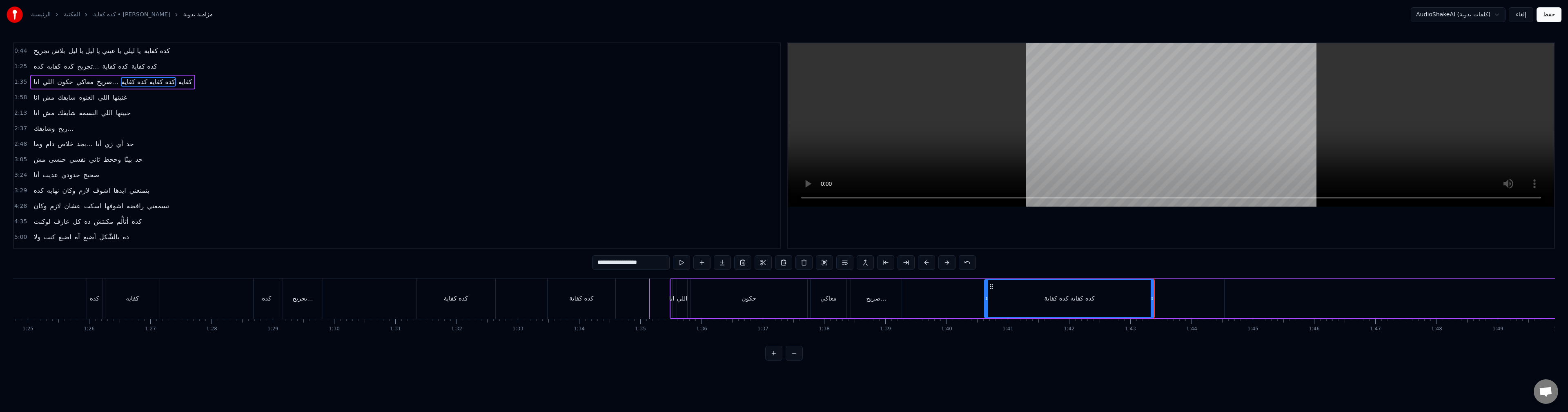
click at [574, 259] on div "0:44 بلاش تجريح يا ليلي يا عيني يا ليل يا ليل كده كفاية 1:25 كده كفايه كده تجري…" at bounding box center [784, 201] width 1542 height 318
click at [601, 264] on input "**********" at bounding box center [631, 262] width 78 height 15
type input "**********"
click at [673, 265] on button at bounding box center [673, 262] width 17 height 15
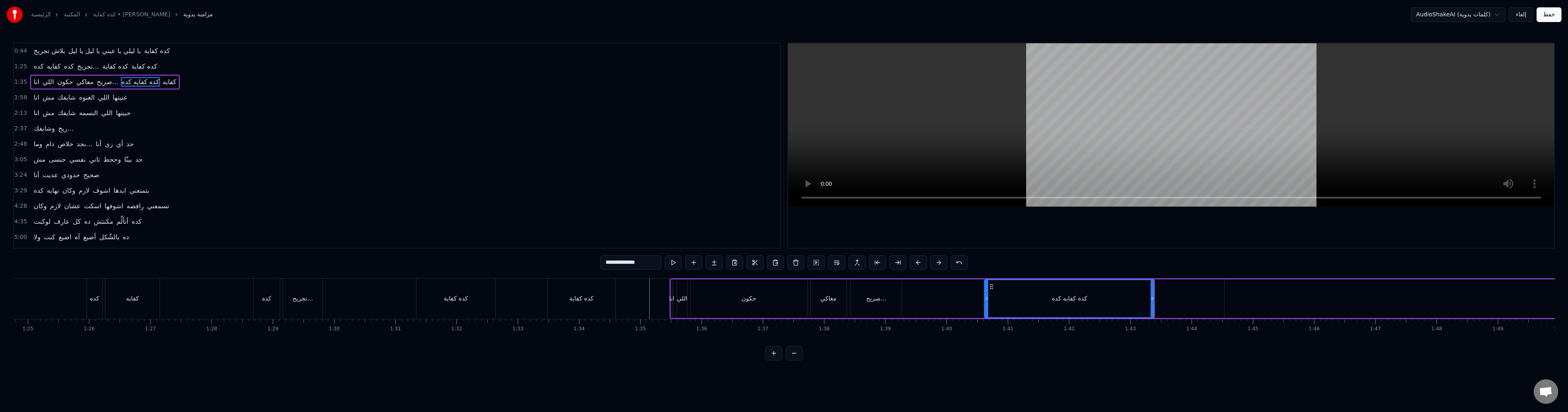
click at [673, 266] on button at bounding box center [673, 262] width 17 height 15
click at [672, 265] on button at bounding box center [673, 262] width 17 height 15
click at [991, 285] on icon at bounding box center [991, 286] width 6 height 6
click at [991, 287] on icon at bounding box center [991, 286] width 6 height 6
click at [967, 305] on div "انا اللي حكون معاكي صريح... كده كفايه كده كفايه" at bounding box center [1366, 298] width 1393 height 41
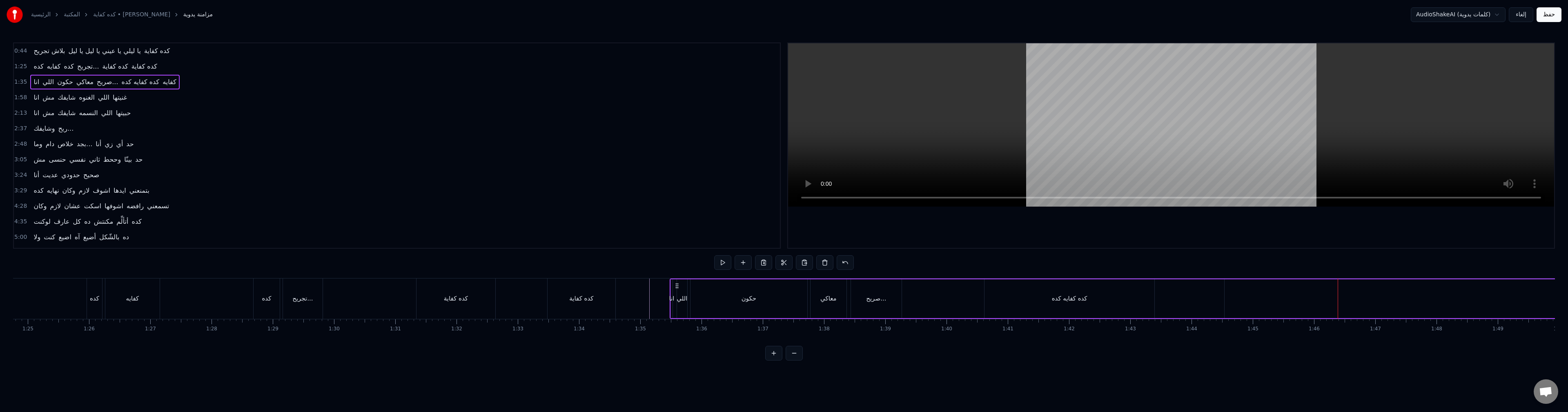
click at [939, 289] on div "انا اللي حكون معاكي صريح... كده كفايه كده كفايه" at bounding box center [1366, 298] width 1393 height 41
click at [938, 301] on div "انا اللي حكون معاكي صريح... كده كفايه كده كفايه" at bounding box center [1366, 298] width 1393 height 41
click at [946, 297] on div "انا اللي حكون معاكي صريح... كده كفايه كده كفايه" at bounding box center [1366, 298] width 1393 height 41
click at [954, 292] on div "انا اللي حكون معاكي صريح... كده كفايه كده كفايه" at bounding box center [1366, 298] width 1393 height 41
click at [953, 302] on div "انا اللي حكون معاكي صريح... كده كفايه كده كفايه" at bounding box center [1366, 298] width 1393 height 41
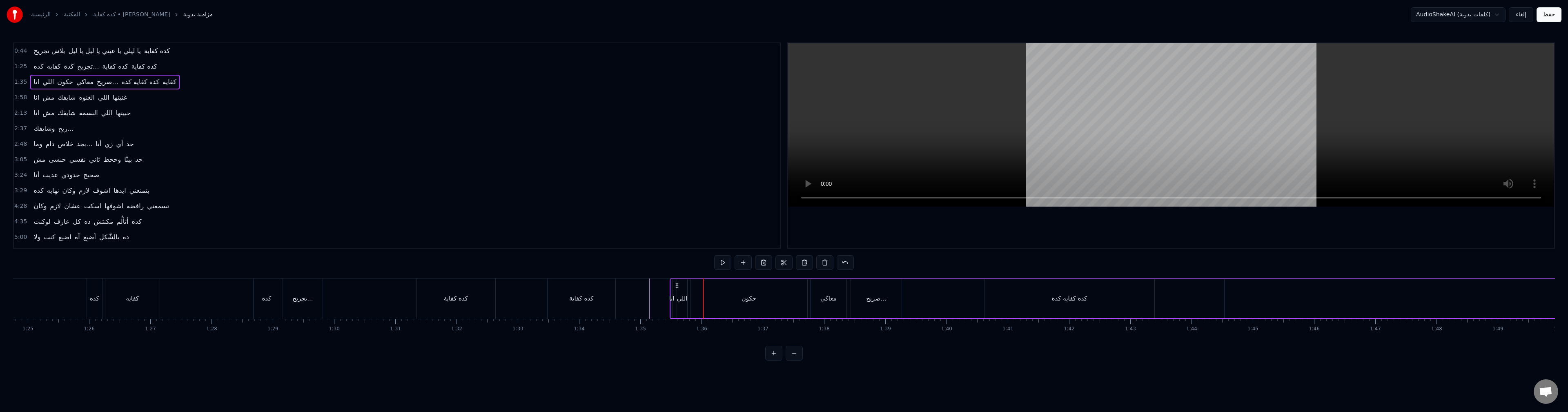
click at [961, 352] on div "0:44 بلاش تجريح يا ليلي يا عيني يا ليل يا ليل كده كفاية 1:25 كده كفايه كده تجري…" at bounding box center [784, 201] width 1542 height 318
click at [962, 266] on div "0:44 بلاش تجريح يا ليلي يا عيني يا ليل يا ليل كده كفاية 1:25 كده كفايه كده تجري…" at bounding box center [784, 201] width 1542 height 318
click at [1036, 300] on div "كده كفايه كده" at bounding box center [1069, 298] width 170 height 38
click at [1068, 304] on div "كده كفايه كده" at bounding box center [1068, 298] width 169 height 37
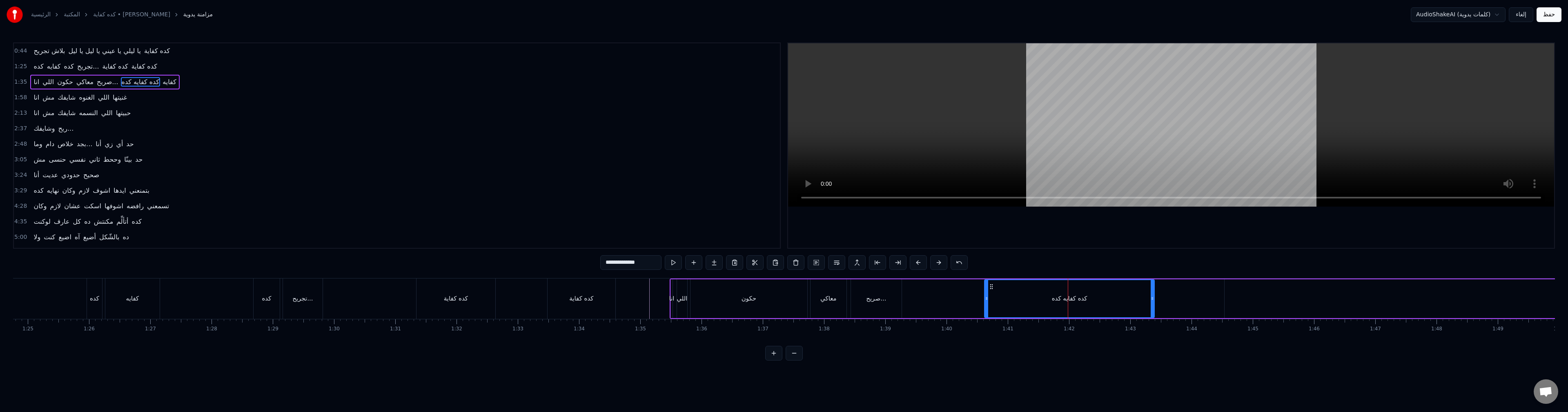
click at [1068, 304] on div "كده كفايه كده" at bounding box center [1068, 298] width 169 height 37
drag, startPoint x: 1153, startPoint y: 303, endPoint x: 1051, endPoint y: 312, distance: 102.4
click at [1050, 307] on div at bounding box center [1049, 298] width 4 height 37
drag, startPoint x: 647, startPoint y: 264, endPoint x: 549, endPoint y: 273, distance: 98.4
click at [549, 273] on div "0:44 بلاش تجريح يا ليلي يا عيني يا ليل يا ليل كده كفاية 1:25 كده كفايه كده تجري…" at bounding box center [784, 201] width 1542 height 318
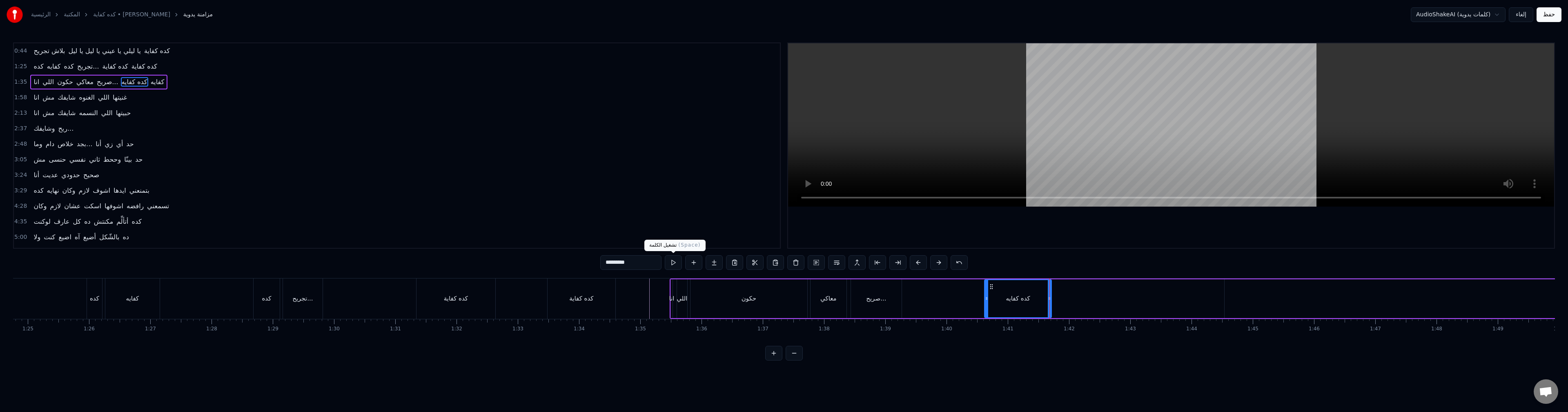
type input "*********"
click at [675, 265] on button at bounding box center [673, 262] width 17 height 15
click at [1090, 295] on div "انا اللي حكون معاكي صريح... كده كفايه كفايه" at bounding box center [1366, 298] width 1393 height 41
click at [1009, 304] on div "كده كفايه" at bounding box center [1018, 298] width 67 height 38
click at [732, 265] on button at bounding box center [735, 262] width 17 height 15
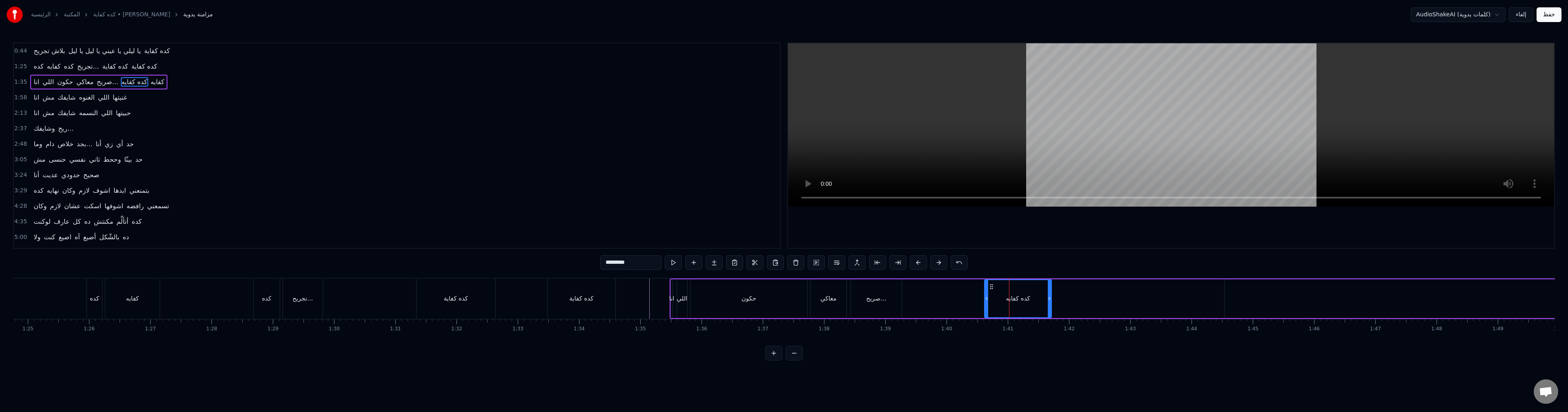
click at [1072, 292] on div "انا اللي حكون معاكي صريح... كده كفايه كفايه" at bounding box center [1366, 298] width 1393 height 41
click at [742, 263] on button at bounding box center [743, 262] width 17 height 15
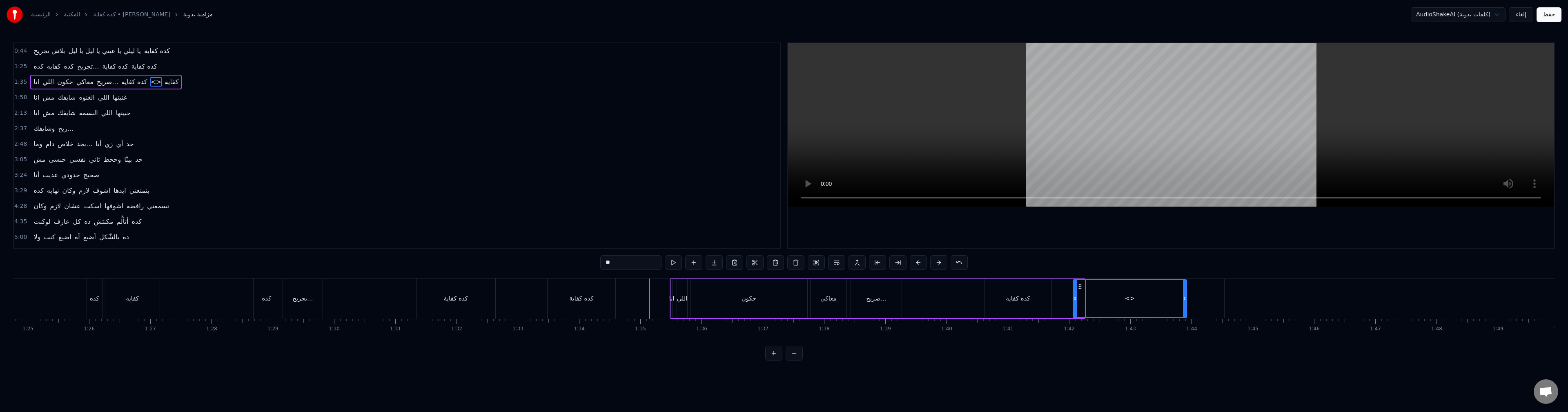
drag, startPoint x: 1083, startPoint y: 298, endPoint x: 1186, endPoint y: 311, distance: 103.8
click at [1186, 311] on div at bounding box center [1184, 298] width 4 height 37
drag, startPoint x: 621, startPoint y: 265, endPoint x: 547, endPoint y: 265, distance: 74.0
click at [547, 265] on div "0:44 بلاش تجريح يا ليلي يا عيني يا ليل يا ليل كده كفاية 1:25 كده كفايه كده تجري…" at bounding box center [784, 201] width 1542 height 318
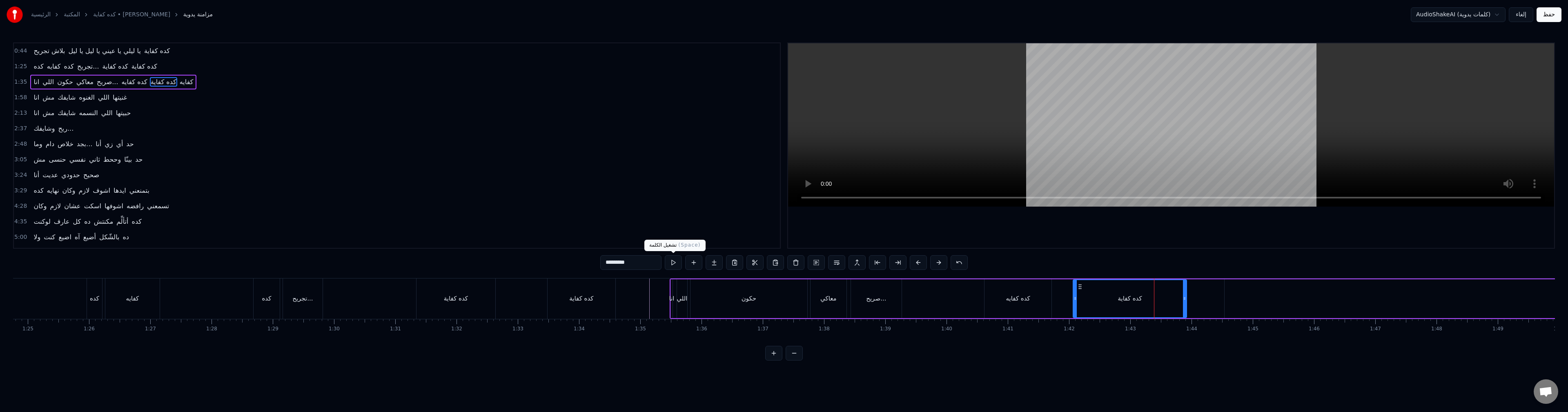
click at [673, 265] on button at bounding box center [673, 262] width 17 height 15
drag, startPoint x: 1184, startPoint y: 299, endPoint x: 1145, endPoint y: 312, distance: 41.1
click at [1145, 312] on div at bounding box center [1145, 298] width 4 height 37
click at [992, 289] on div "كده كفايه" at bounding box center [1018, 298] width 67 height 38
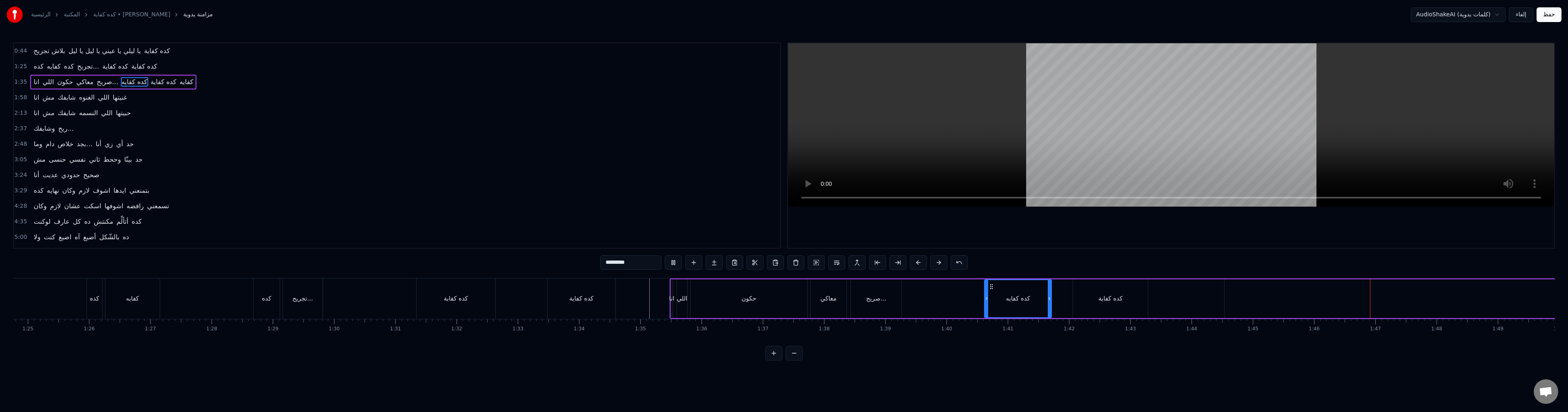
click at [607, 263] on input "*****" at bounding box center [631, 262] width 61 height 15
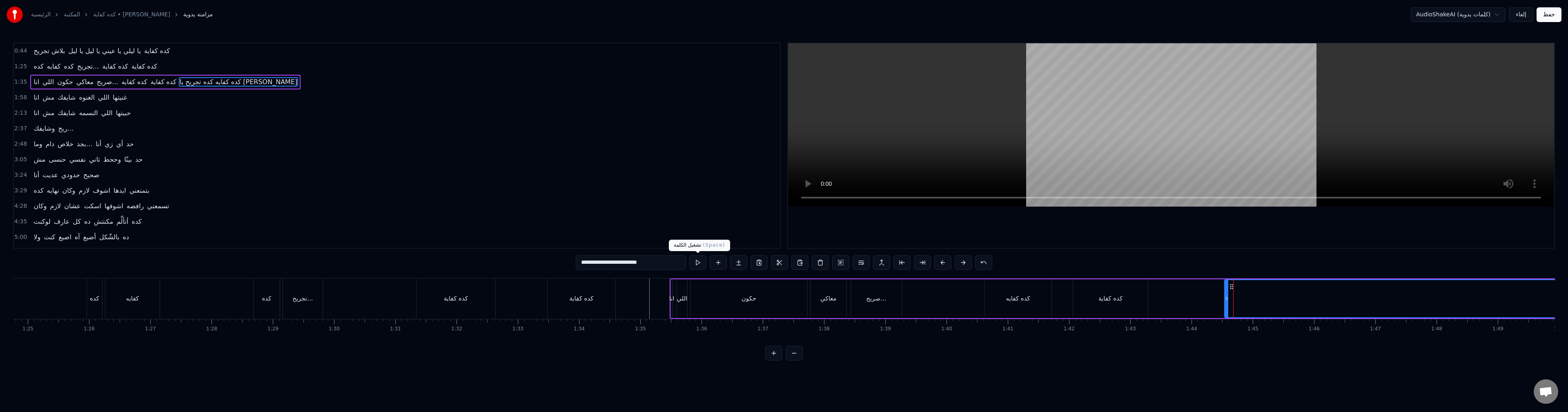
click at [697, 266] on button at bounding box center [698, 262] width 17 height 15
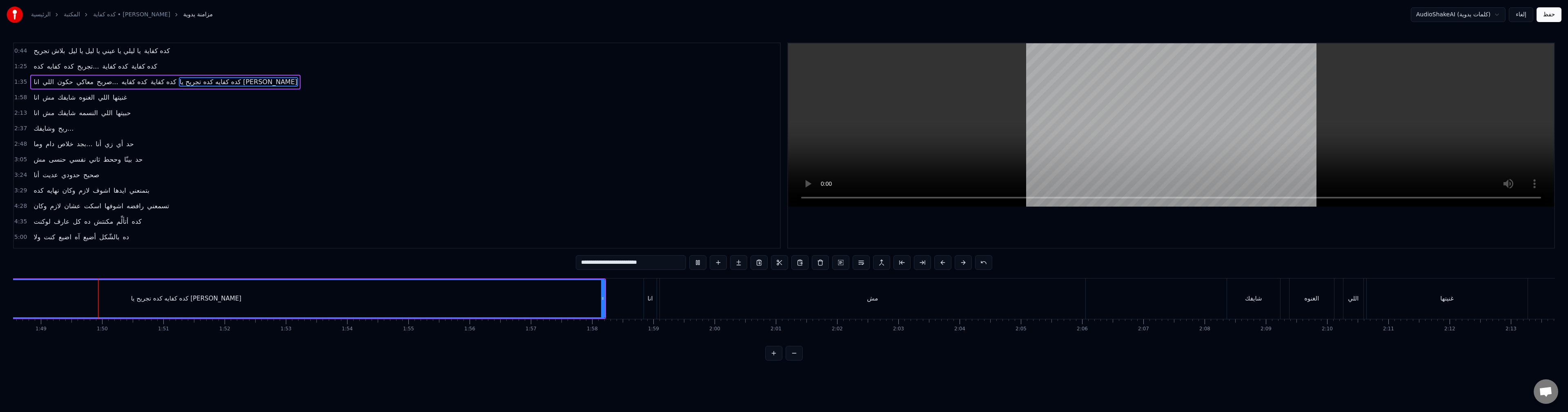
scroll to position [0, 6651]
click at [698, 264] on button at bounding box center [698, 262] width 17 height 15
drag, startPoint x: 597, startPoint y: 261, endPoint x: 576, endPoint y: 263, distance: 21.1
click at [576, 263] on input "**********" at bounding box center [631, 262] width 110 height 15
drag, startPoint x: 600, startPoint y: 302, endPoint x: 365, endPoint y: 311, distance: 235.2
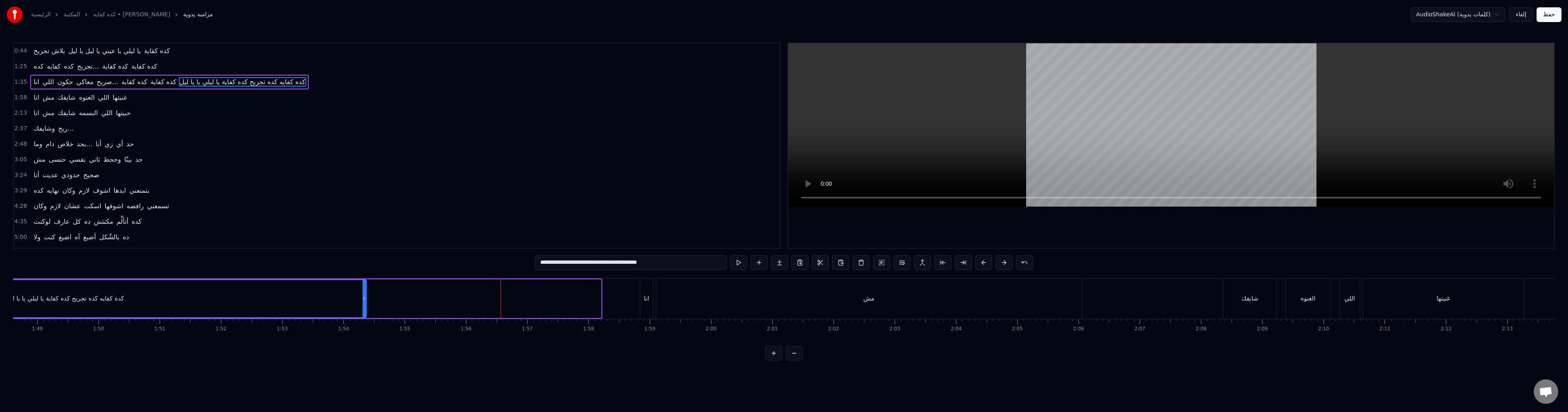
click at [365, 311] on div at bounding box center [364, 298] width 4 height 37
drag, startPoint x: 643, startPoint y: 300, endPoint x: 445, endPoint y: 317, distance: 198.7
click at [445, 317] on div "كده كفايه كده تجريح كده كفاية يا ليلي يا يا ليل" at bounding box center [244, 298] width 404 height 38
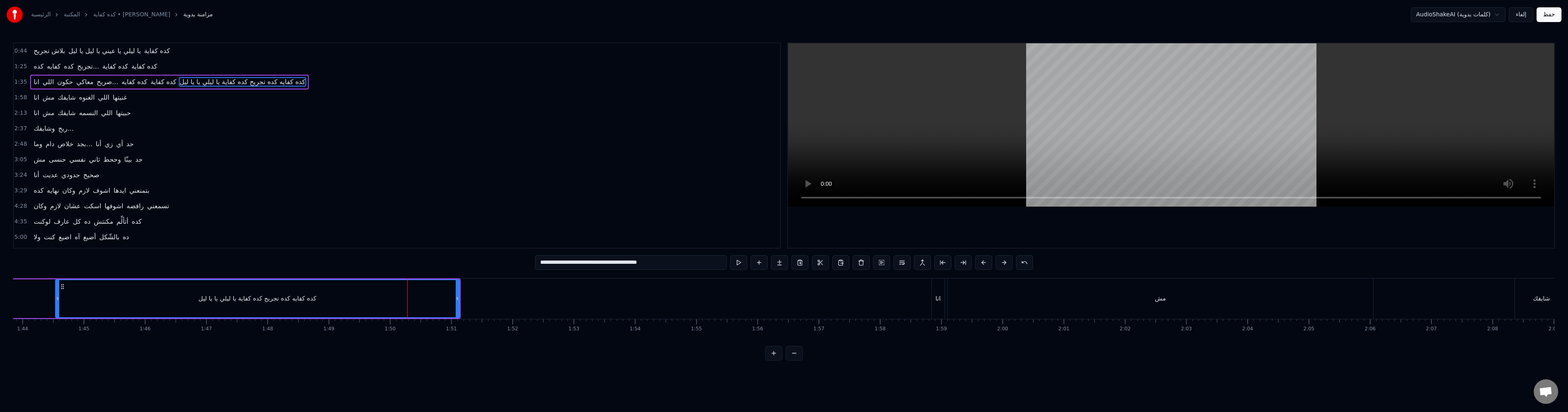
drag, startPoint x: 558, startPoint y: 263, endPoint x: 518, endPoint y: 271, distance: 40.8
click at [518, 271] on div "0:44 بلاش تجريح يا ليلي يا عيني يا ليل يا ليل كده كفاية 1:25 كده كفايه كده تجري…" at bounding box center [784, 201] width 1542 height 318
drag, startPoint x: 455, startPoint y: 302, endPoint x: 424, endPoint y: 307, distance: 31.4
click at [424, 307] on div at bounding box center [423, 298] width 4 height 37
type input "**********"
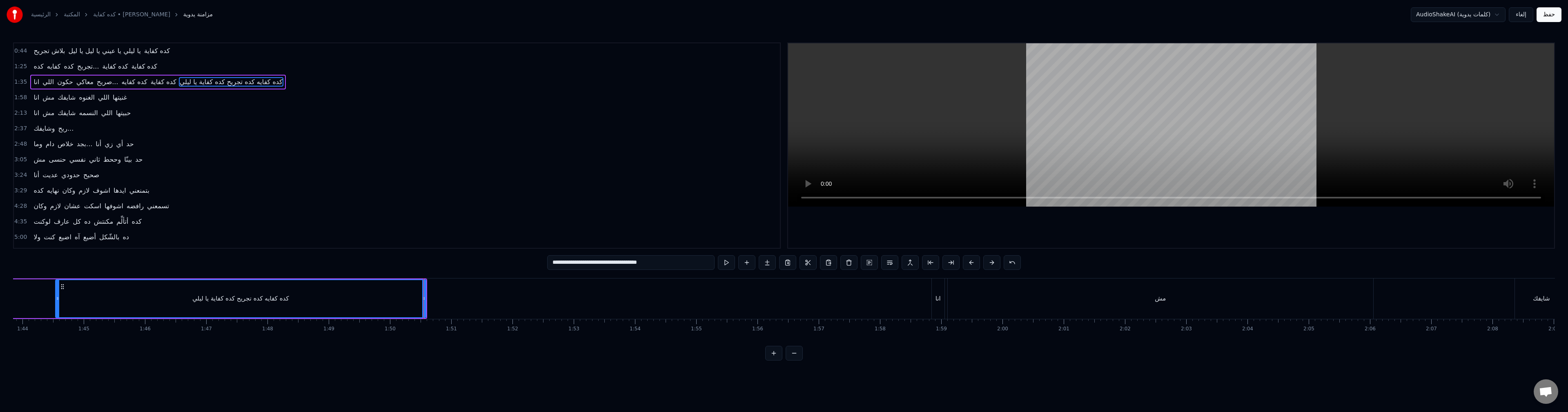
click at [65, 296] on div "كده كفايه كده تجريح كده كفاية يا ليلي" at bounding box center [241, 298] width 369 height 37
drag, startPoint x: 423, startPoint y: 298, endPoint x: 395, endPoint y: 315, distance: 32.8
click at [393, 315] on div at bounding box center [394, 298] width 4 height 37
drag, startPoint x: 396, startPoint y: 302, endPoint x: 456, endPoint y: 302, distance: 60.0
click at [456, 302] on div at bounding box center [457, 298] width 4 height 37
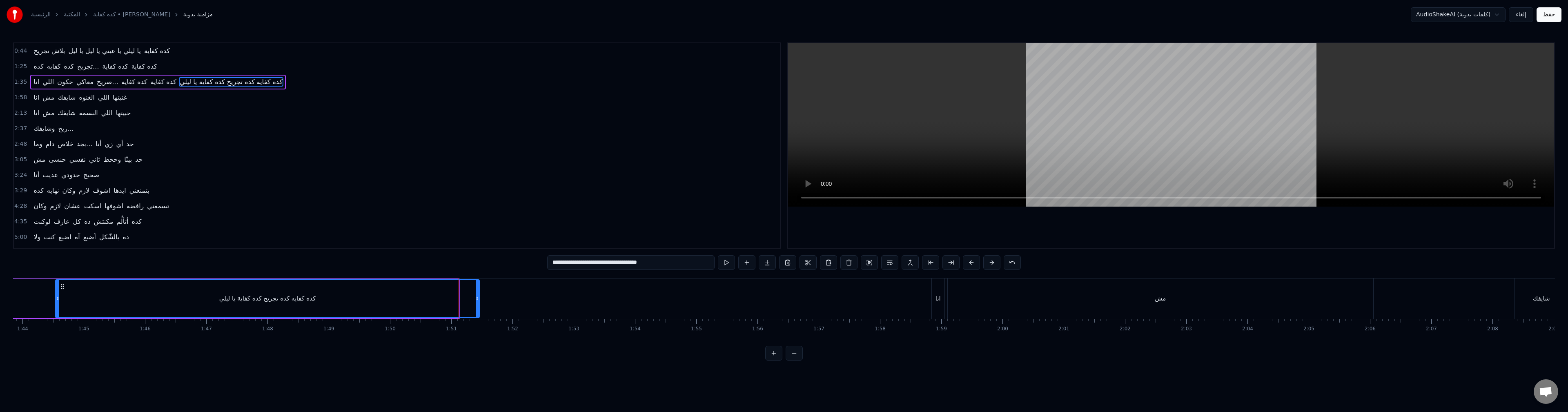
drag, startPoint x: 456, startPoint y: 300, endPoint x: 476, endPoint y: 312, distance: 23.3
click at [476, 312] on div at bounding box center [477, 298] width 4 height 37
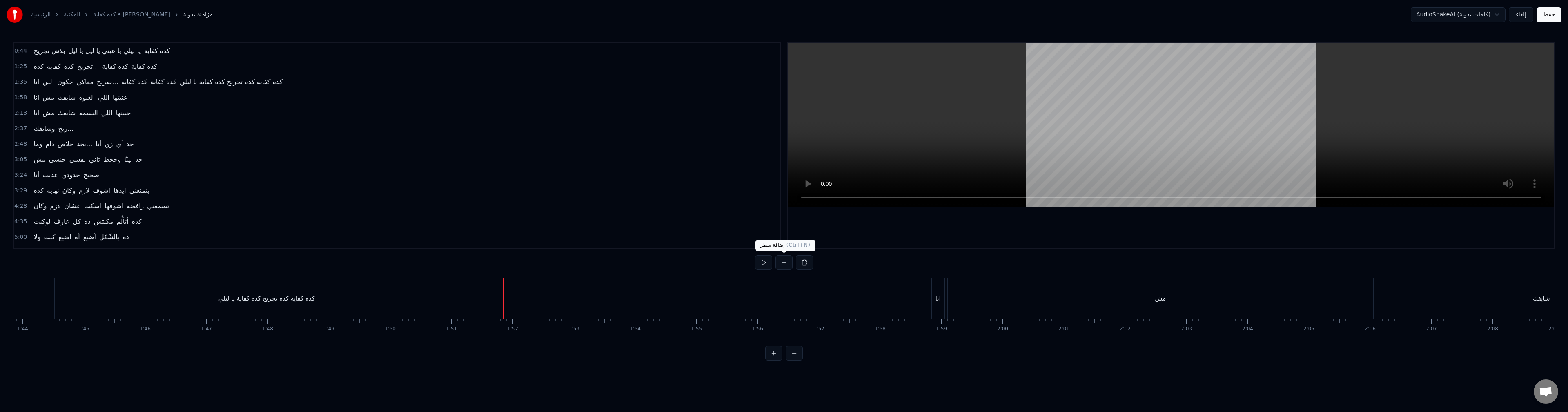
click at [782, 263] on button at bounding box center [784, 262] width 17 height 15
click at [542, 299] on div "<>" at bounding box center [535, 298] width 60 height 38
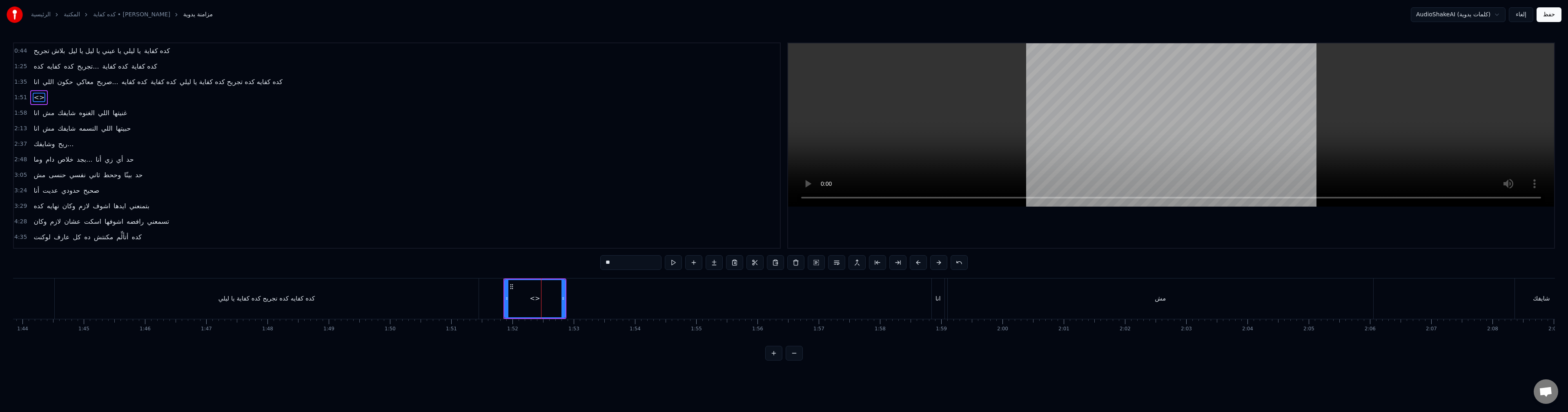
drag, startPoint x: 616, startPoint y: 264, endPoint x: 606, endPoint y: 264, distance: 10.0
click at [604, 265] on input "**" at bounding box center [631, 262] width 61 height 15
click at [673, 262] on button at bounding box center [673, 262] width 17 height 15
click at [544, 304] on div "يا يا ليل" at bounding box center [535, 298] width 60 height 37
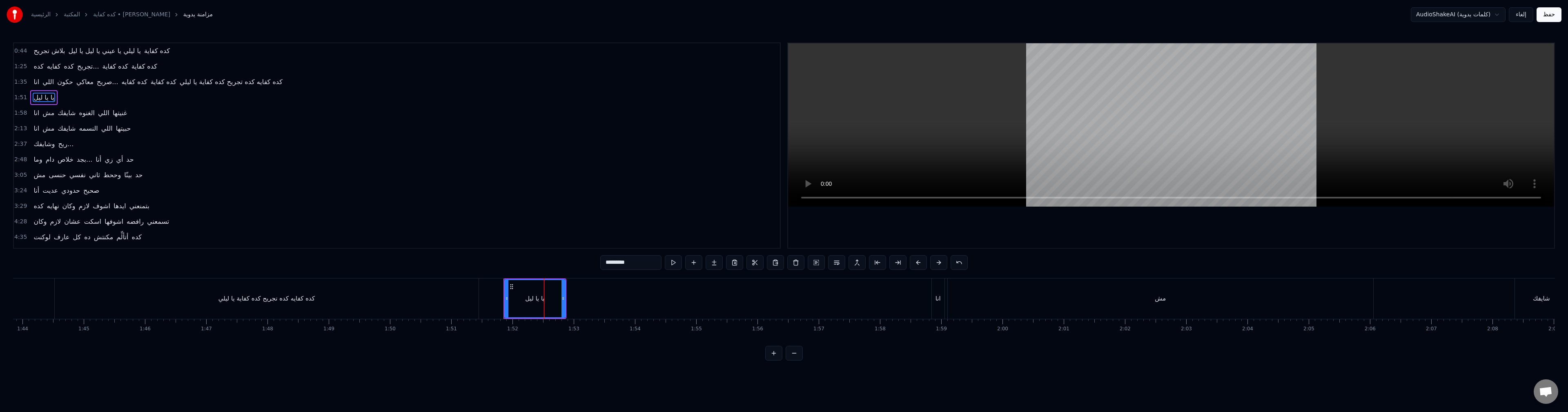
click at [621, 263] on input "*********" at bounding box center [631, 262] width 61 height 15
drag, startPoint x: 631, startPoint y: 263, endPoint x: 549, endPoint y: 273, distance: 82.6
click at [549, 273] on div "0:44 بلاش تجريح يا ليلي يا عيني يا ليل يا ليل كده كفاية 1:25 كده كفايه كده تجري…" at bounding box center [784, 201] width 1542 height 318
drag, startPoint x: 562, startPoint y: 301, endPoint x: 731, endPoint y: 315, distance: 169.6
click at [731, 315] on div at bounding box center [731, 298] width 4 height 37
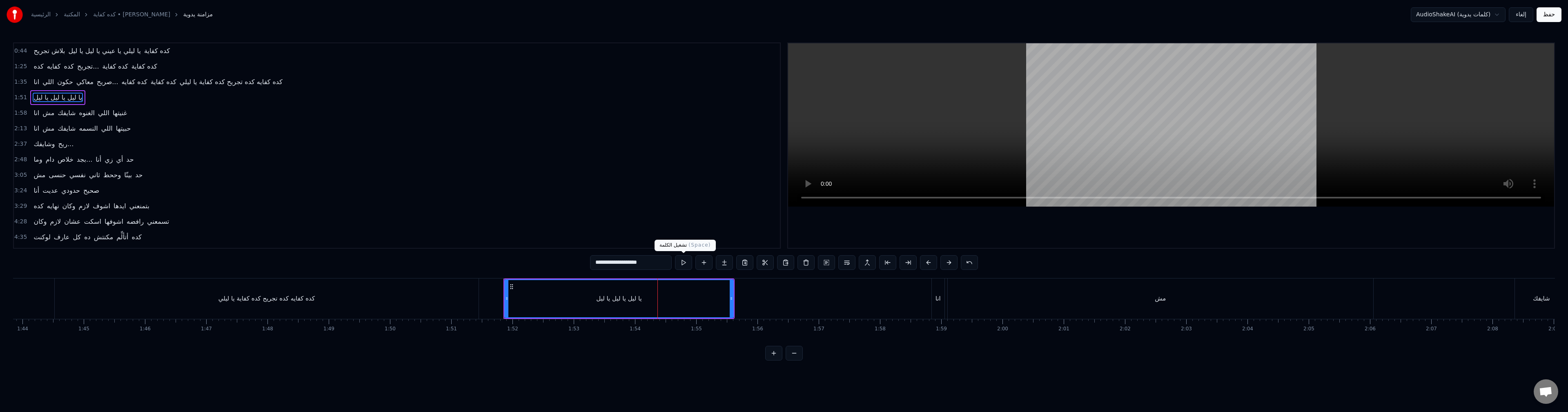
type input "**********"
click at [687, 265] on button at bounding box center [683, 262] width 17 height 15
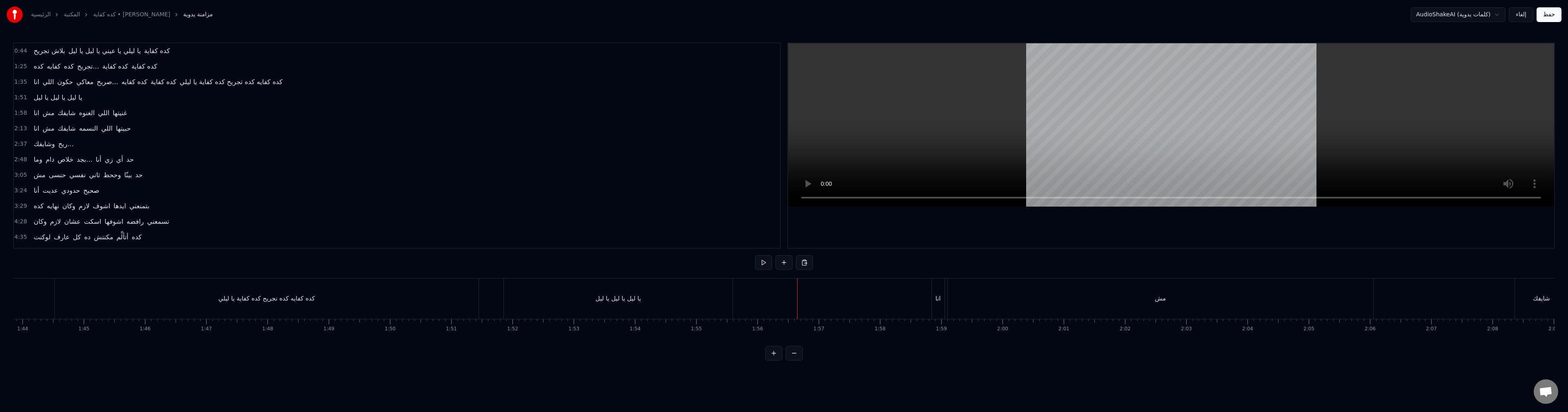
click at [626, 306] on div "يا ليل يا ليل يا ليل" at bounding box center [618, 298] width 228 height 41
